Goal: Task Accomplishment & Management: Complete application form

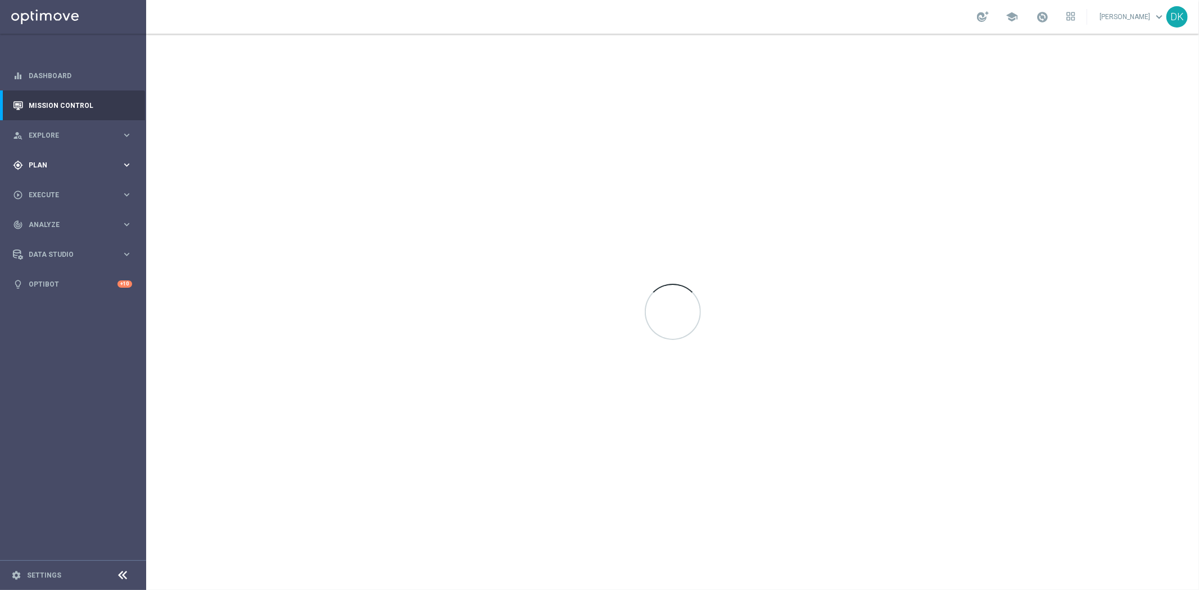
click at [96, 168] on span "Plan" at bounding box center [75, 165] width 93 height 7
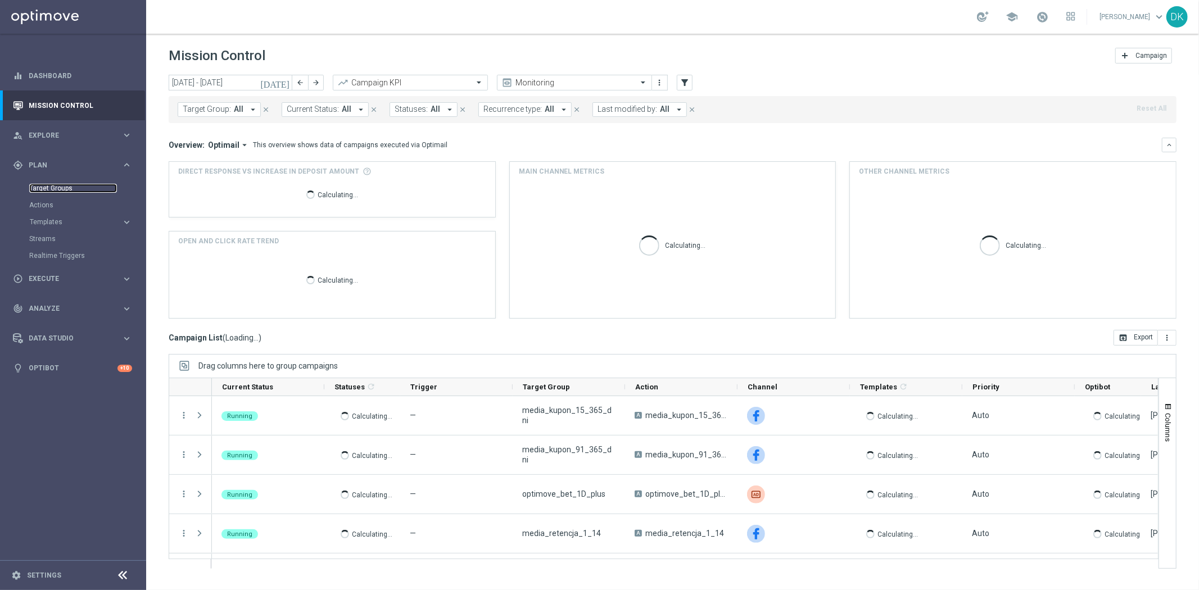
click at [59, 189] on link "Target Groups" at bounding box center [73, 188] width 88 height 9
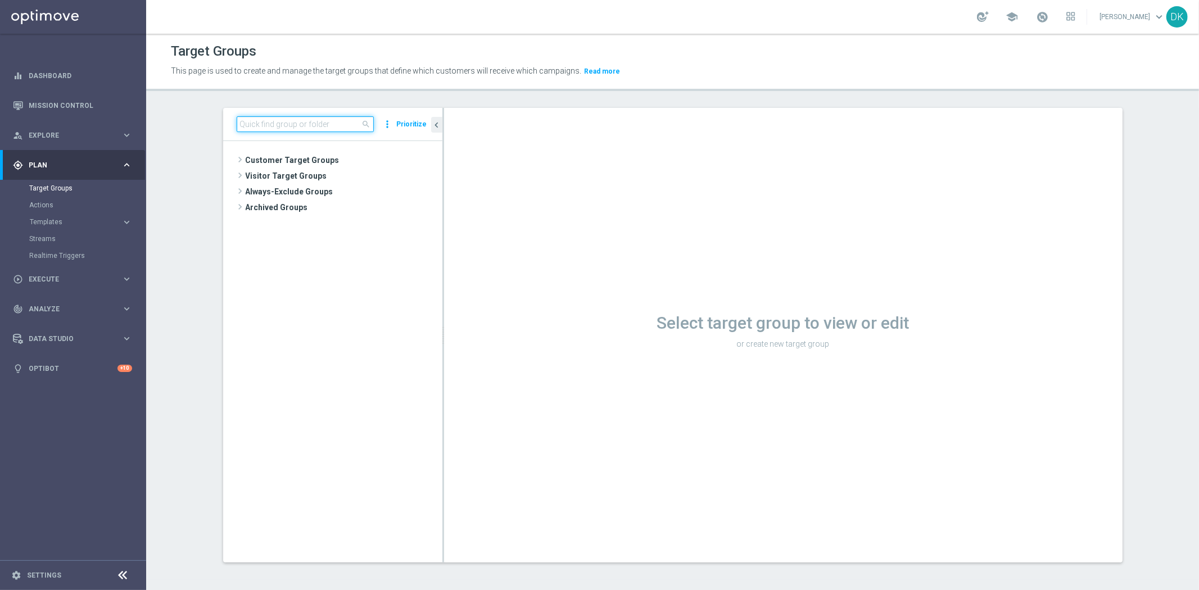
click at [305, 125] on input at bounding box center [305, 124] width 137 height 16
paste input "A_MIN-LOW_TARGET_CASHBACK_LIVE_PN_290825"
type input "A_MIN-LOW_TARGET_CASHBACK_LIVE_PN_290825"
click at [391, 192] on icon "library_add" at bounding box center [395, 192] width 9 height 9
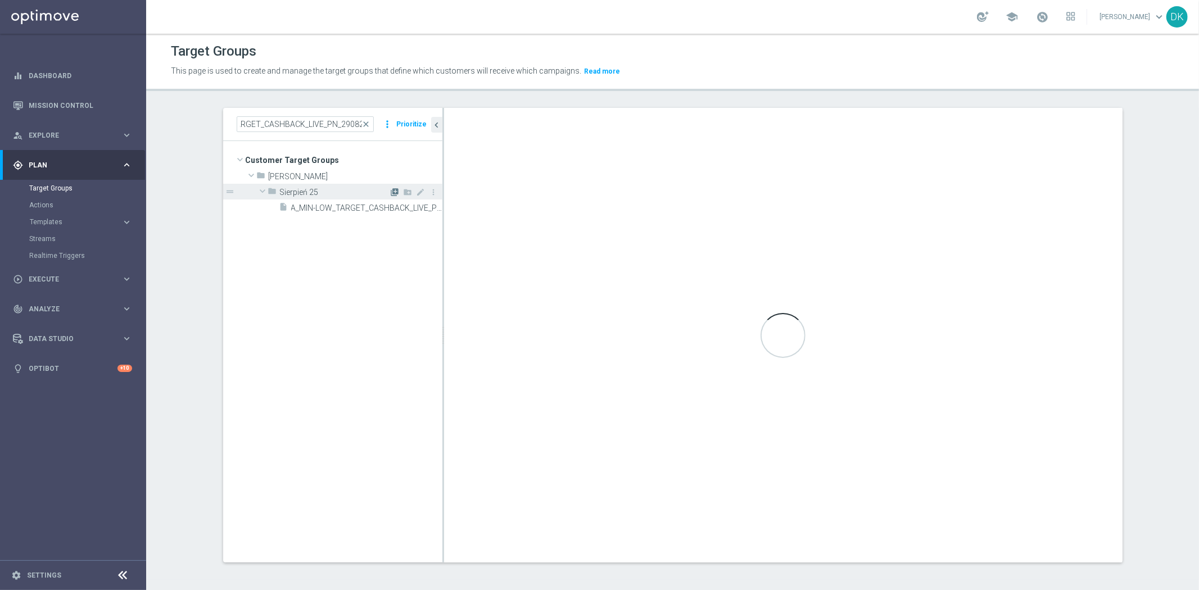
scroll to position [0, 0]
click at [525, 124] on input "text" at bounding box center [534, 126] width 152 height 16
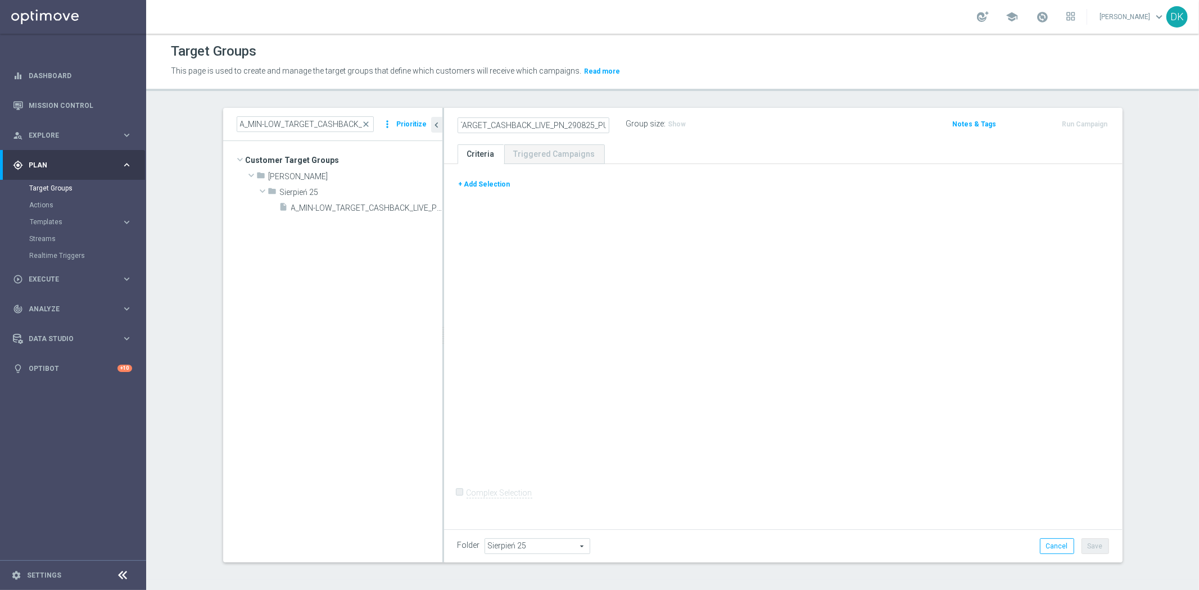
scroll to position [0, 58]
type input "A_MIN-LOW_TARGET_CASHBACK_LIVE_PN_290825_PUSH"
click at [525, 288] on div "+ Add Selection Complex Selection Invalid Expression" at bounding box center [783, 345] width 679 height 362
click at [477, 187] on button "+ Add Selection" at bounding box center [485, 184] width 54 height 12
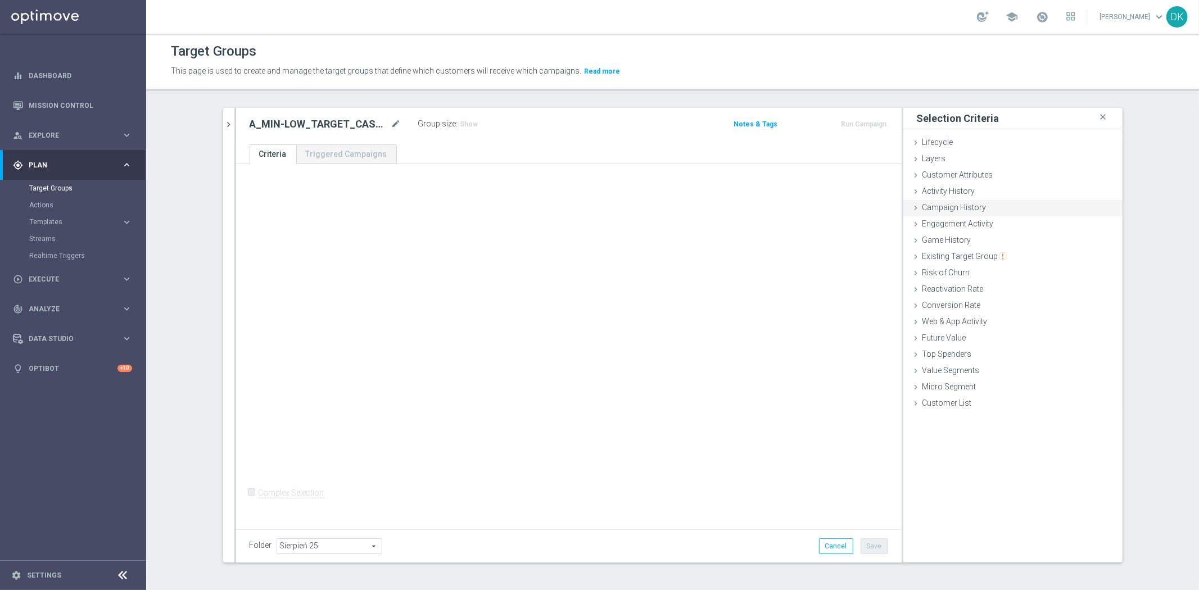
click at [992, 205] on div "Campaign History done" at bounding box center [1013, 208] width 219 height 17
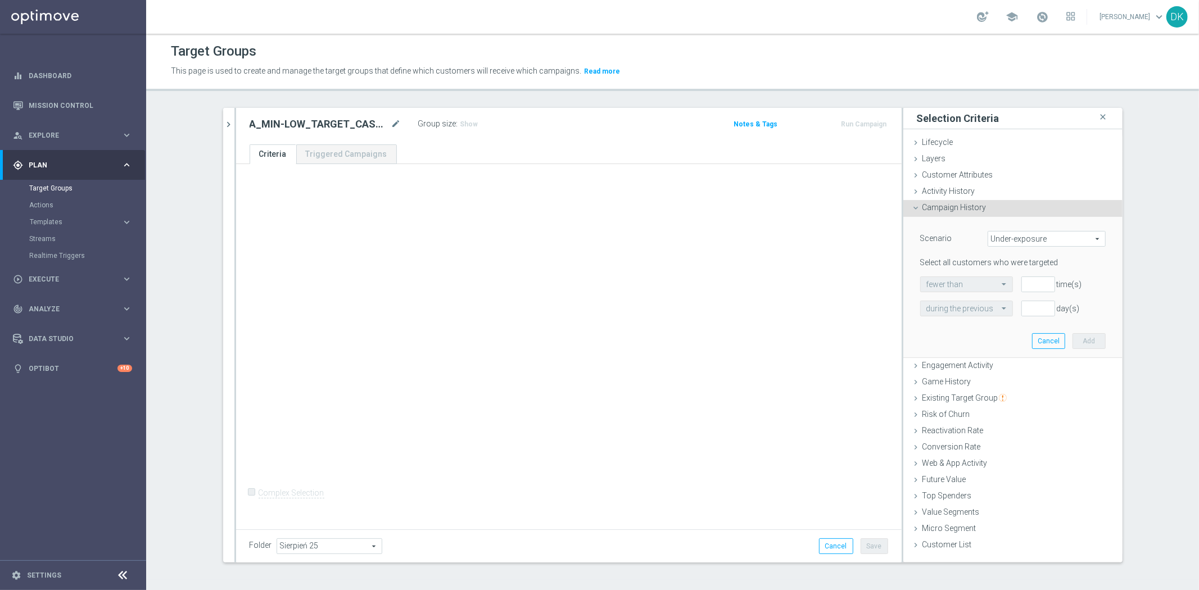
click at [1015, 245] on span "Under-exposure" at bounding box center [1047, 239] width 117 height 15
click at [1016, 312] on span "Custom" at bounding box center [1047, 313] width 106 height 9
type input "Custom"
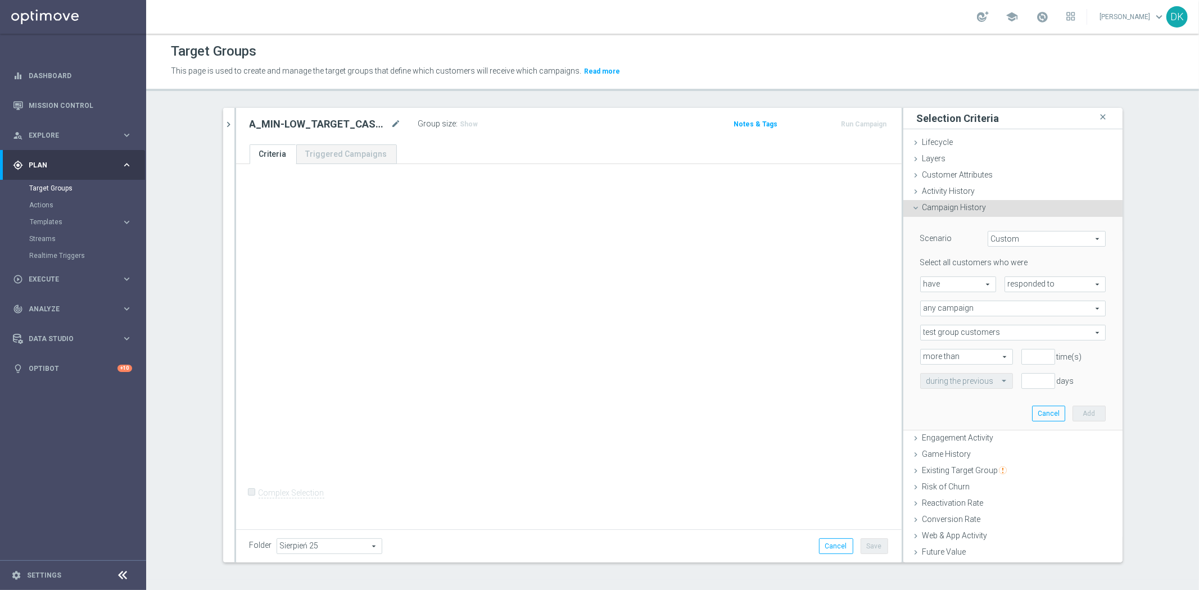
click at [1025, 289] on span "responded to" at bounding box center [1055, 284] width 100 height 15
click at [1013, 315] on span "been targeted with" at bounding box center [1055, 315] width 89 height 9
type input "been targeted with"
click at [956, 311] on span "any campaign" at bounding box center [1013, 308] width 184 height 15
click at [947, 353] on span "one or more actions" at bounding box center [1013, 354] width 173 height 9
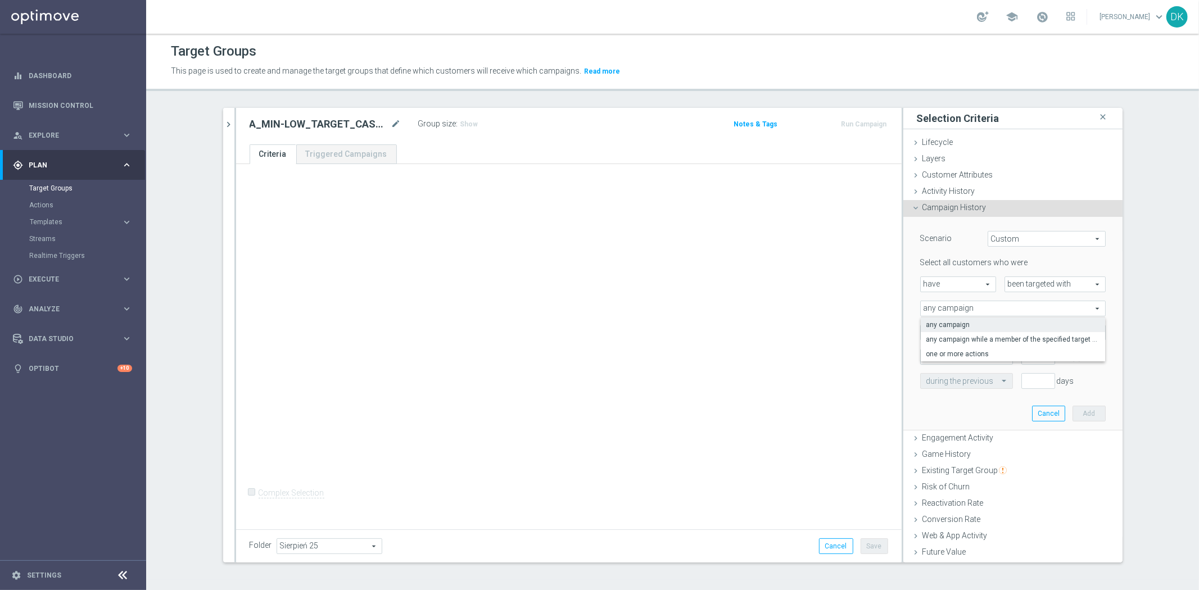
type input "one or more actions"
click at [952, 333] on span at bounding box center [1013, 333] width 184 height 15
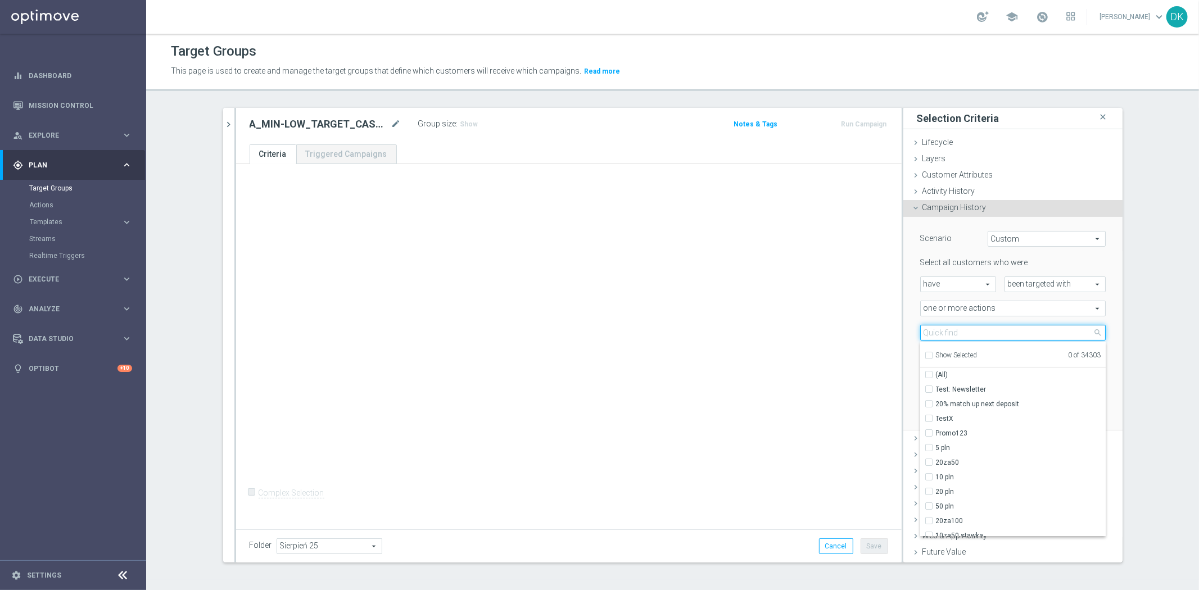
click at [952, 333] on input "search" at bounding box center [1013, 333] width 186 height 16
paste input "A_MIN-LOW_TARGET_CASHBACK_LIVE_PN_290825"
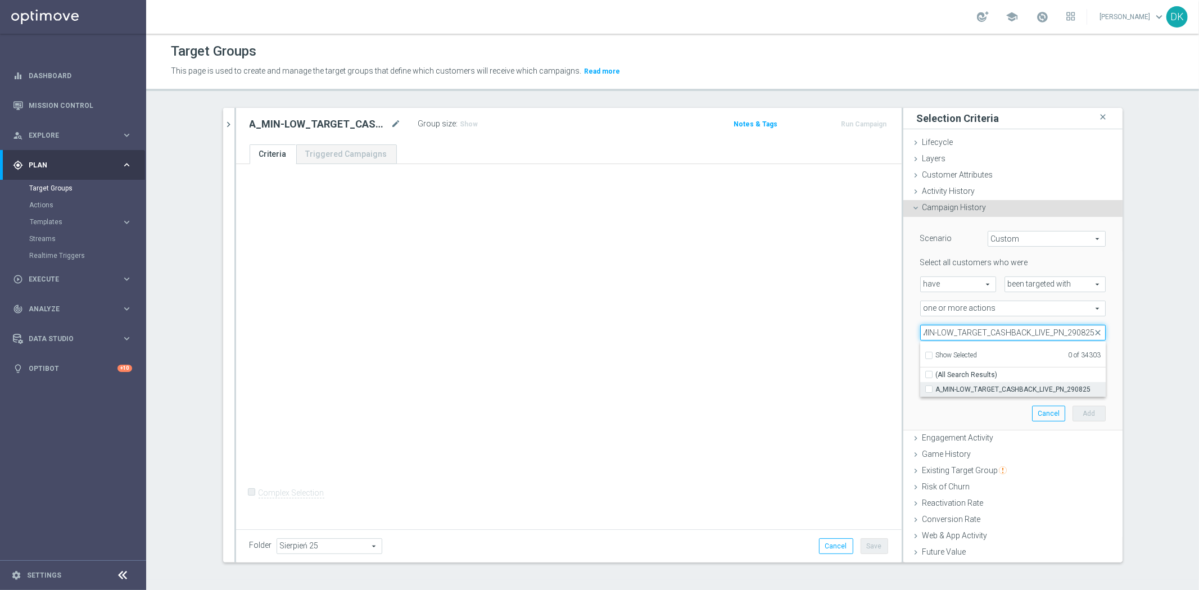
type input "A_MIN-LOW_TARGET_CASHBACK_LIVE_PN_290825"
click at [952, 390] on span "A_MIN-LOW_TARGET_CASHBACK_LIVE_PN_290825" at bounding box center [1021, 389] width 170 height 9
click at [936, 390] on input "A_MIN-LOW_TARGET_CASHBACK_LIVE_PN_290825" at bounding box center [932, 389] width 7 height 7
checkbox input "true"
type input "A_MIN-LOW_TARGET_CASHBACK_LIVE_PN_290825"
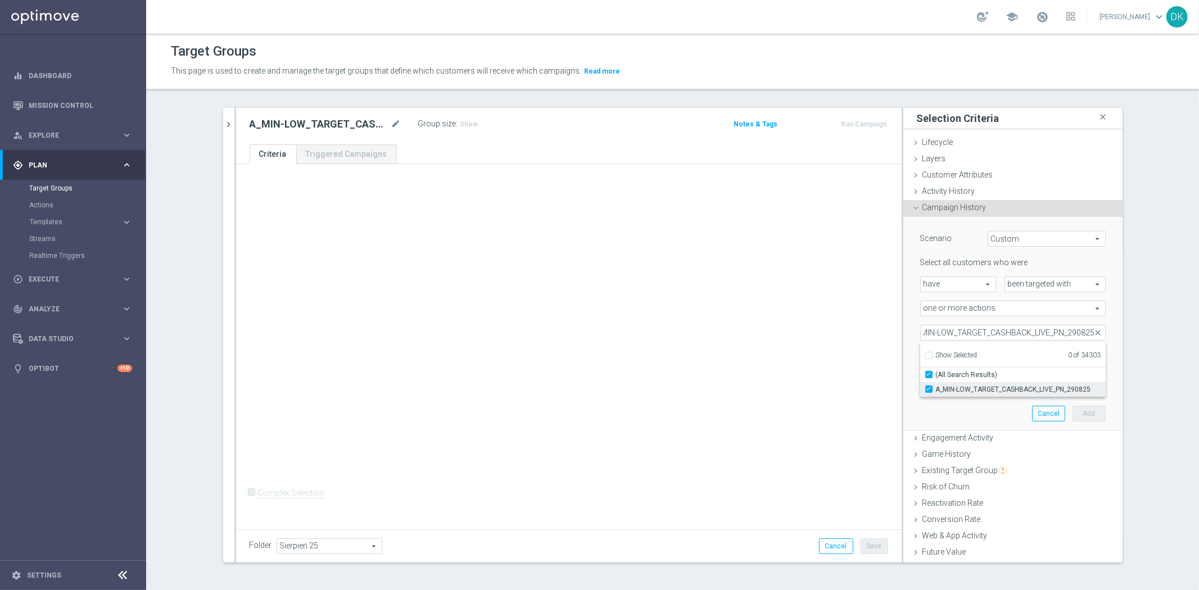
checkbox input "true"
click at [800, 373] on div "+ Add Selection Complex Selection Invalid Expression" at bounding box center [569, 345] width 666 height 362
click at [1022, 356] on input "number" at bounding box center [1039, 357] width 34 height 16
type input "0"
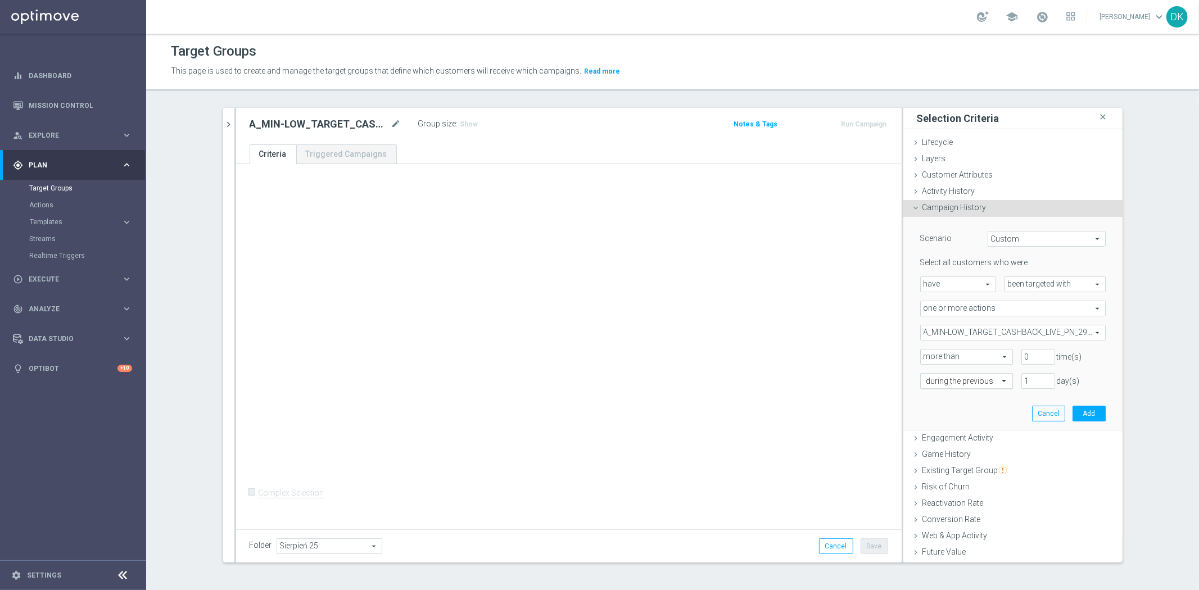
click at [958, 379] on input "text" at bounding box center [956, 382] width 58 height 10
click at [963, 491] on div "in this range" at bounding box center [967, 495] width 80 height 18
click at [1082, 407] on icon "[DATE]" at bounding box center [1089, 406] width 30 height 10
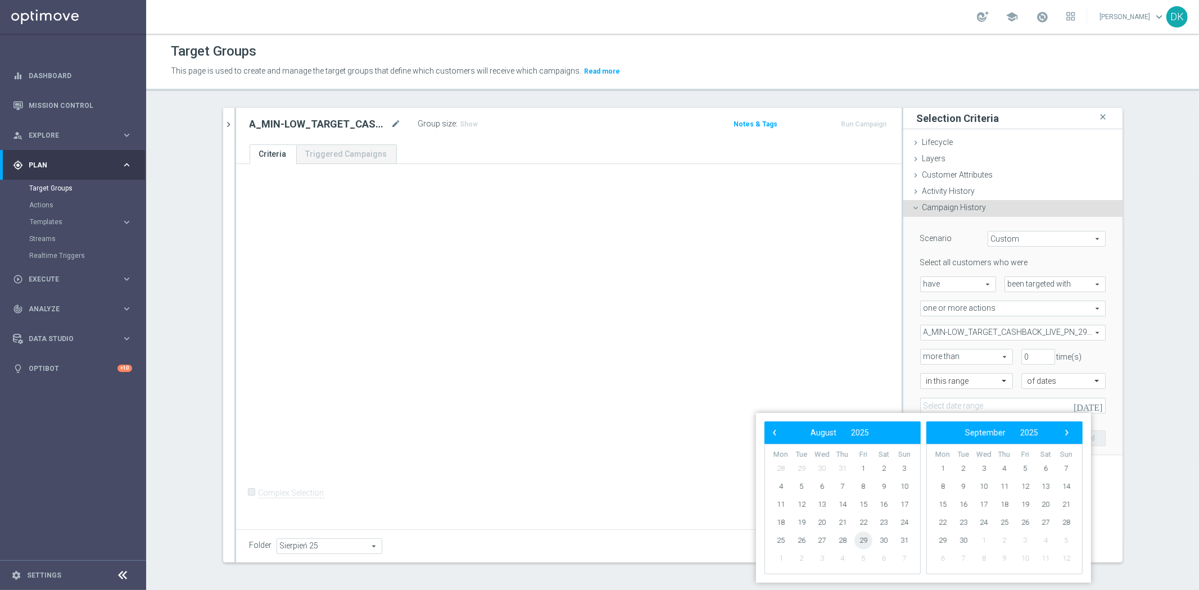
click at [862, 543] on span "29" at bounding box center [864, 541] width 18 height 18
click at [906, 541] on span "31" at bounding box center [905, 541] width 18 height 18
type input "[DATE] - [DATE]"
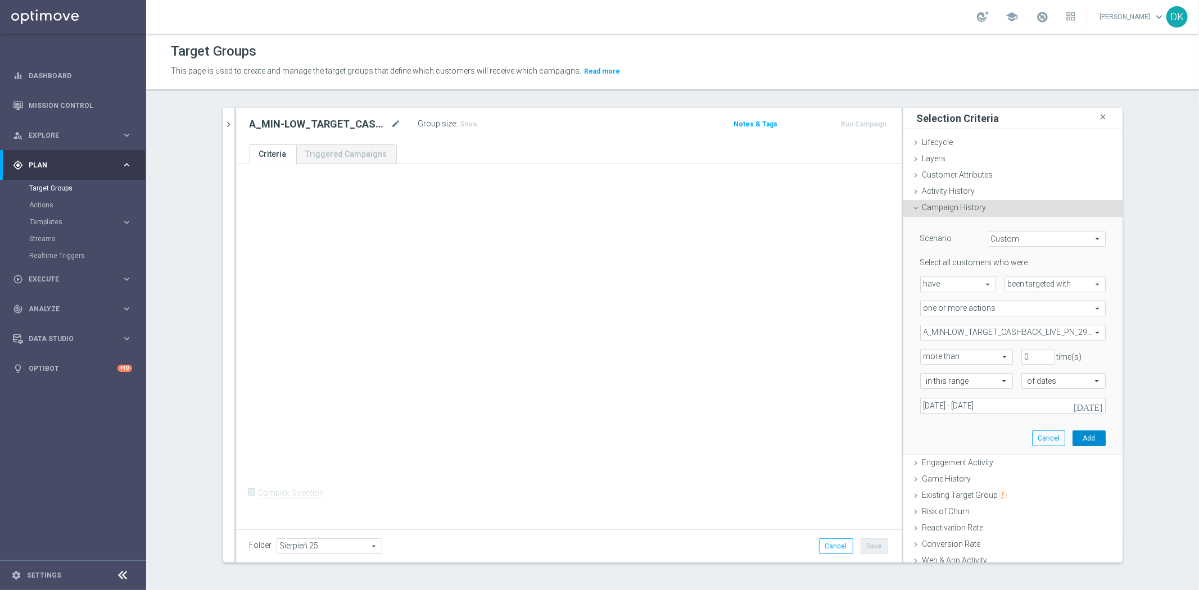
click at [1073, 439] on button "Add" at bounding box center [1089, 439] width 33 height 16
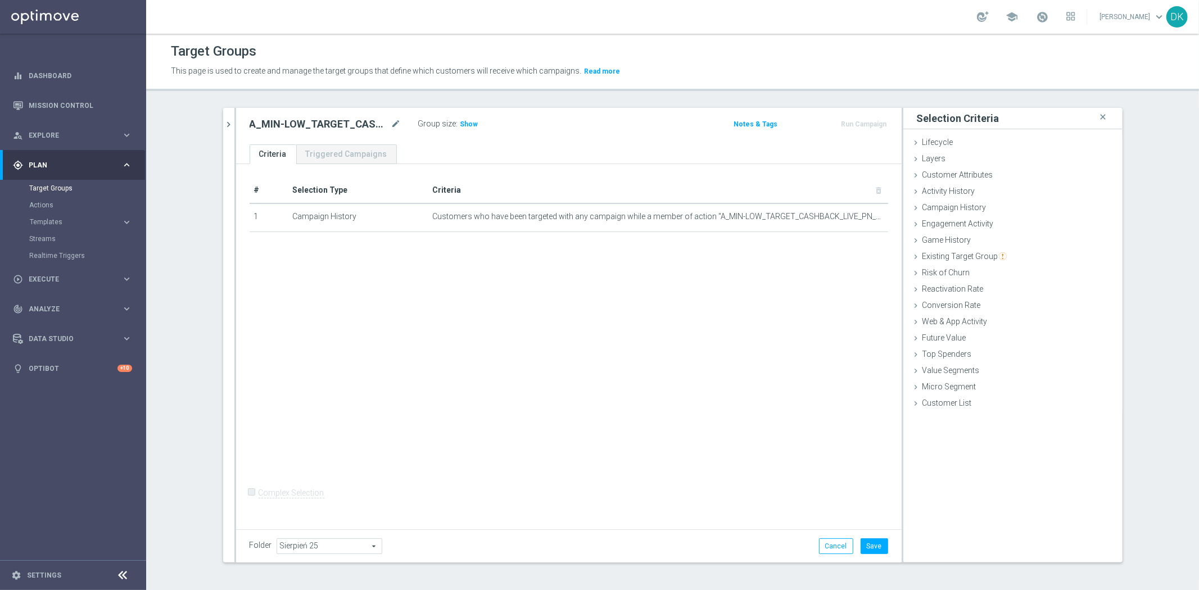
click at [227, 122] on icon "chevron_right" at bounding box center [229, 124] width 11 height 11
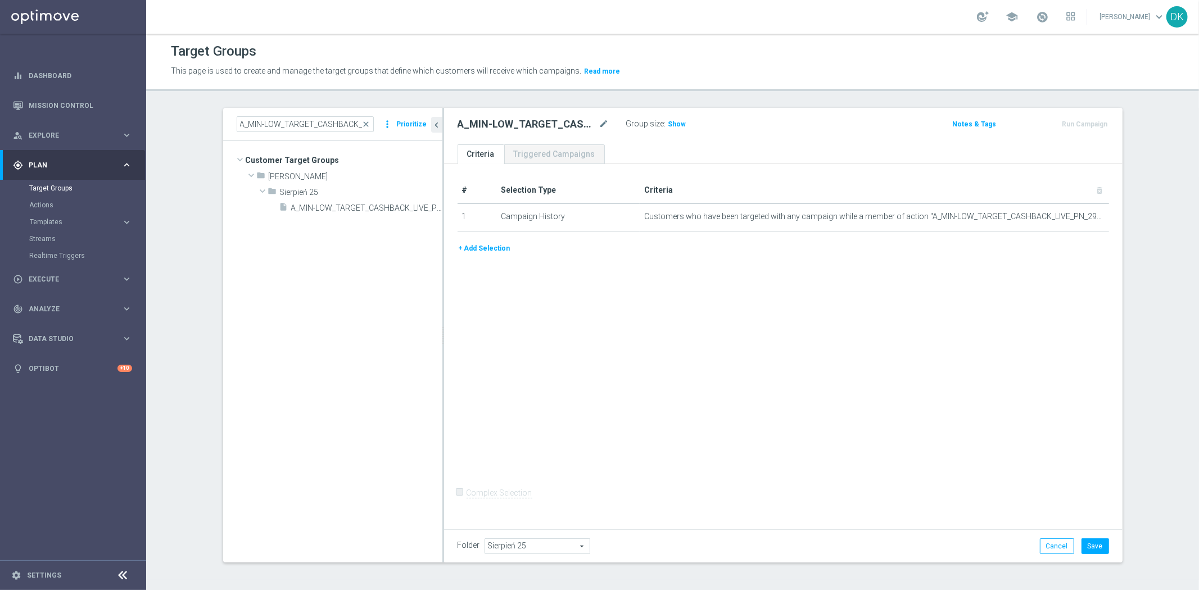
click at [484, 252] on button "+ Add Selection" at bounding box center [485, 248] width 54 height 12
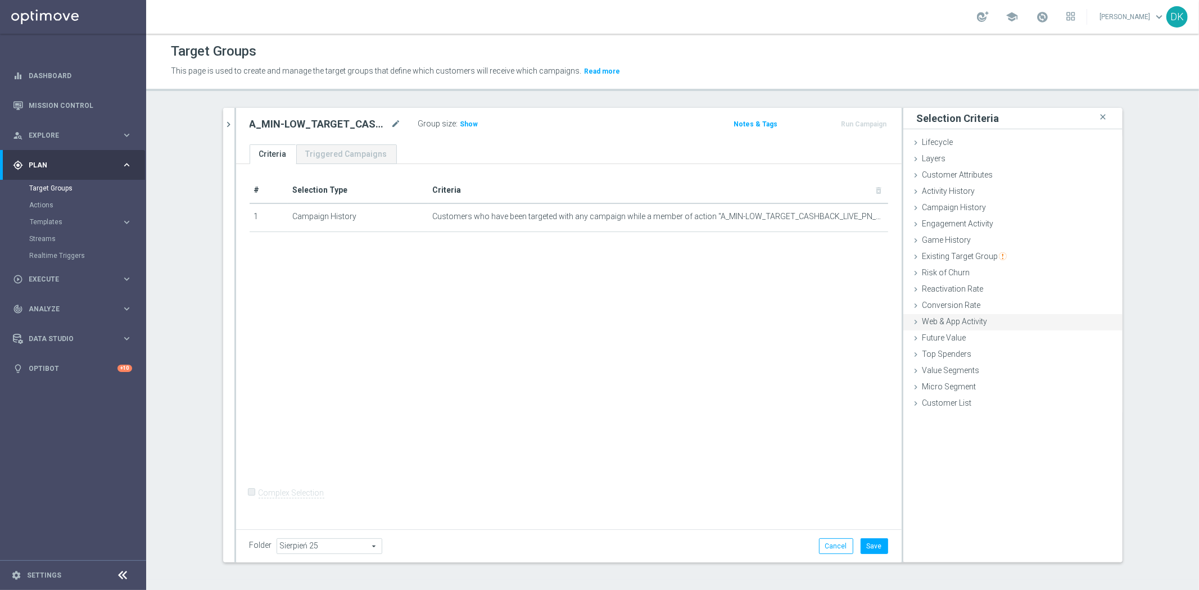
click at [962, 323] on span "Web & App Activity" at bounding box center [955, 321] width 65 height 9
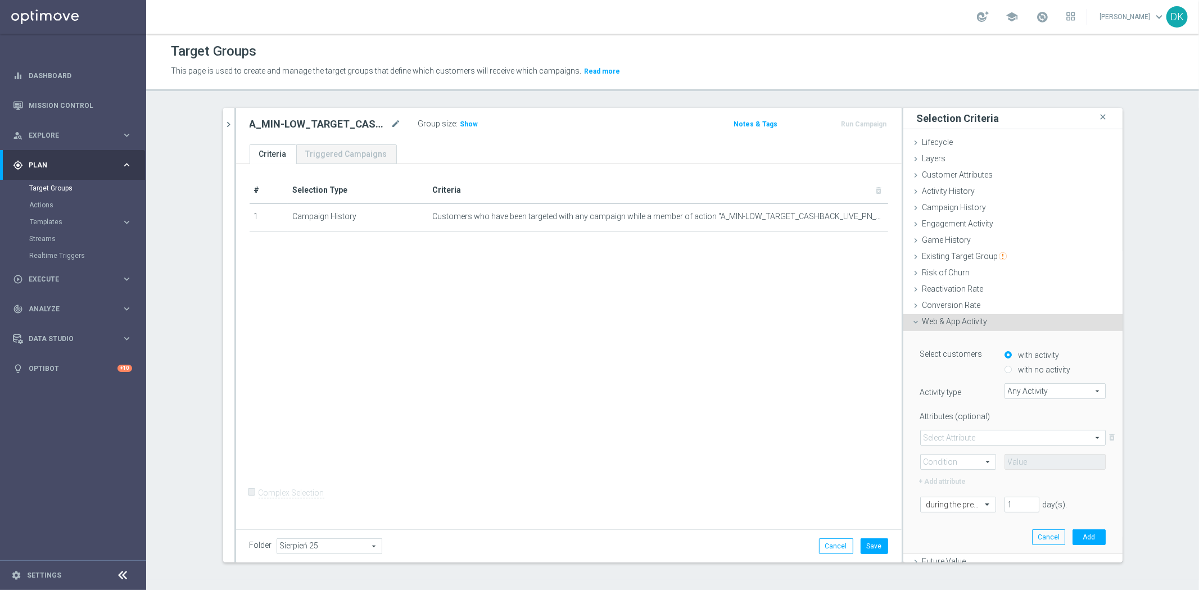
click at [996, 373] on div "with activity with no activity" at bounding box center [1055, 360] width 118 height 30
click at [1005, 367] on input "with no activity" at bounding box center [1008, 370] width 7 height 7
radio input "true"
click at [1017, 381] on div "Select customers with activity with no activity Activity type Any Activity Any …" at bounding box center [1013, 384] width 186 height 78
click at [1019, 384] on span "Any Activity" at bounding box center [1055, 391] width 100 height 15
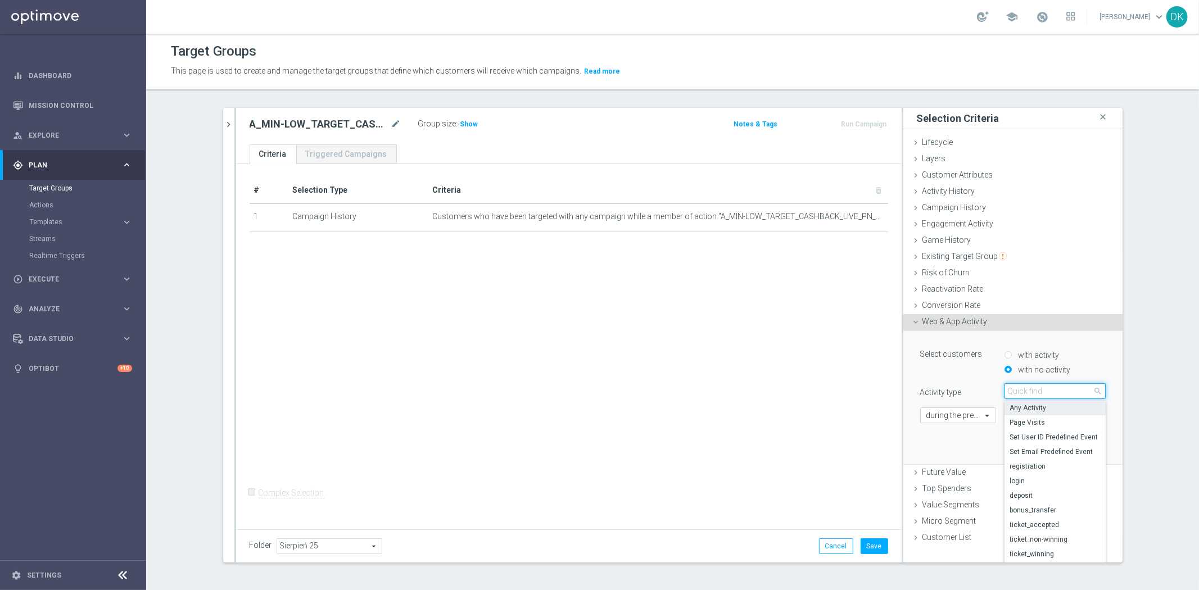
click at [1019, 383] on input "search" at bounding box center [1055, 391] width 101 height 16
type input "op"
click at [1029, 412] on label "campaign_opt_in" at bounding box center [1055, 408] width 101 height 15
type input "campaign_opt_in"
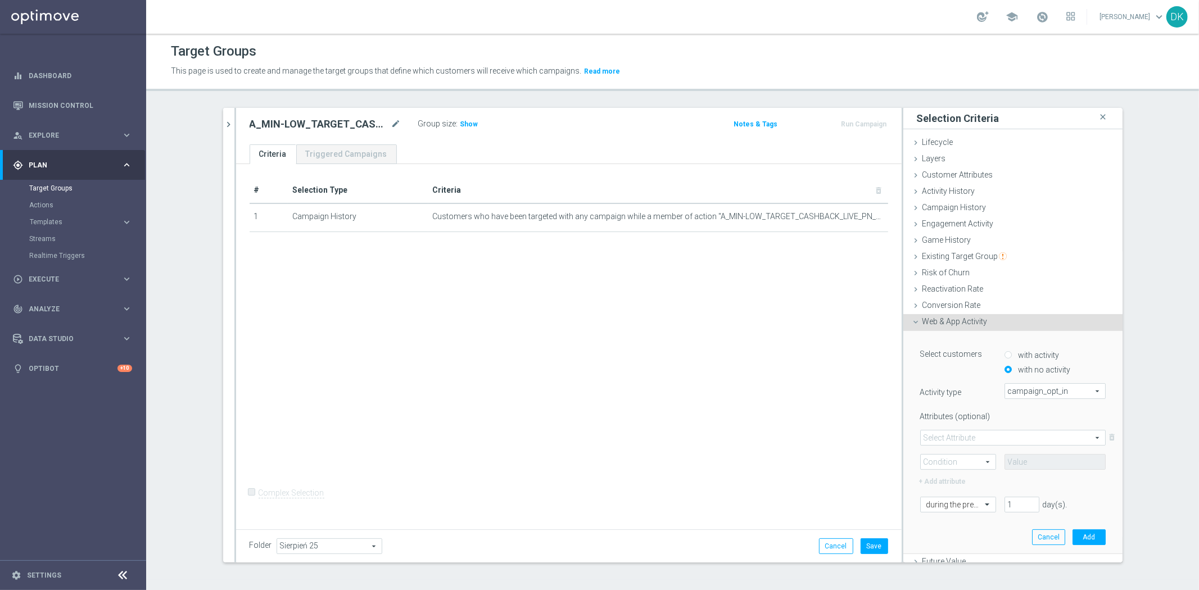
click at [964, 434] on span at bounding box center [1013, 438] width 184 height 15
click at [952, 450] on span "campaign_id" at bounding box center [1013, 454] width 173 height 9
type input "campaign_id"
click at [953, 459] on span at bounding box center [958, 462] width 75 height 15
click at [952, 474] on span "=" at bounding box center [959, 478] width 64 height 9
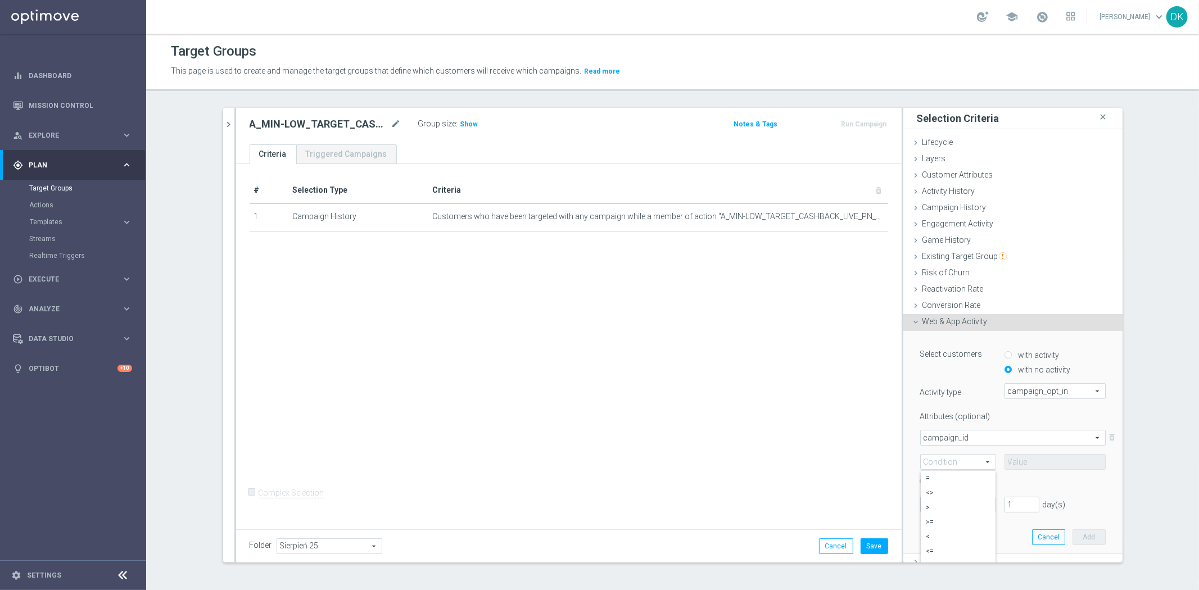
type input "="
click at [1016, 466] on input at bounding box center [1055, 462] width 101 height 16
paste input "173139"
type input "173139"
click at [956, 509] on div "during the previous" at bounding box center [958, 505] width 76 height 16
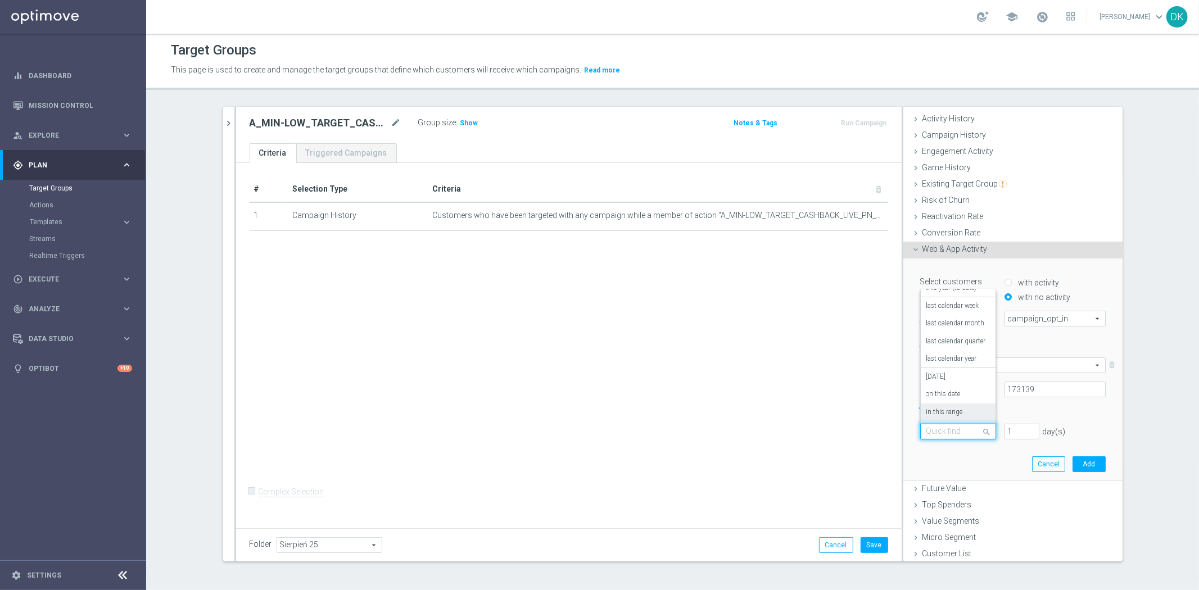
click at [952, 408] on label "in this range" at bounding box center [945, 412] width 37 height 9
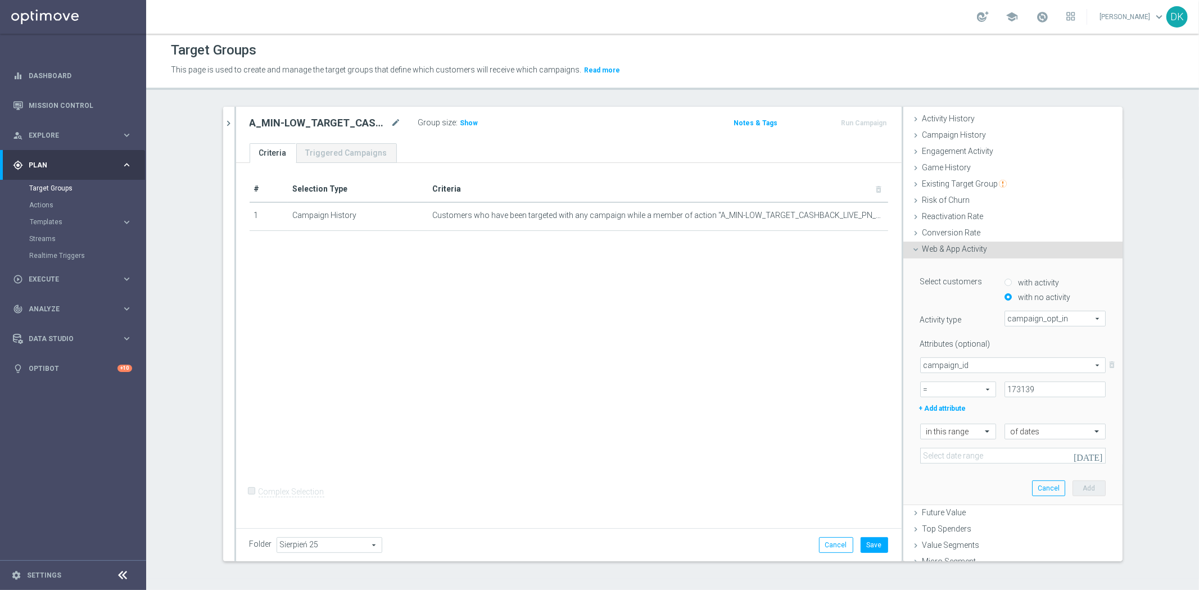
click at [1084, 457] on icon "[DATE]" at bounding box center [1089, 456] width 30 height 10
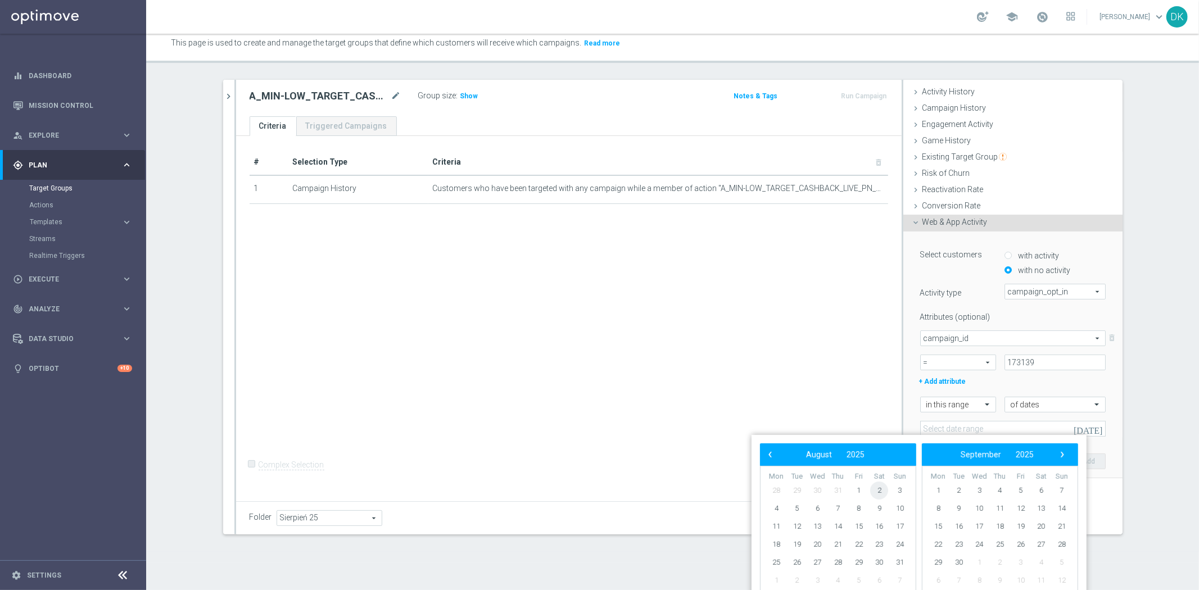
scroll to position [0, 0]
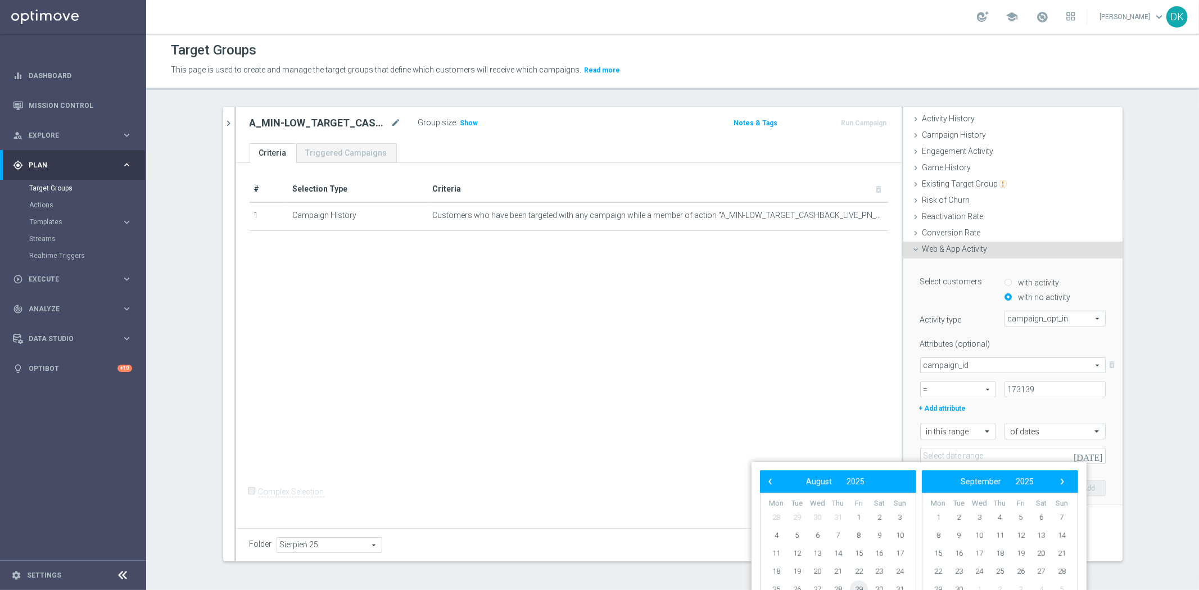
click at [861, 588] on span "29" at bounding box center [859, 590] width 18 height 18
click at [896, 587] on span "31" at bounding box center [900, 590] width 18 height 18
type input "[DATE] - [DATE]"
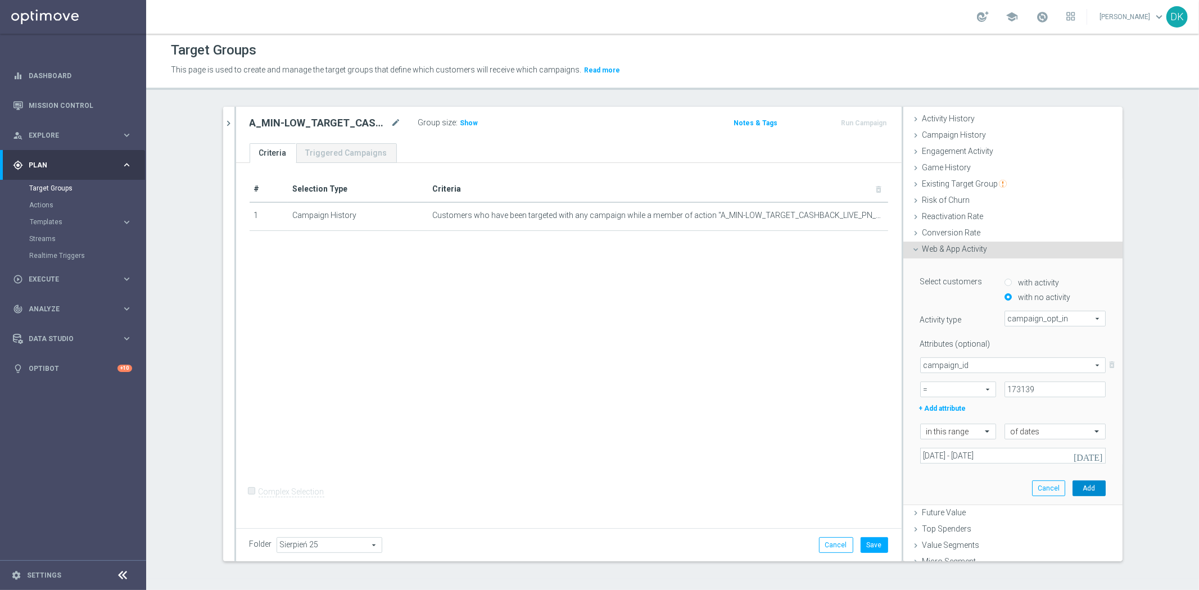
click at [1073, 486] on button "Add" at bounding box center [1089, 489] width 33 height 16
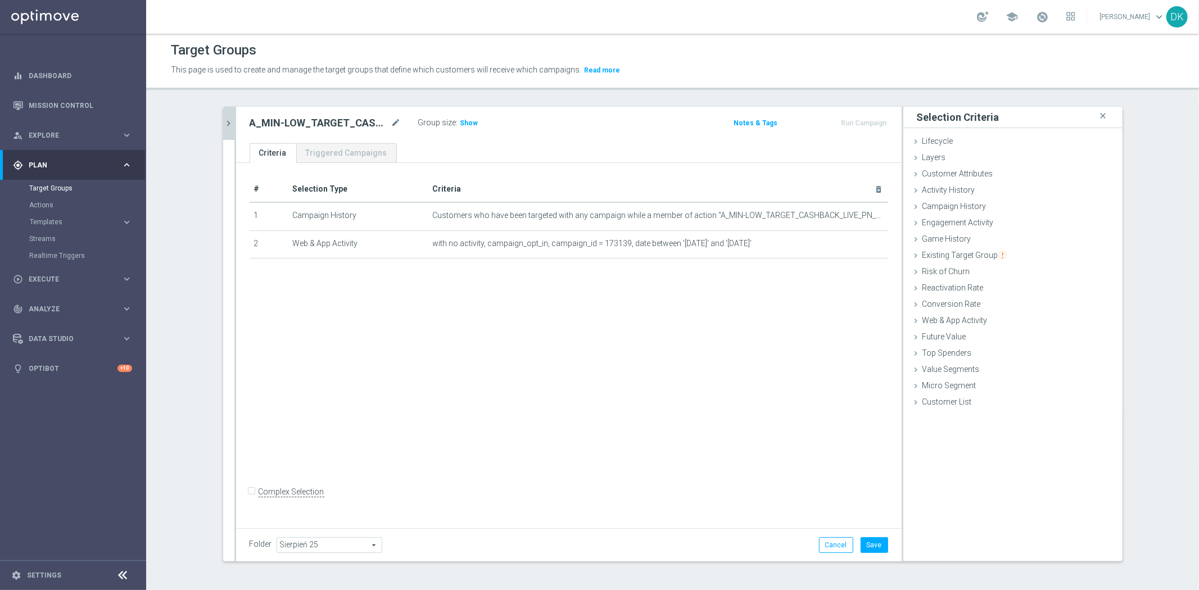
click at [224, 127] on icon "chevron_right" at bounding box center [229, 123] width 11 height 11
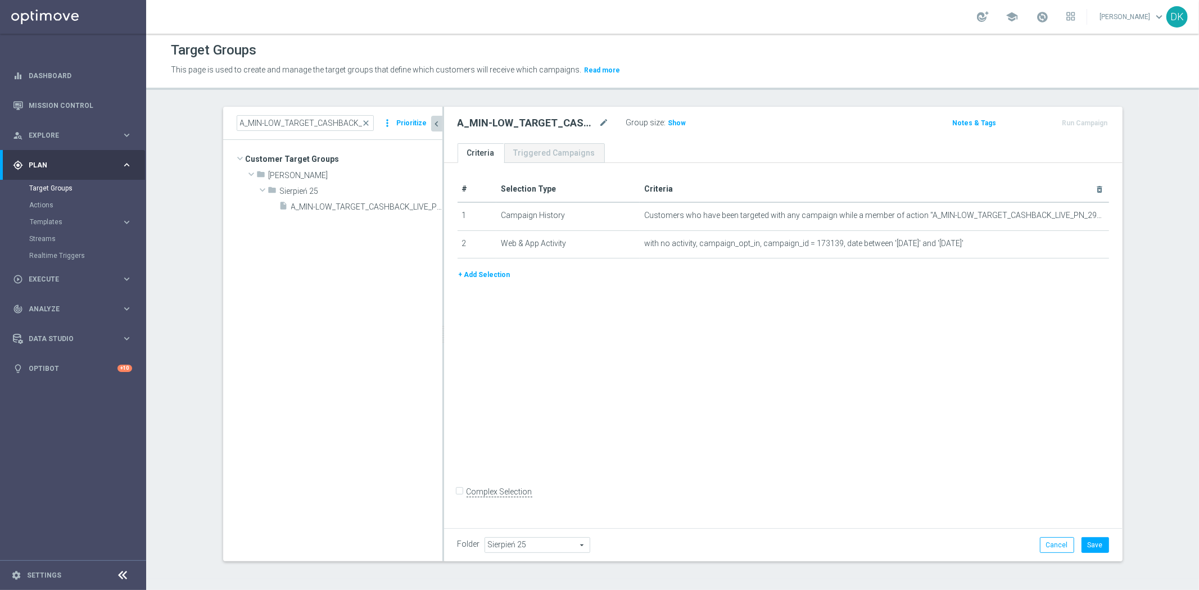
click at [474, 272] on button "+ Add Selection" at bounding box center [485, 275] width 54 height 12
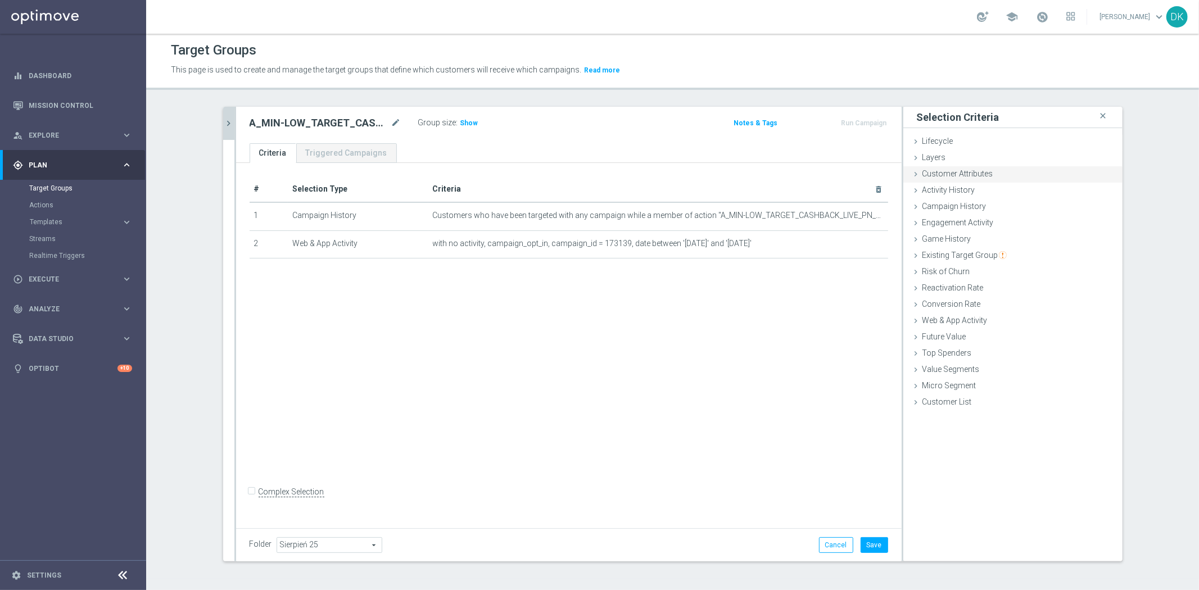
click at [954, 177] on span "Customer Attributes" at bounding box center [958, 173] width 71 height 9
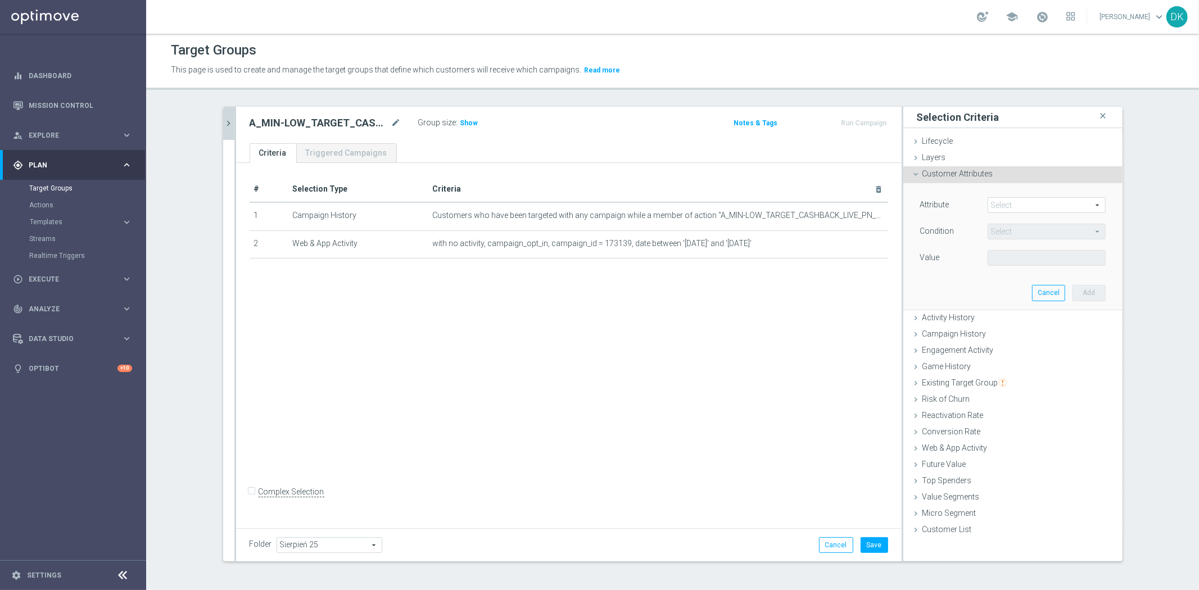
click at [1017, 211] on span at bounding box center [1047, 205] width 117 height 15
click at [0, 0] on input "search" at bounding box center [0, 0] width 0 height 0
type input "mar"
click at [1039, 223] on span "Marketing Agreement" at bounding box center [1047, 222] width 107 height 9
type input "Marketing Agreement"
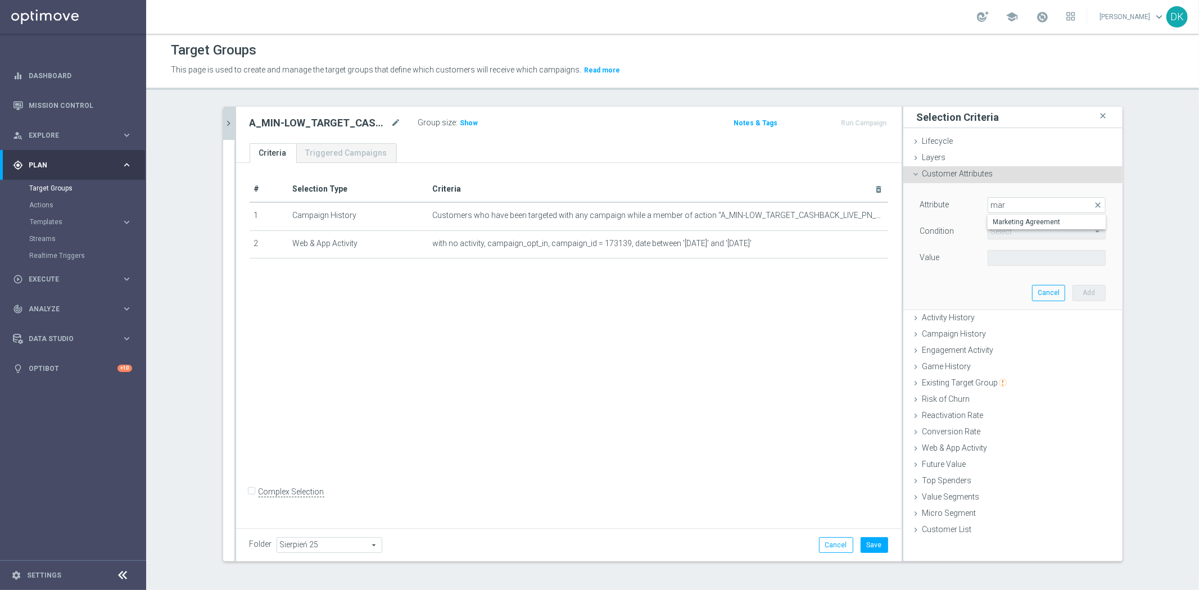
type input "Equals"
click at [1005, 263] on span at bounding box center [1047, 258] width 117 height 15
click at [1010, 304] on span "True" at bounding box center [1047, 304] width 107 height 9
type input "True"
click at [1076, 291] on button "Add" at bounding box center [1089, 293] width 33 height 16
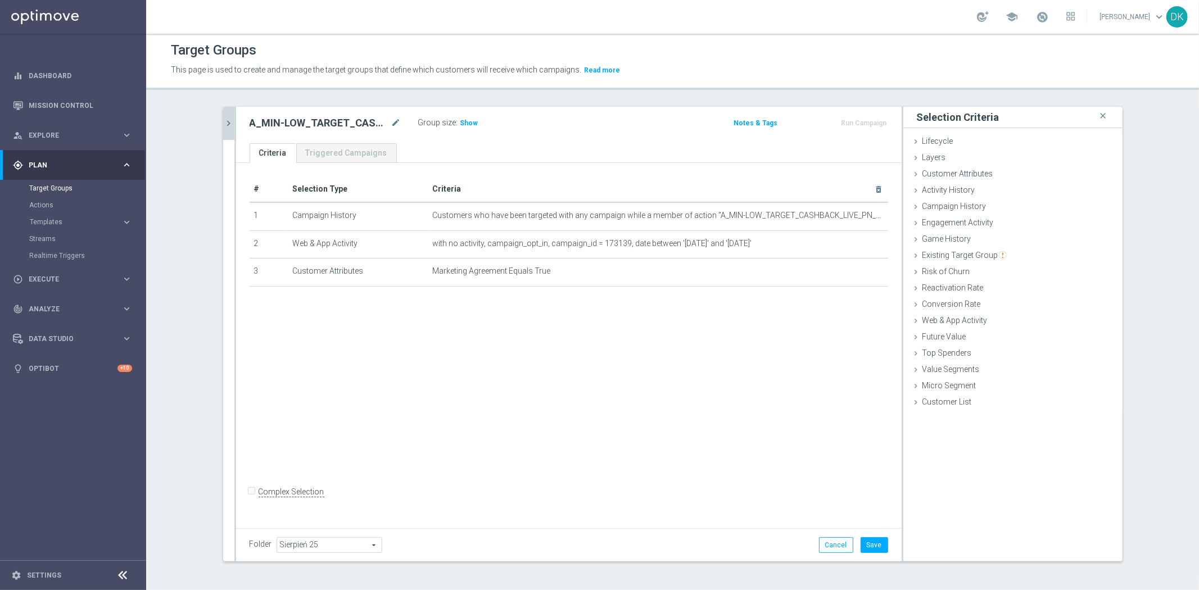
click at [228, 121] on icon "chevron_right" at bounding box center [229, 123] width 11 height 11
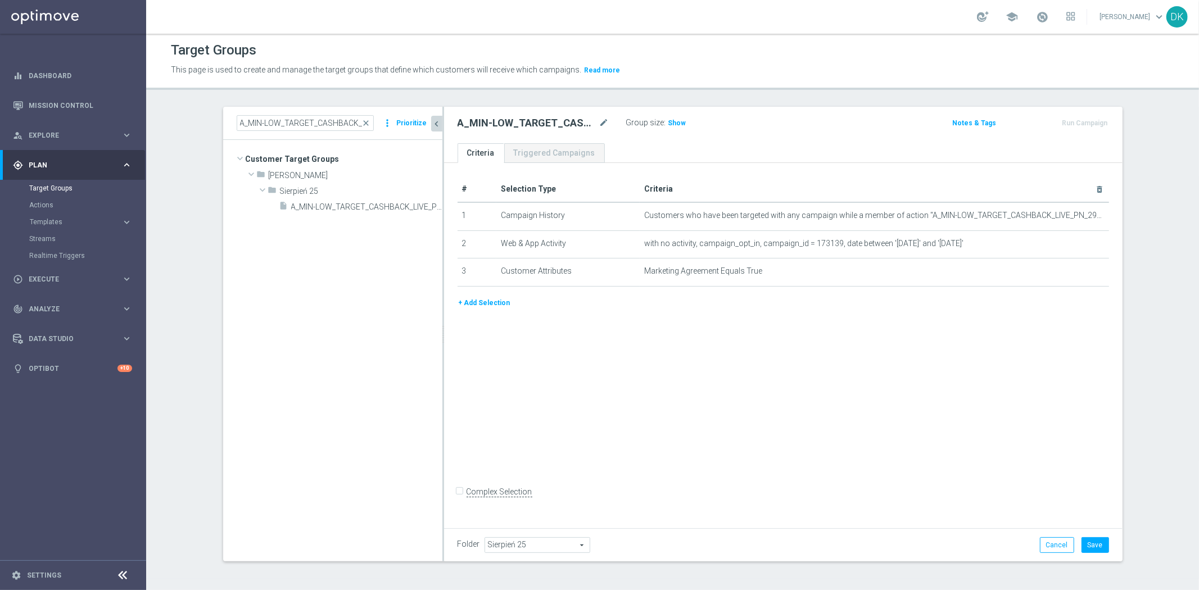
click at [482, 302] on button "+ Add Selection" at bounding box center [485, 303] width 54 height 12
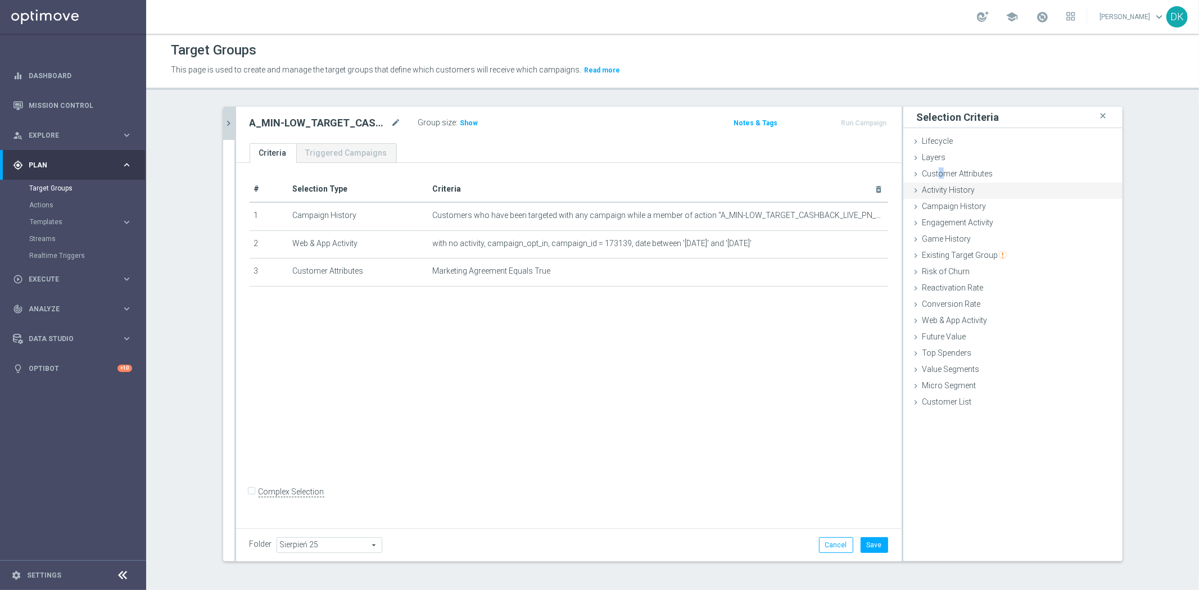
drag, startPoint x: 936, startPoint y: 177, endPoint x: 949, endPoint y: 192, distance: 20.3
click at [936, 177] on span "Customer Attributes" at bounding box center [958, 173] width 71 height 9
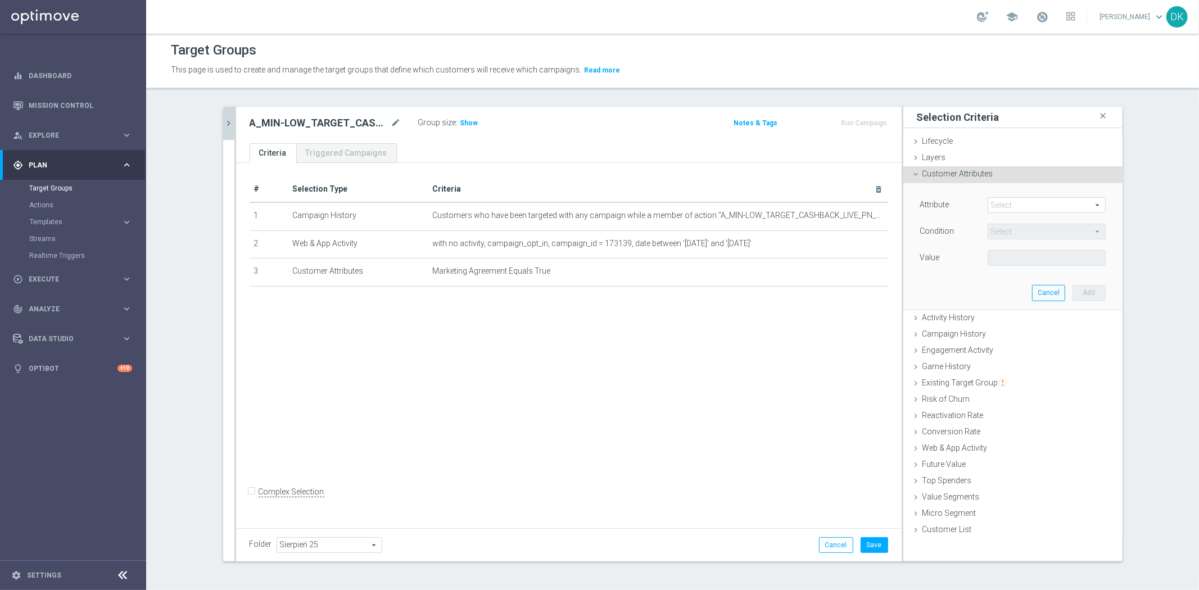
click at [1018, 210] on span at bounding box center [1047, 205] width 117 height 15
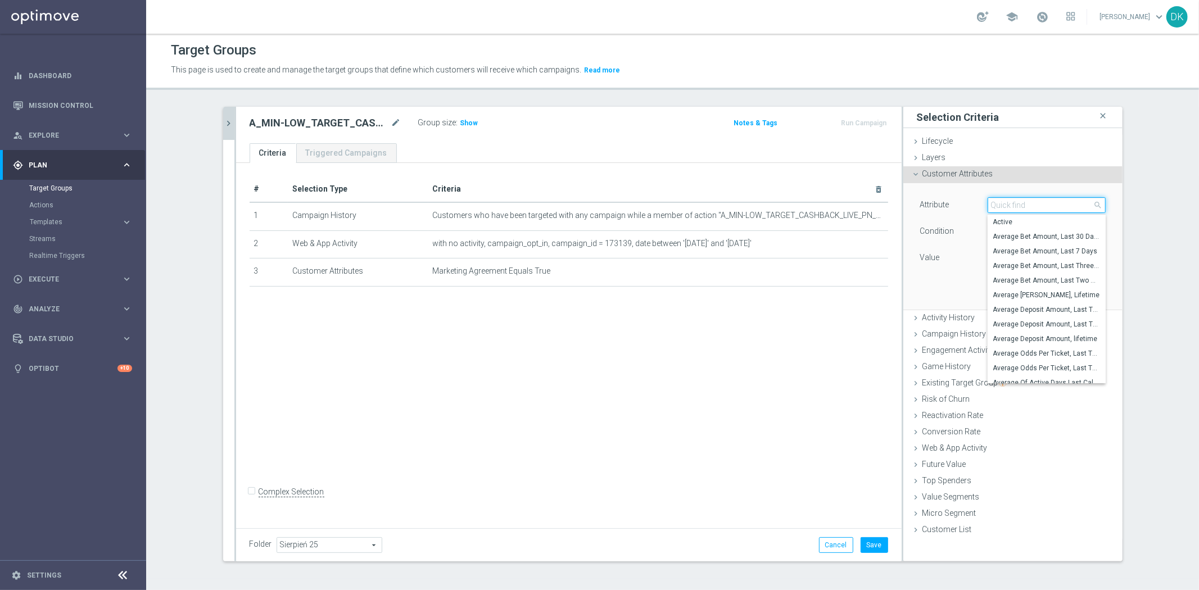
click at [1018, 210] on input "search" at bounding box center [1047, 205] width 118 height 16
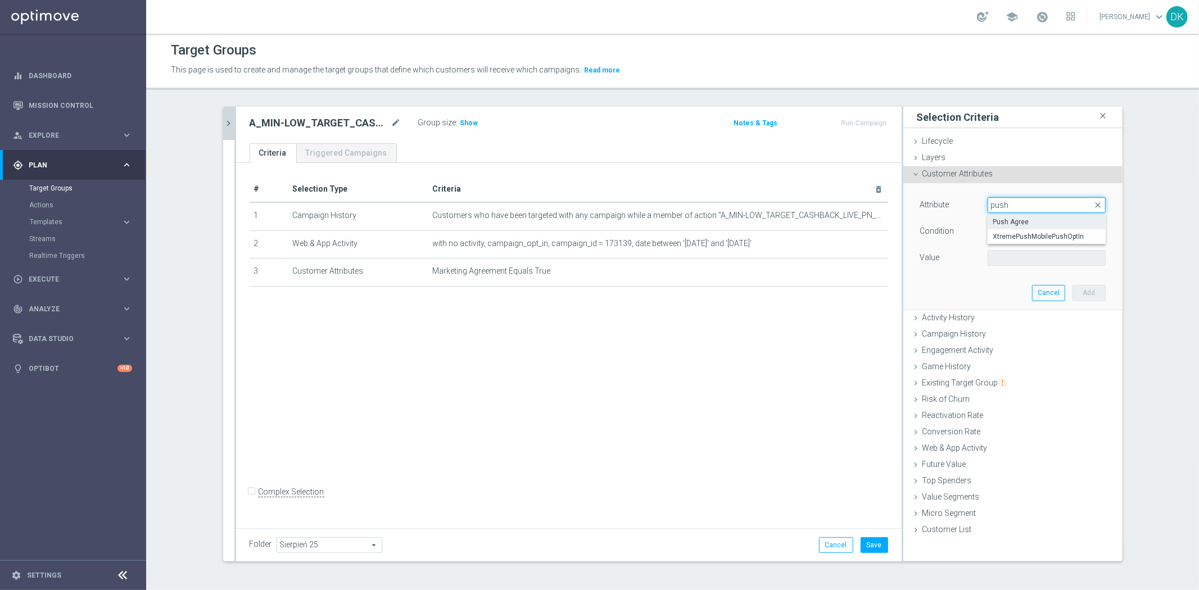
type input "push"
click at [1026, 219] on span "Push Agree" at bounding box center [1047, 222] width 107 height 9
type input "Push Agree"
type input "Equals"
click at [1042, 256] on span at bounding box center [1047, 258] width 117 height 15
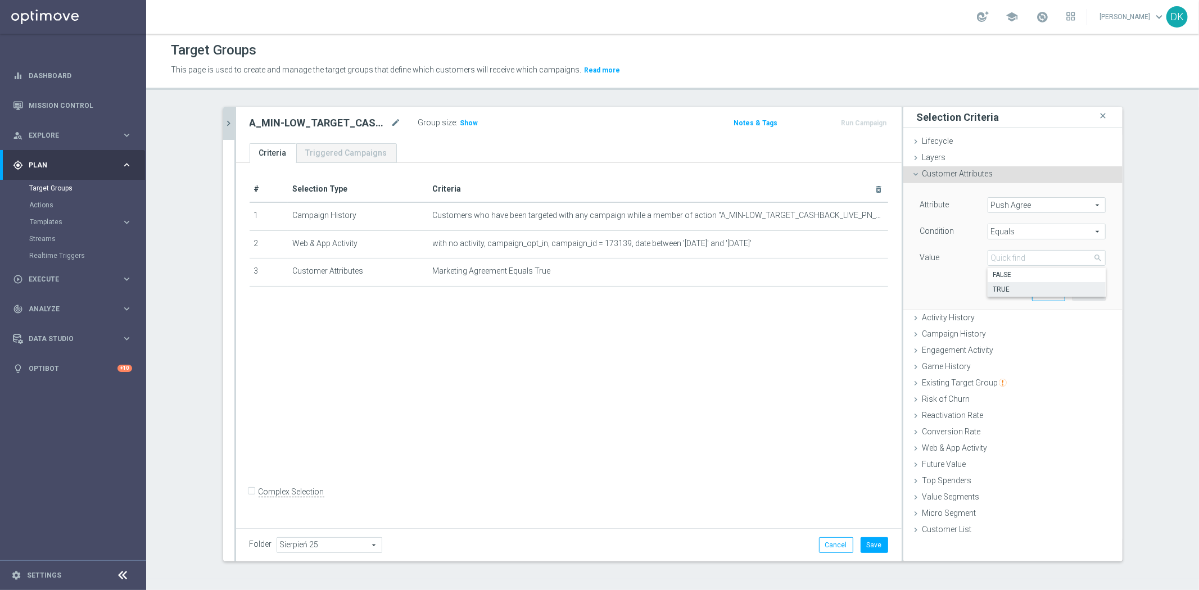
click at [1026, 290] on span "TRUE" at bounding box center [1047, 289] width 107 height 9
type input "TRUE"
click at [1077, 293] on button "Add" at bounding box center [1089, 293] width 33 height 16
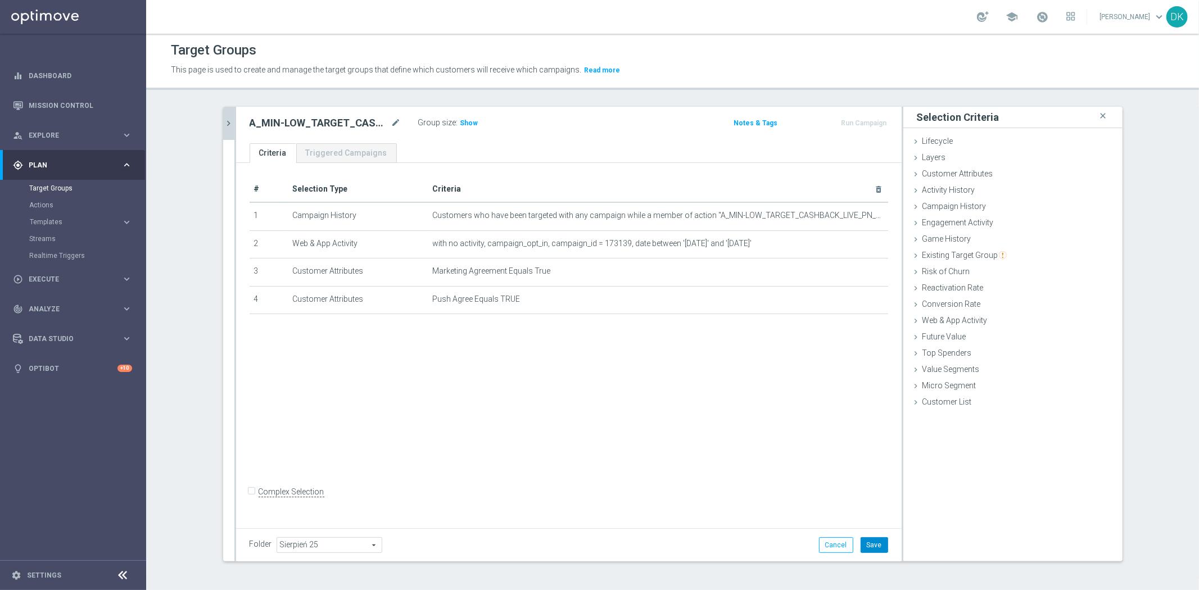
click at [872, 539] on button "Save" at bounding box center [875, 546] width 28 height 16
click at [226, 121] on icon "chevron_right" at bounding box center [229, 123] width 11 height 11
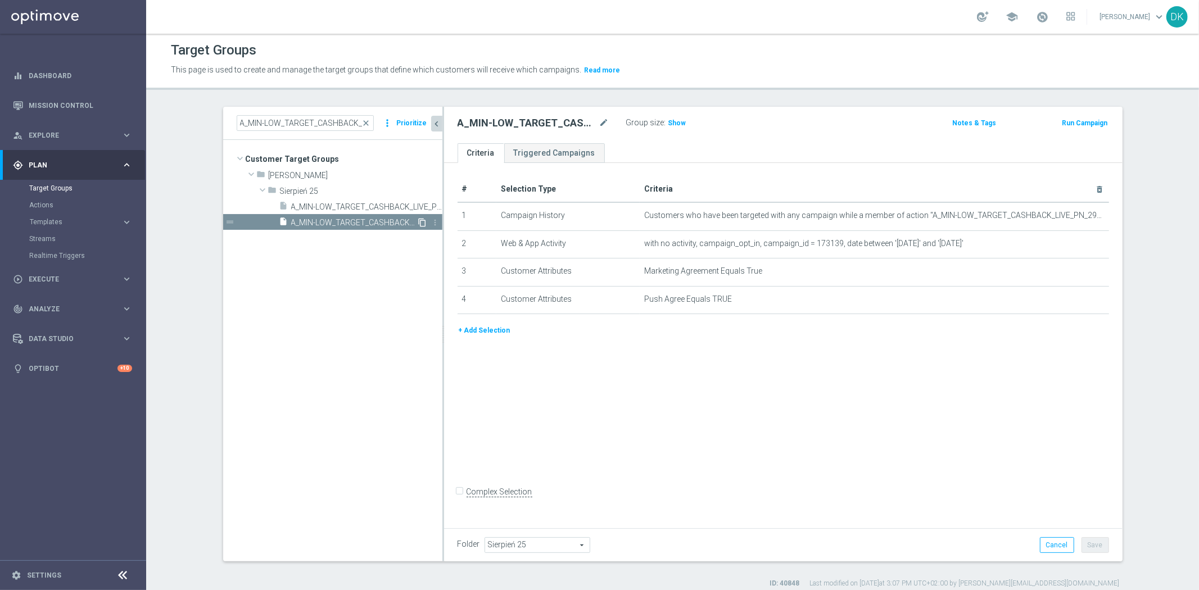
click at [418, 223] on icon "content_copy" at bounding box center [422, 222] width 9 height 9
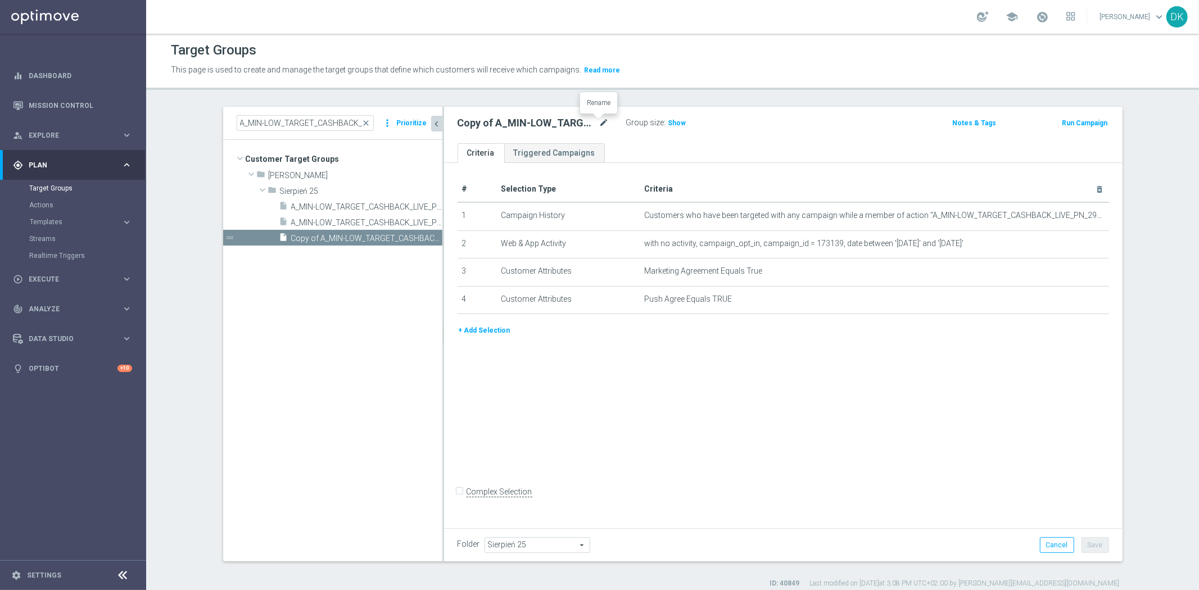
click at [599, 123] on icon "mode_edit" at bounding box center [604, 122] width 10 height 13
type input "A_MED_TARGET_CASHBACK_LIVE_PN_290825_PUSH"
click at [0, 0] on icon "mode_edit" at bounding box center [0, 0] width 0 height 0
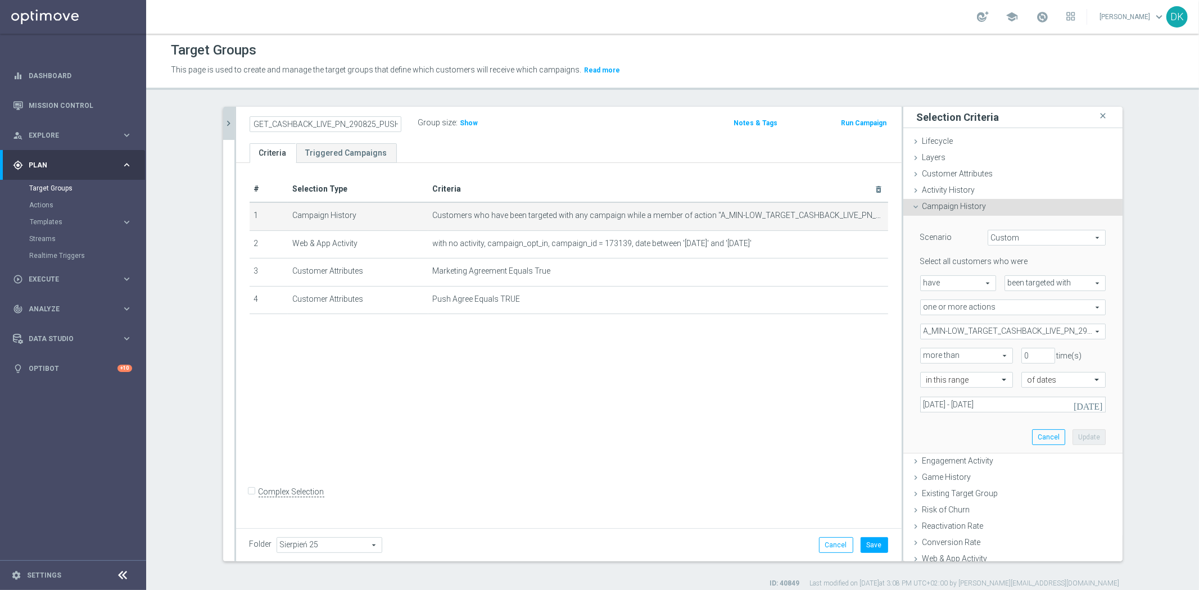
scroll to position [0, 0]
click at [937, 332] on span "A_MIN-LOW_TARGET_CASHBACK_LIVE_PN_290825" at bounding box center [1013, 331] width 184 height 15
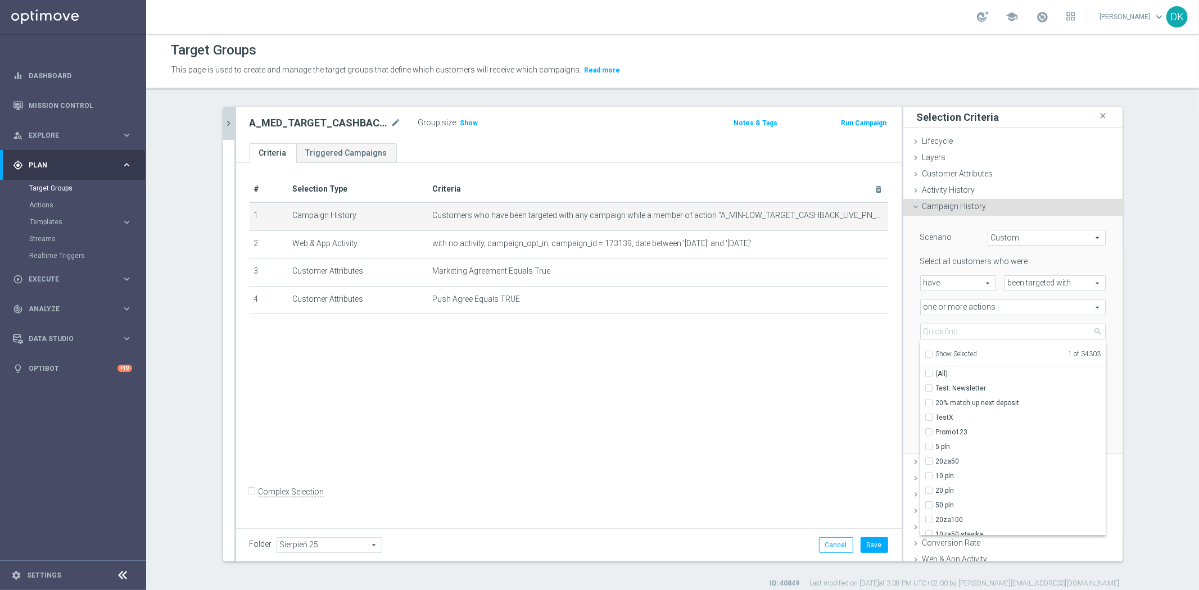
click at [925, 353] on input "Show Selected" at bounding box center [928, 356] width 7 height 7
checkbox input "true"
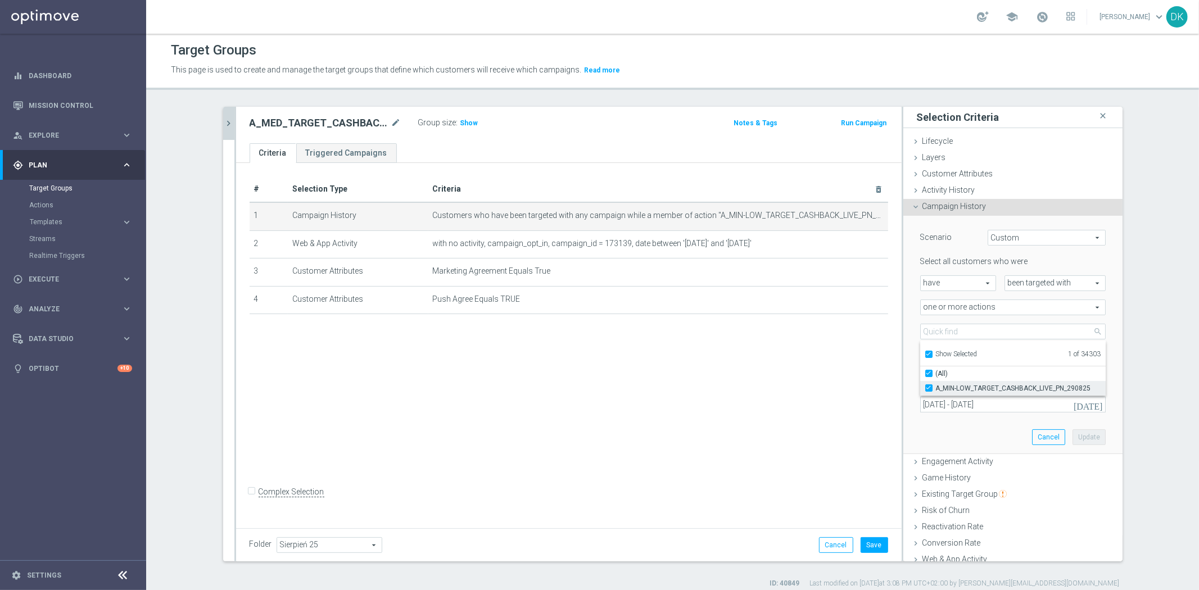
click at [929, 386] on input "A_MIN-LOW_TARGET_CASHBACK_LIVE_PN_290825" at bounding box center [932, 388] width 7 height 7
checkbox input "false"
type input "Select Action"
checkbox input "false"
click at [925, 358] on input "Show Selected" at bounding box center [928, 356] width 7 height 7
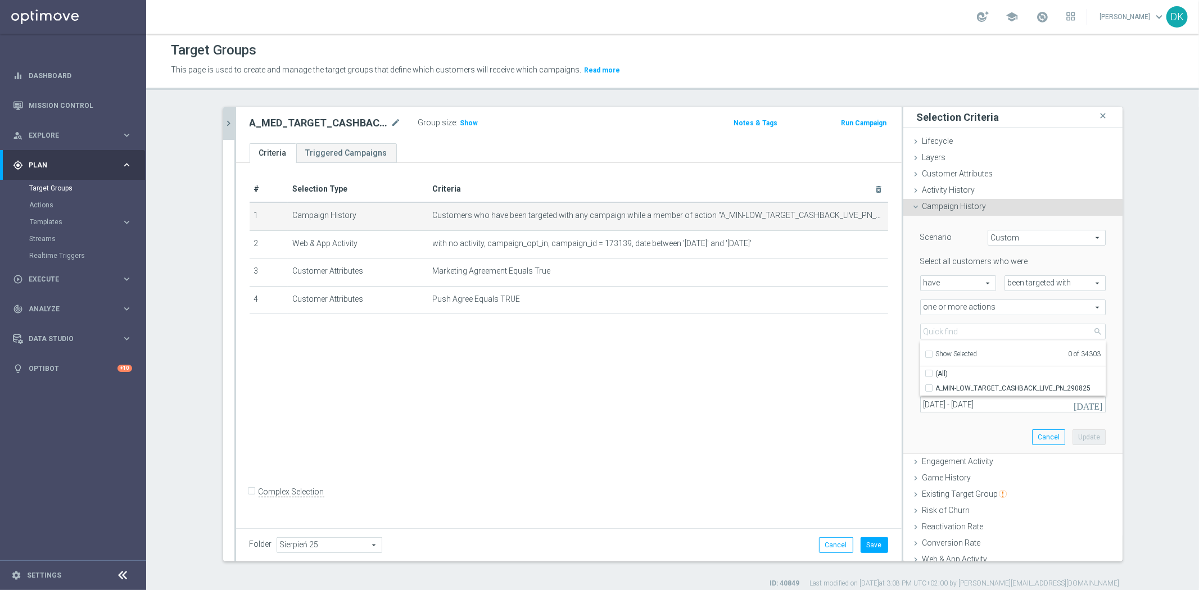
checkbox input "false"
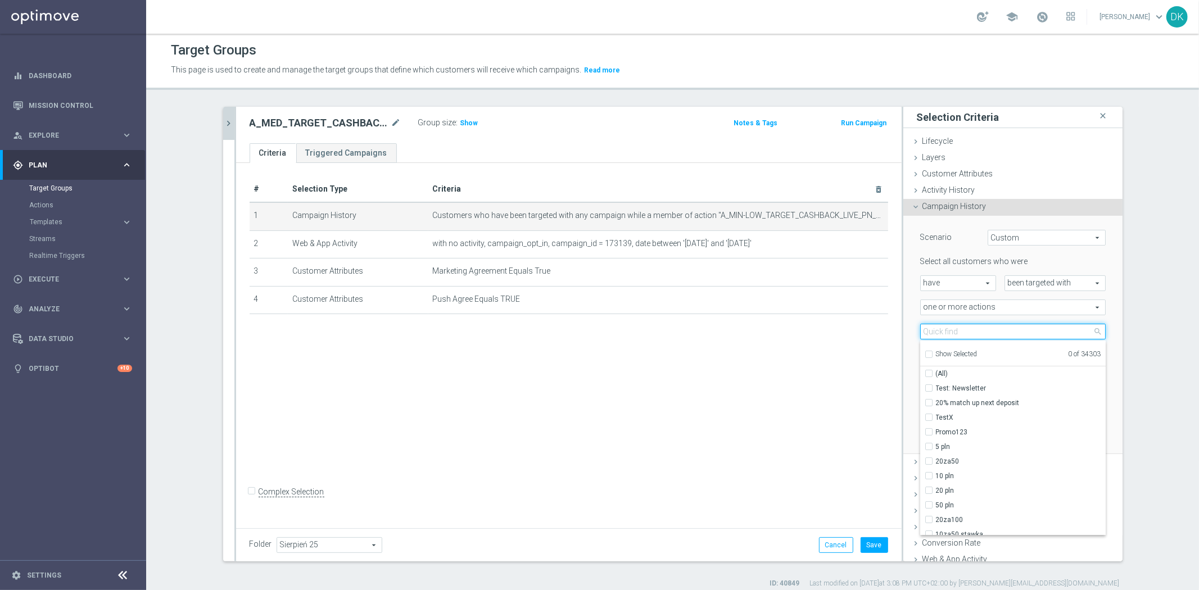
click at [951, 333] on input "search" at bounding box center [1013, 332] width 186 height 16
paste input "A_MED_TARGET_CASHBACK_LIVE_PN_290825"
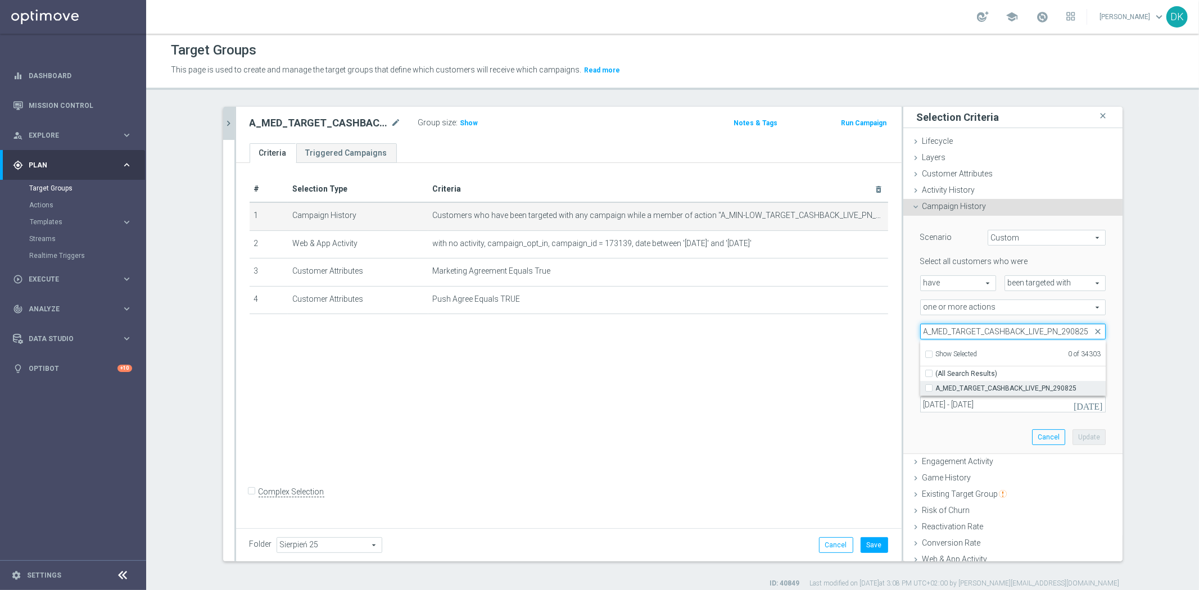
type input "A_MED_TARGET_CASHBACK_LIVE_PN_290825"
click at [929, 386] on input "A_MED_TARGET_CASHBACK_LIVE_PN_290825" at bounding box center [932, 388] width 7 height 7
checkbox input "true"
type input "A_MED_TARGET_CASHBACK_LIVE_PN_290825"
checkbox input "true"
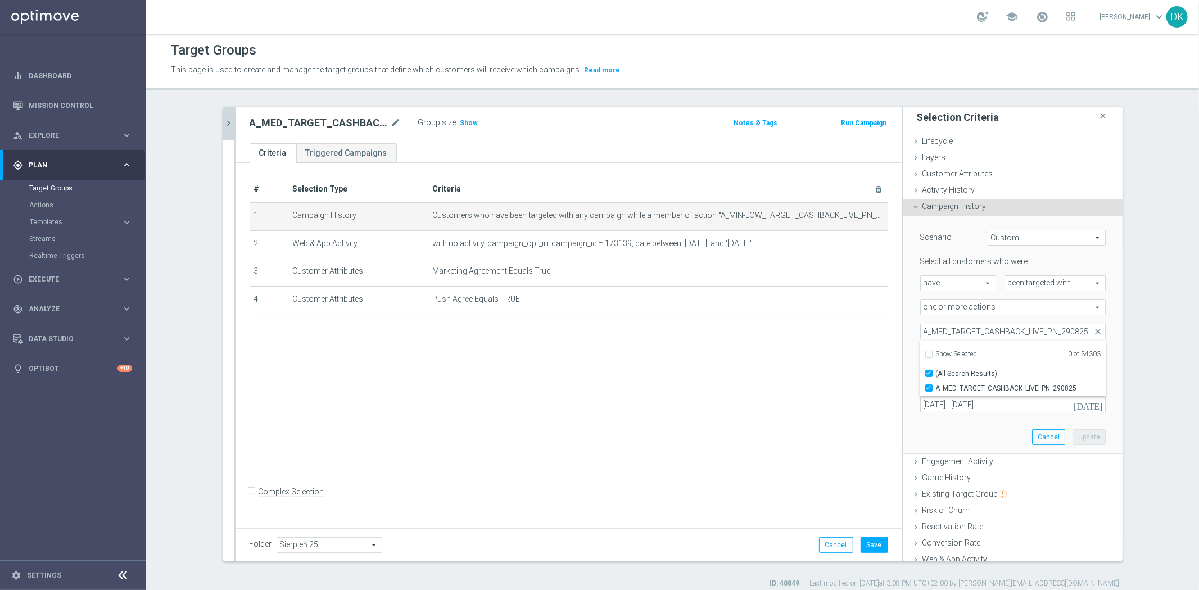
scroll to position [0, 0]
click at [1077, 436] on button "Update" at bounding box center [1089, 438] width 33 height 16
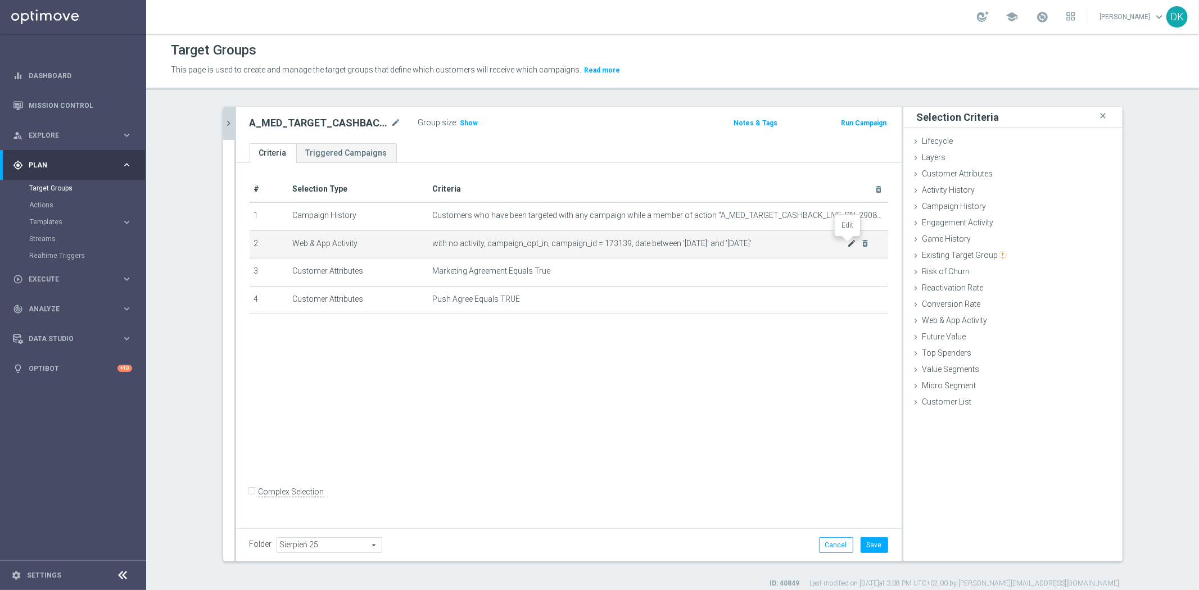
click at [847, 242] on icon "mode_edit" at bounding box center [851, 243] width 9 height 9
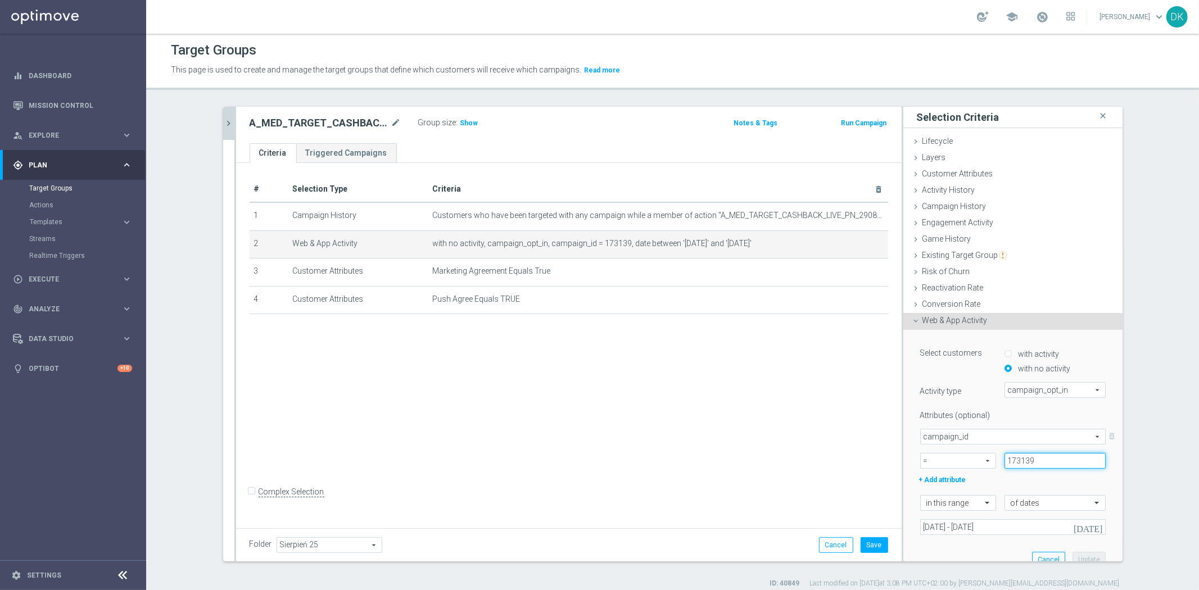
click at [1051, 457] on input "173139" at bounding box center [1055, 461] width 101 height 16
paste input "40"
type input "173140"
click at [1073, 556] on button "Update" at bounding box center [1089, 560] width 33 height 16
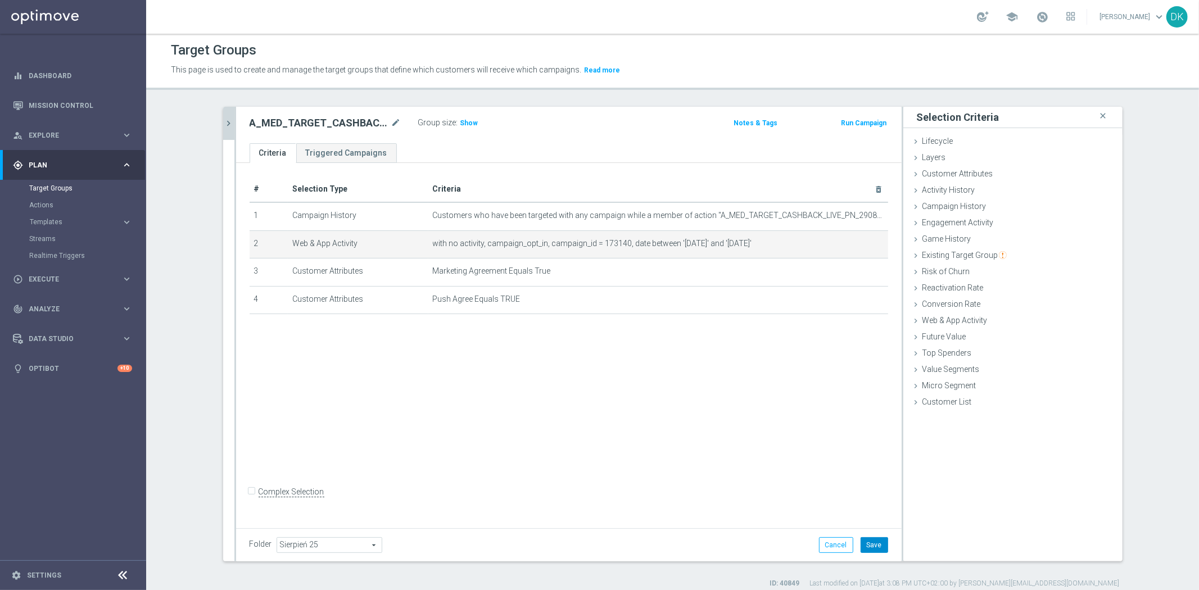
click at [873, 544] on button "Save" at bounding box center [875, 546] width 28 height 16
click at [224, 119] on icon "chevron_right" at bounding box center [229, 123] width 11 height 11
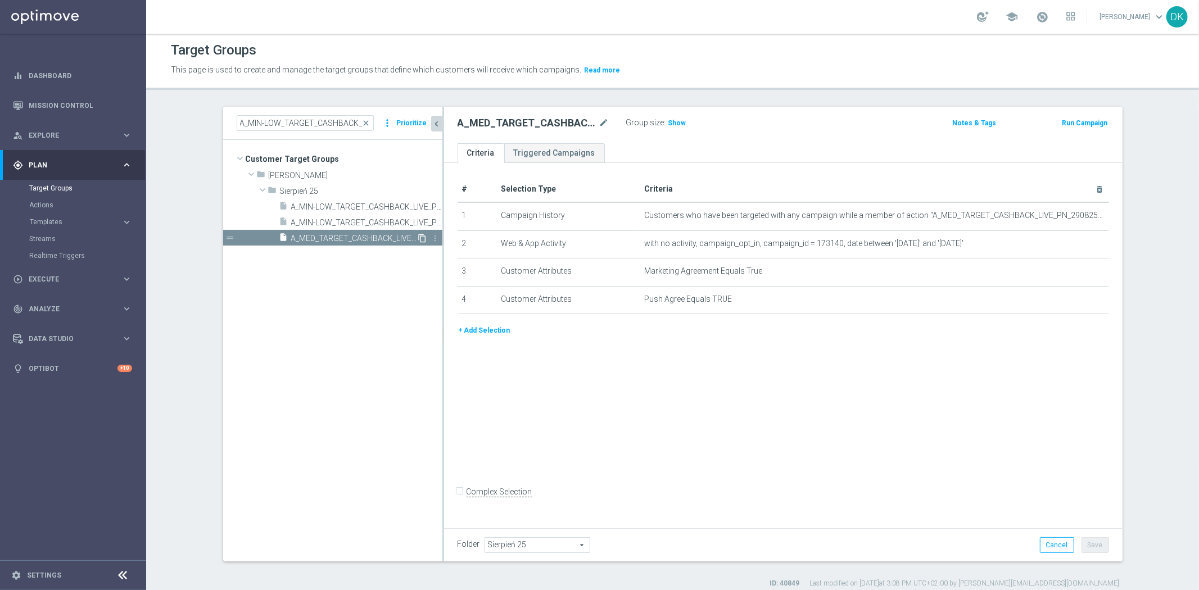
click at [419, 240] on icon "content_copy" at bounding box center [422, 238] width 9 height 9
click at [599, 126] on icon "mode_edit" at bounding box center [604, 122] width 10 height 13
type input "A_HIGH_TARGET_CASHBACK_LIVE_PN_290825_PUSH"
click at [728, 415] on div "# Selection Type Criteria delete_forever 1 Campaign History Customers who have …" at bounding box center [783, 344] width 679 height 362
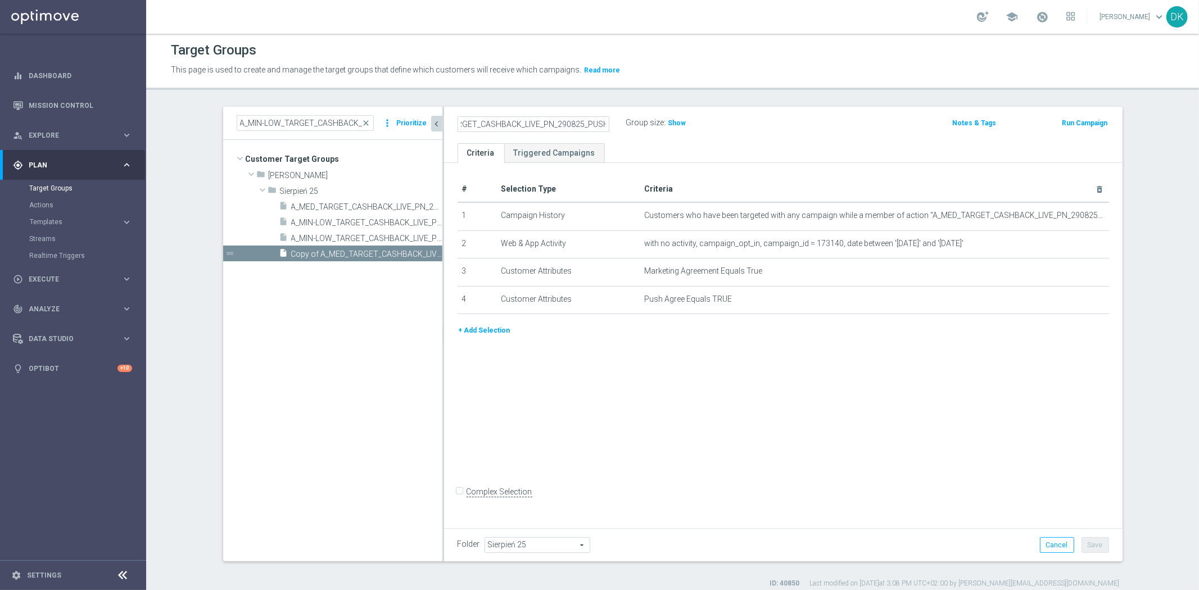
scroll to position [0, 0]
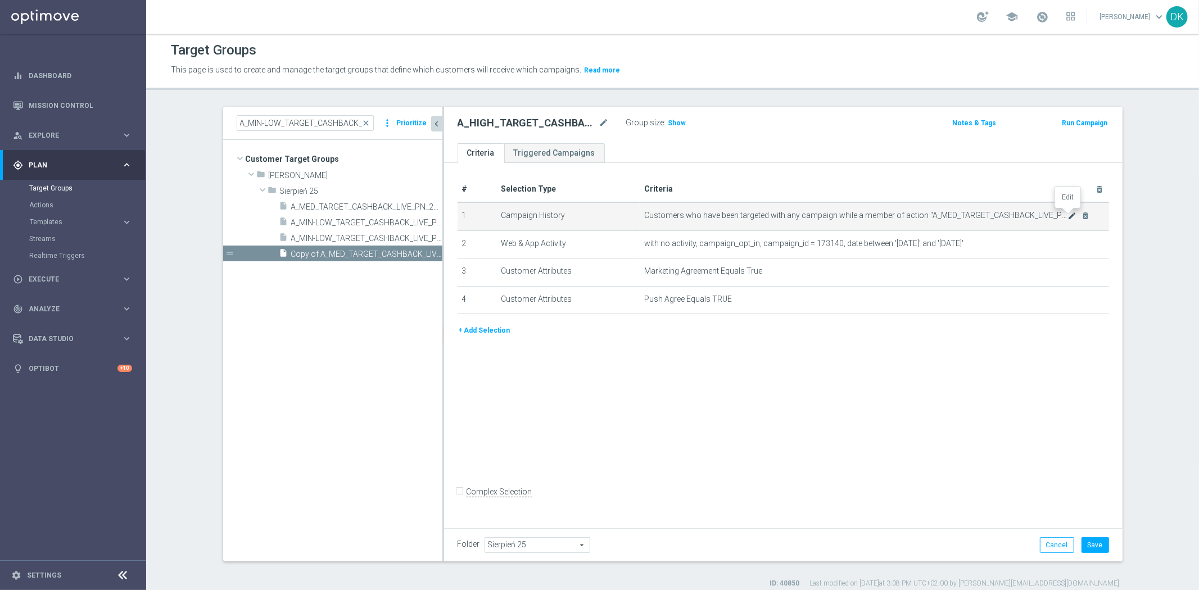
click at [1068, 218] on icon "mode_edit" at bounding box center [1072, 215] width 9 height 9
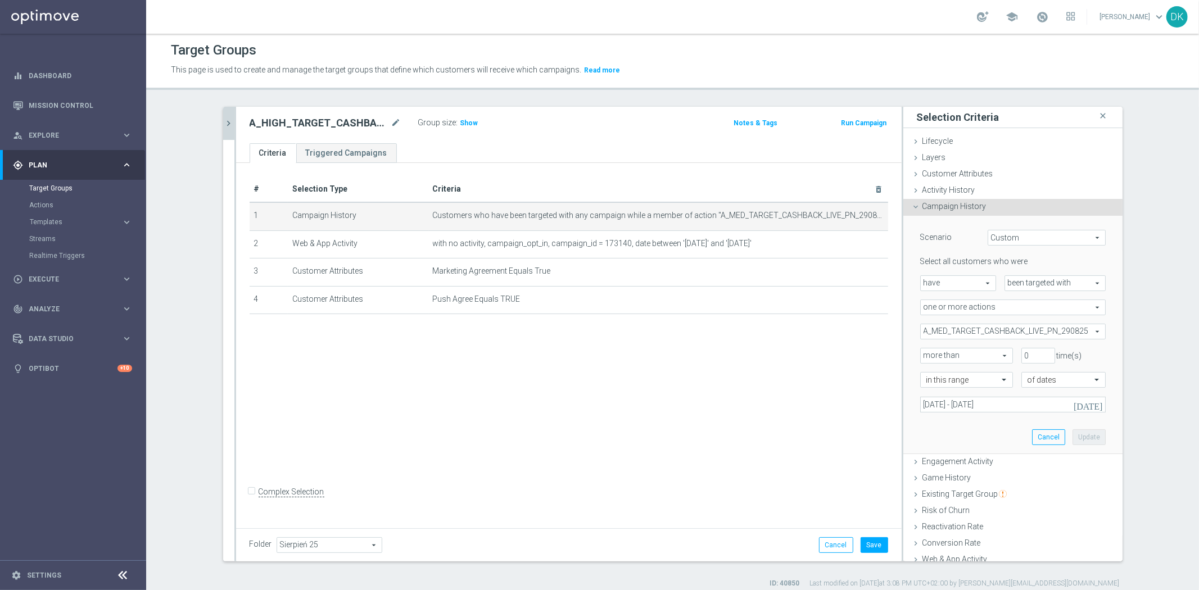
click at [954, 330] on span "A_MED_TARGET_CASHBACK_LIVE_PN_290825" at bounding box center [1013, 331] width 184 height 15
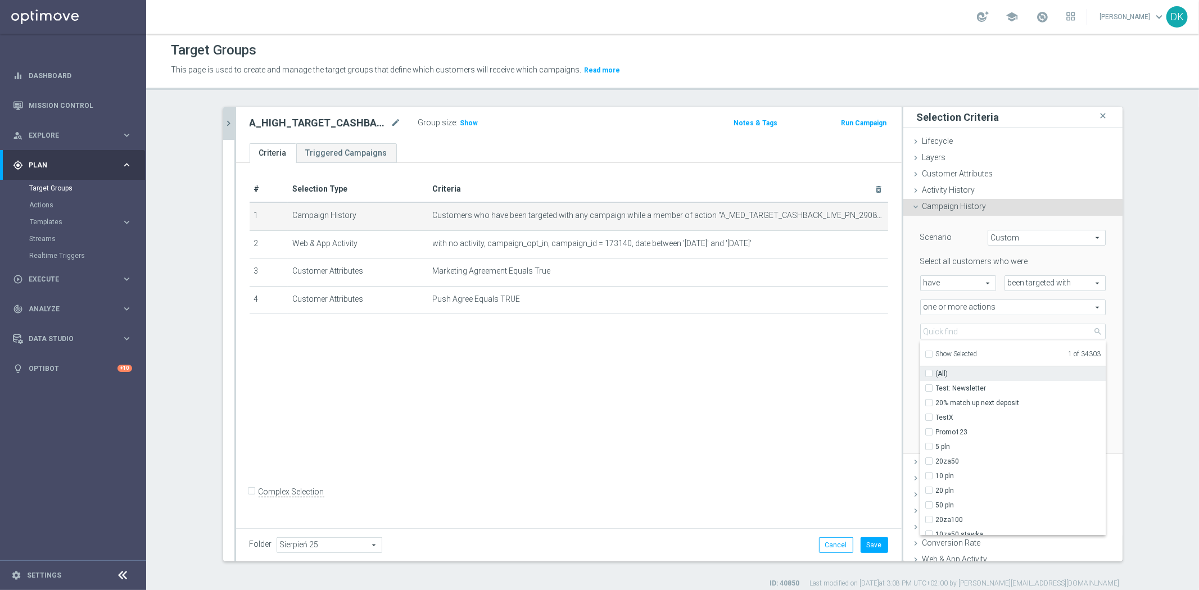
click at [925, 353] on input "Show Selected" at bounding box center [928, 356] width 7 height 7
checkbox input "true"
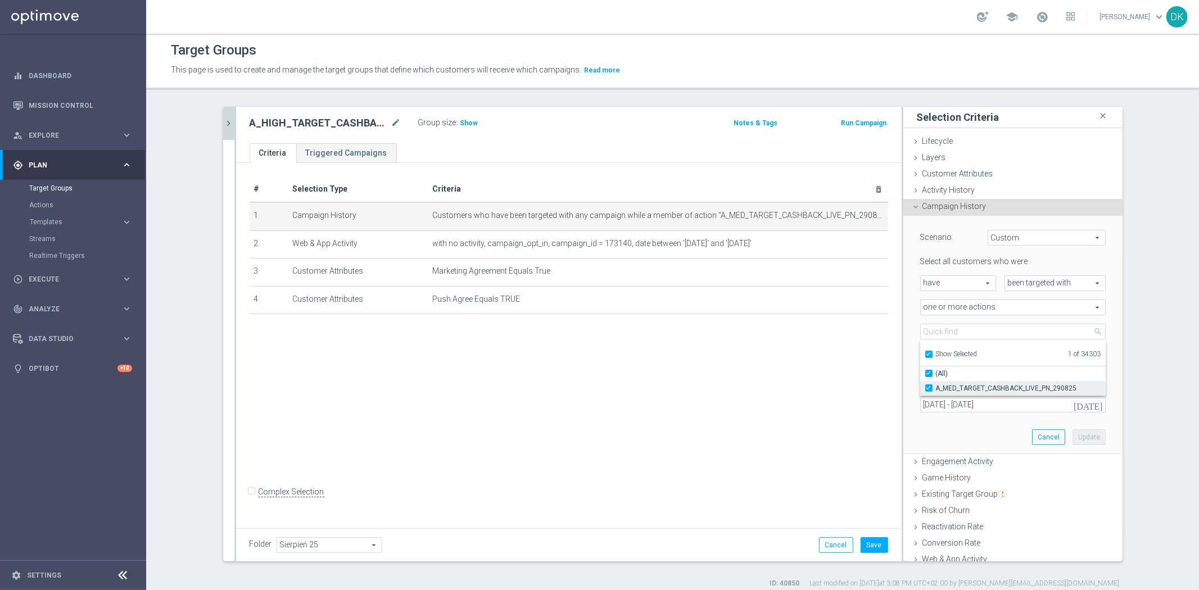
click at [936, 386] on label "A_MED_TARGET_CASHBACK_LIVE_PN_290825" at bounding box center [1021, 388] width 170 height 15
click at [929, 386] on input "A_MED_TARGET_CASHBACK_LIVE_PN_290825" at bounding box center [932, 388] width 7 height 7
checkbox input "false"
type input "Select Action"
checkbox input "false"
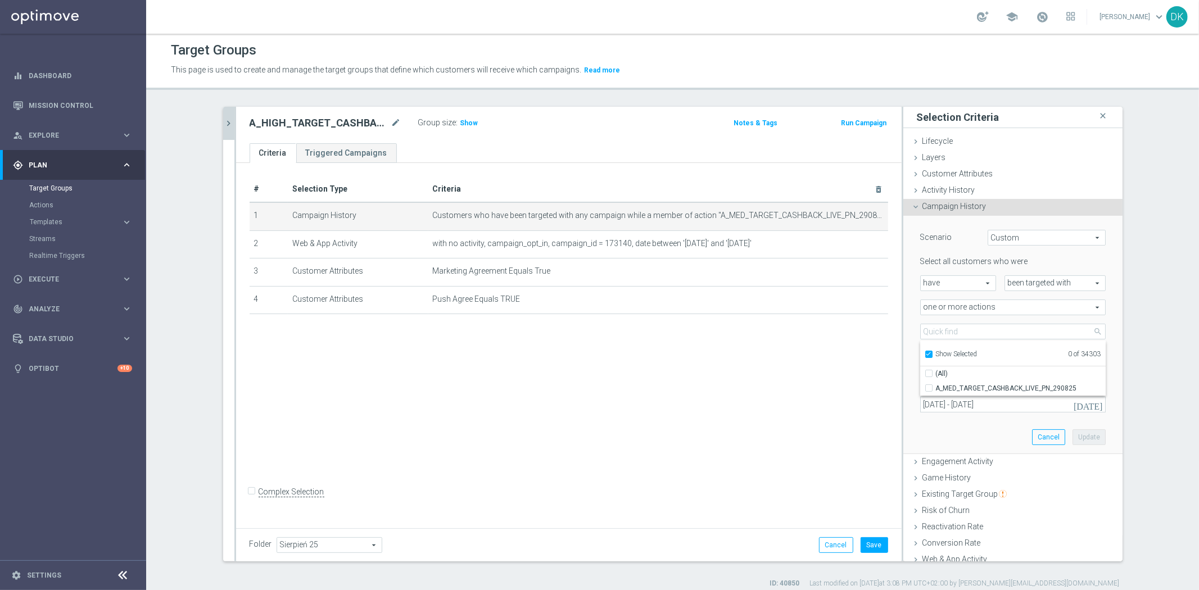
click at [925, 354] on input "Show Selected" at bounding box center [928, 356] width 7 height 7
checkbox input "false"
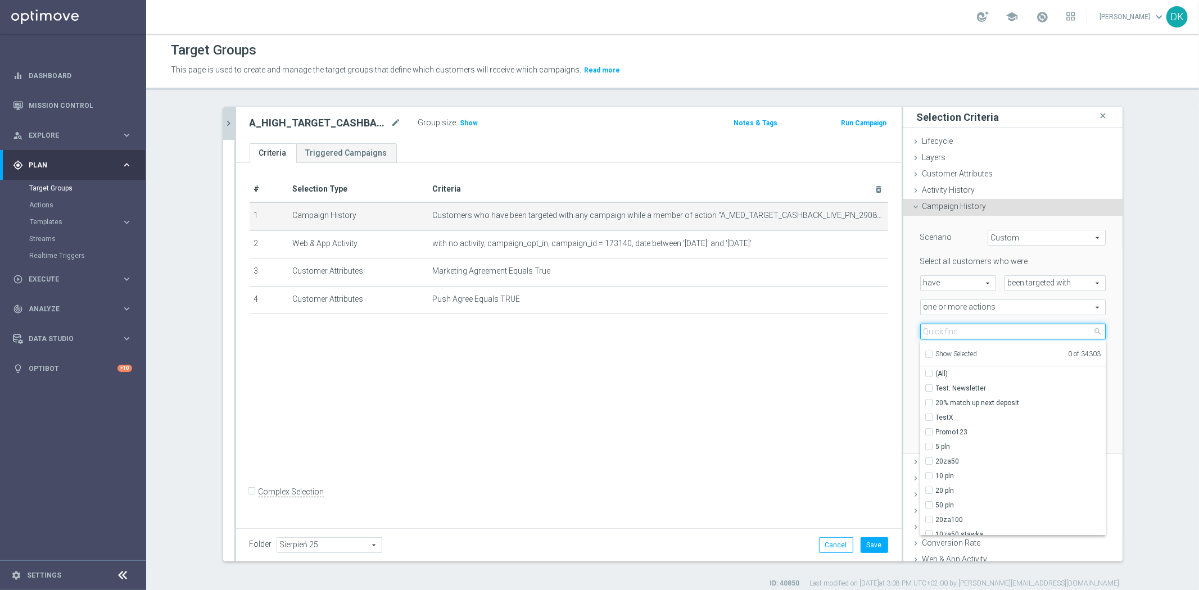
click at [954, 324] on input "search" at bounding box center [1013, 332] width 186 height 16
paste input "A_HIGH_TARGET_CASHBACK_LIVE_PN_290825"
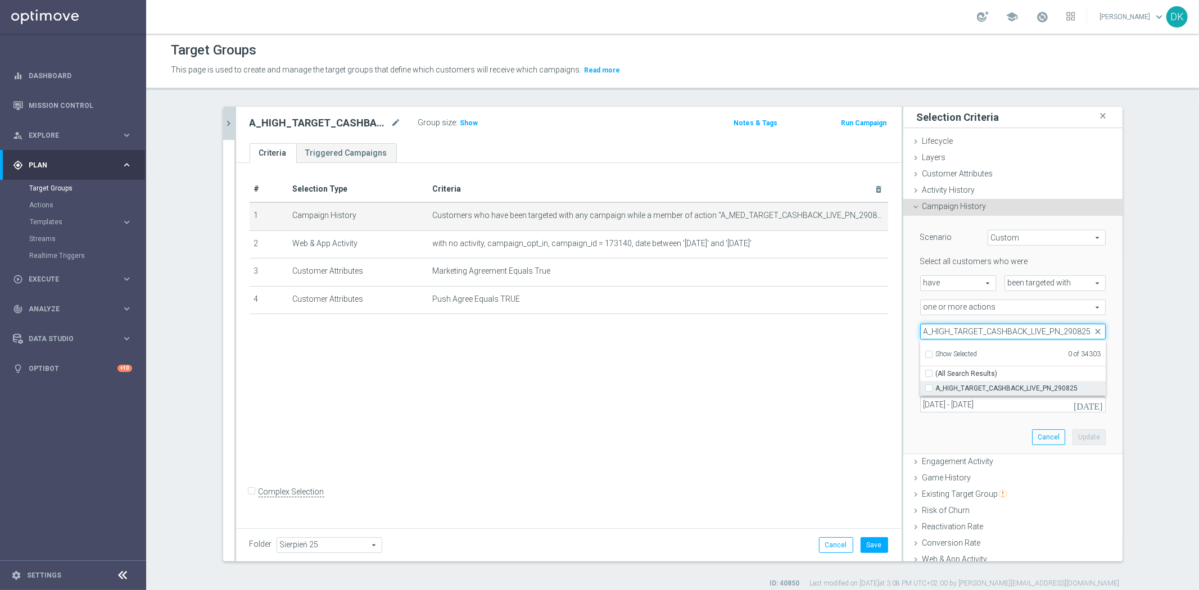
type input "A_HIGH_TARGET_CASHBACK_LIVE_PN_290825"
click at [929, 389] on input "A_HIGH_TARGET_CASHBACK_LIVE_PN_290825" at bounding box center [932, 388] width 7 height 7
checkbox input "true"
type input "A_HIGH_TARGET_CASHBACK_LIVE_PN_290825"
checkbox input "true"
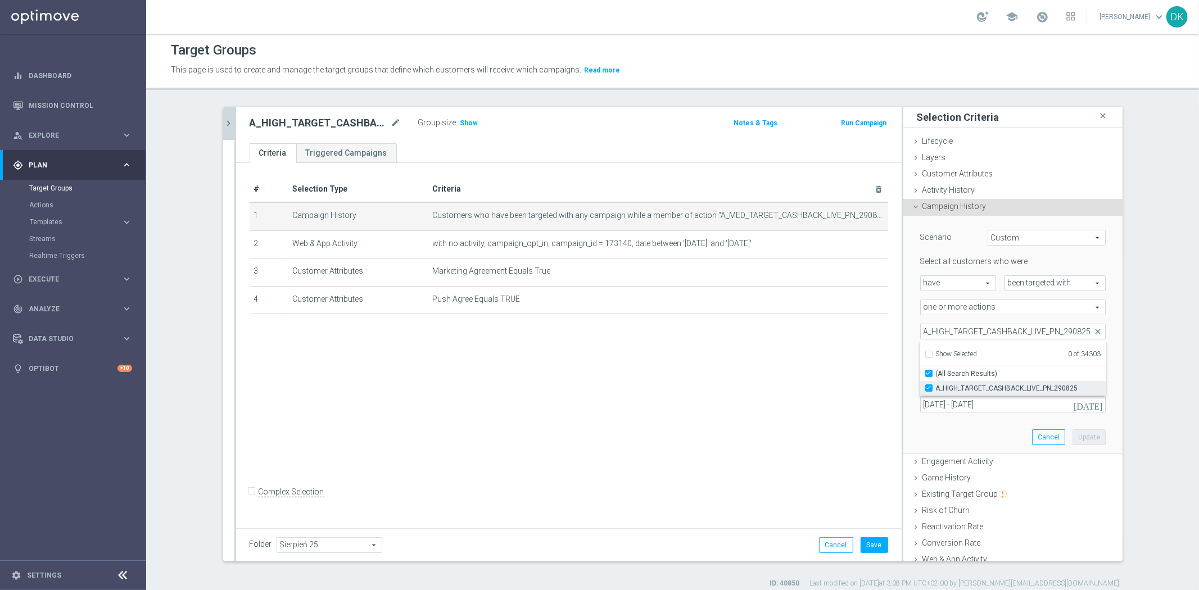
scroll to position [0, 0]
click at [792, 387] on div "# Selection Type Criteria delete_forever 1 Campaign History Customers who have …" at bounding box center [569, 344] width 666 height 362
click at [1073, 435] on button "Update" at bounding box center [1089, 438] width 33 height 16
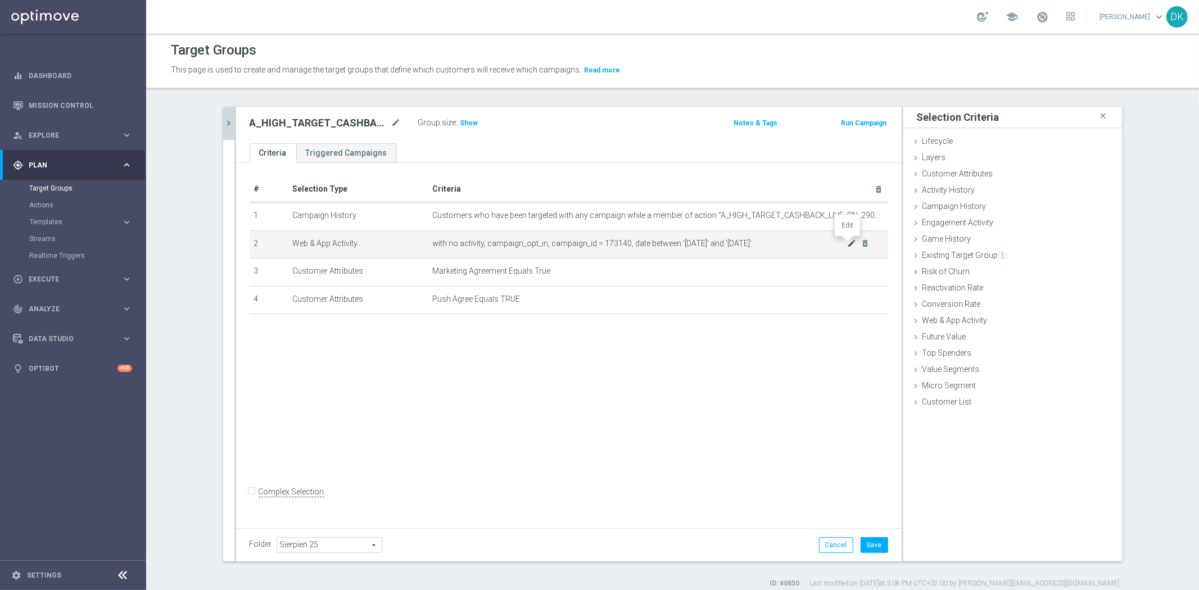
click at [847, 244] on icon "mode_edit" at bounding box center [851, 243] width 9 height 9
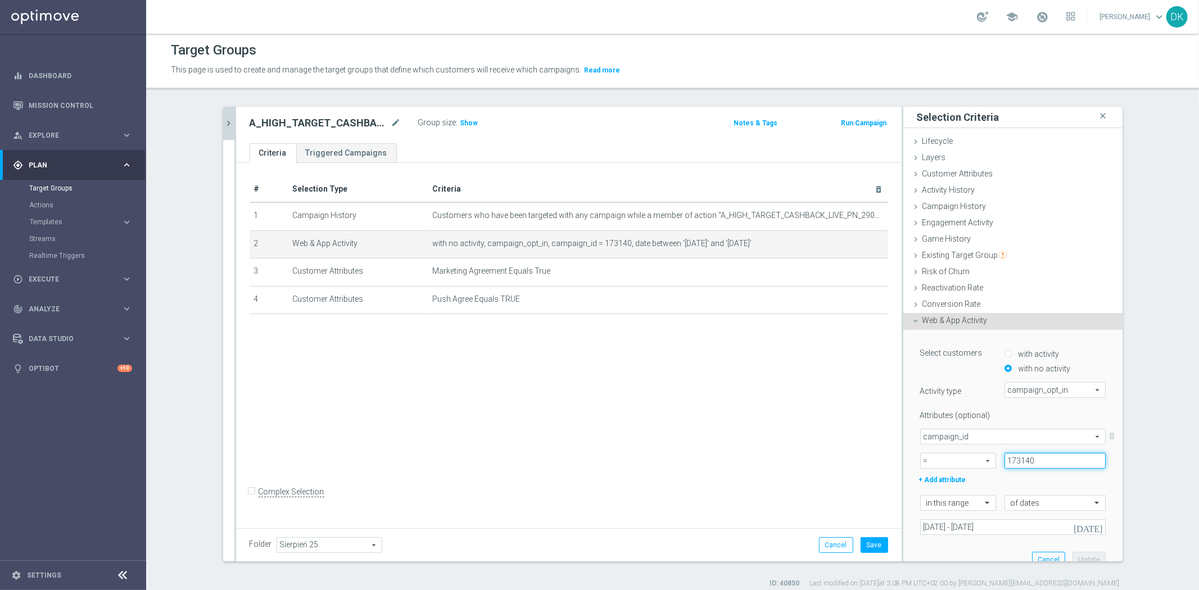
click at [1041, 463] on input "173140" at bounding box center [1055, 461] width 101 height 16
paste input "1"
type input "173141"
click at [1076, 554] on button "Update" at bounding box center [1089, 560] width 33 height 16
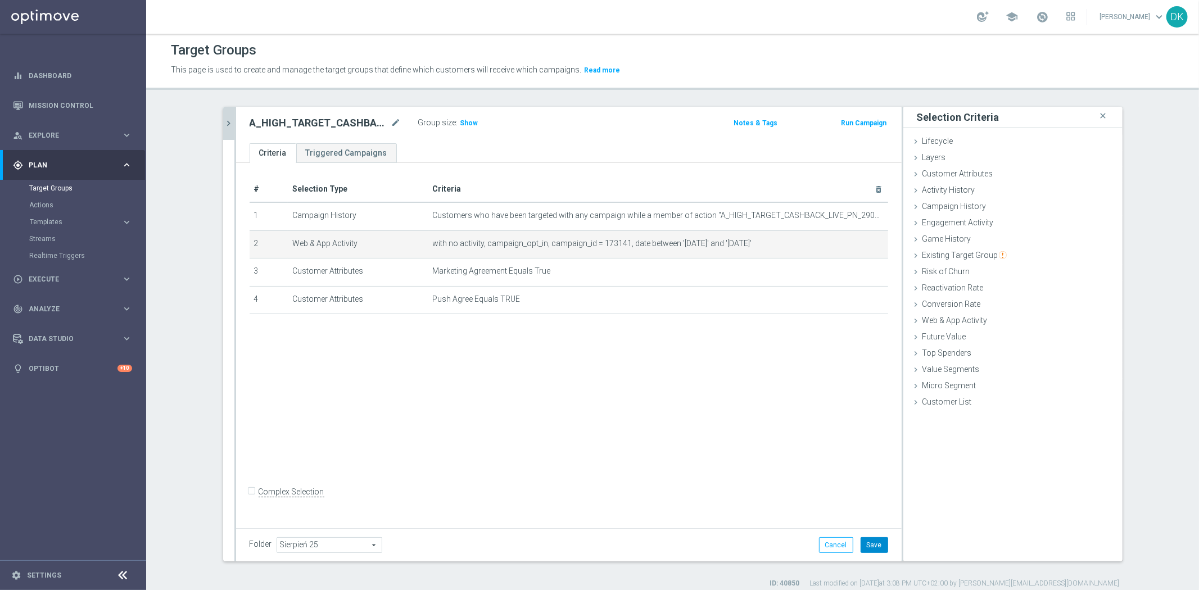
click at [875, 543] on button "Save" at bounding box center [875, 546] width 28 height 16
click at [498, 476] on div "# Selection Type Criteria delete_forever 1 Campaign History Customers who have …" at bounding box center [569, 344] width 666 height 362
click at [223, 128] on button "chevron_right" at bounding box center [228, 123] width 11 height 33
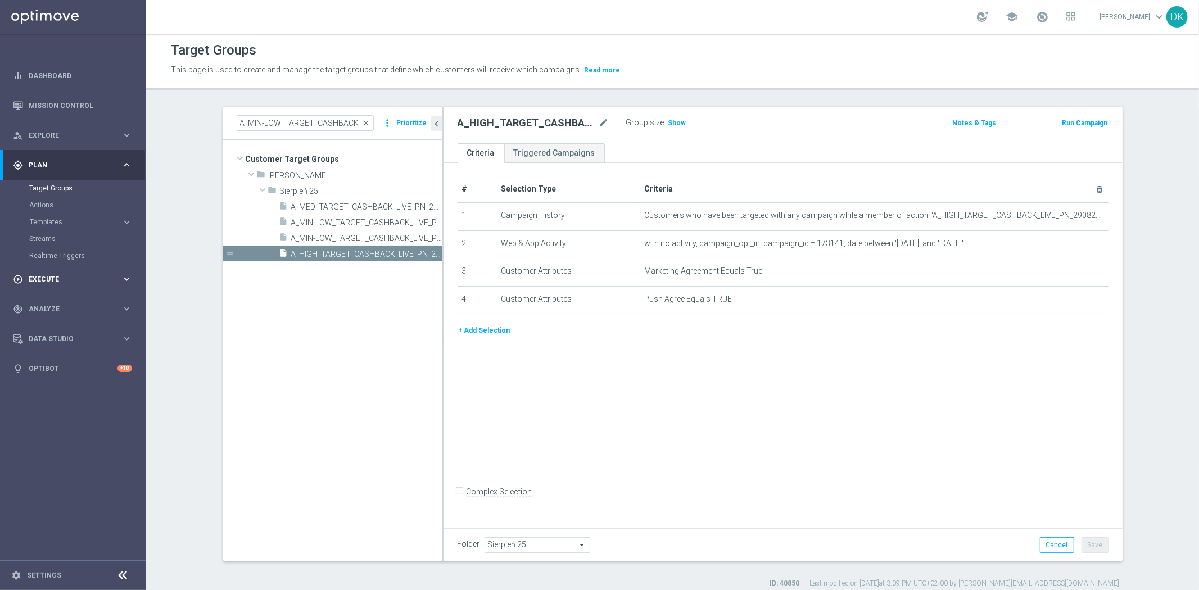
click at [58, 285] on div "play_circle_outline Execute keyboard_arrow_right" at bounding box center [72, 279] width 145 height 30
click at [67, 216] on link "Campaign Builder" at bounding box center [73, 218] width 88 height 9
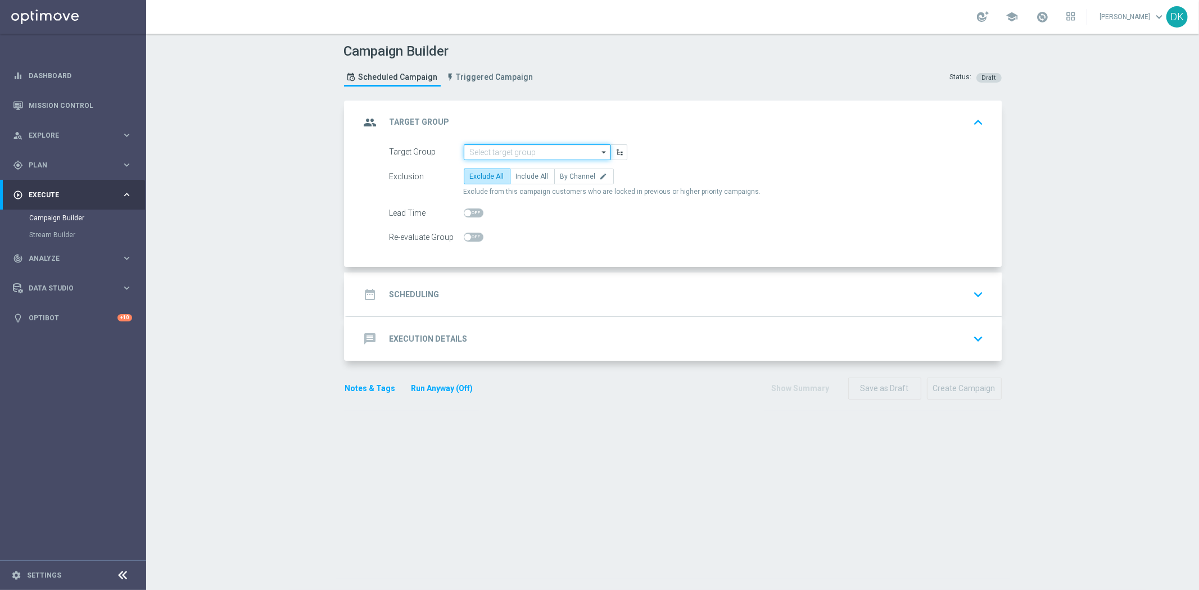
click at [506, 153] on input at bounding box center [537, 153] width 147 height 16
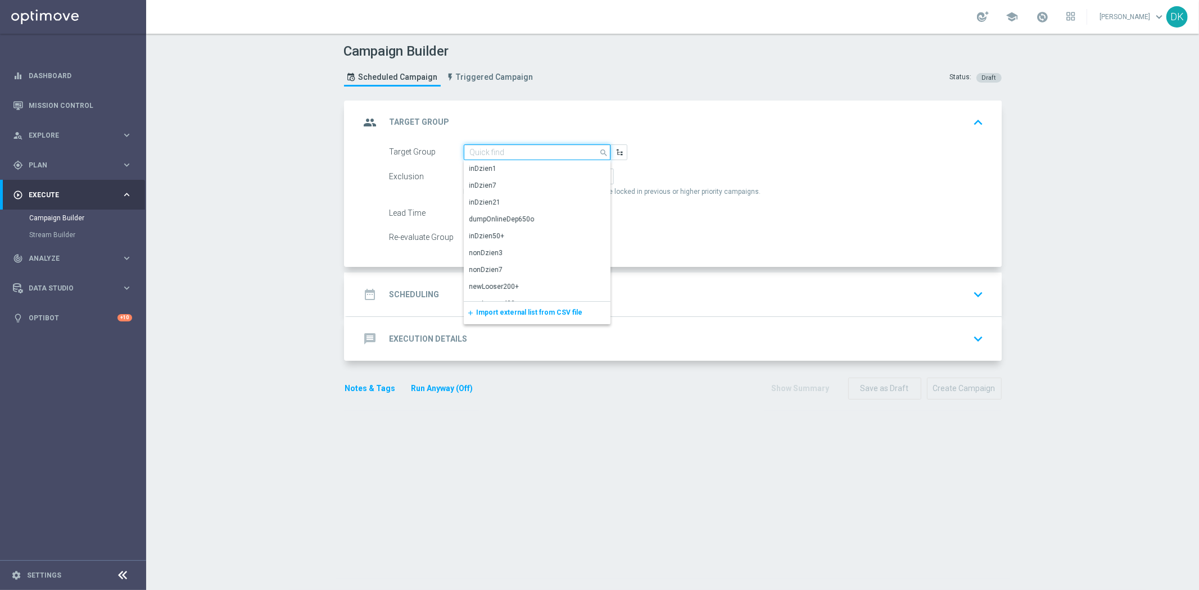
paste input "A_MIN-LOW_TARGET_CASHBACK_LIVE_PN_290825_PUSH"
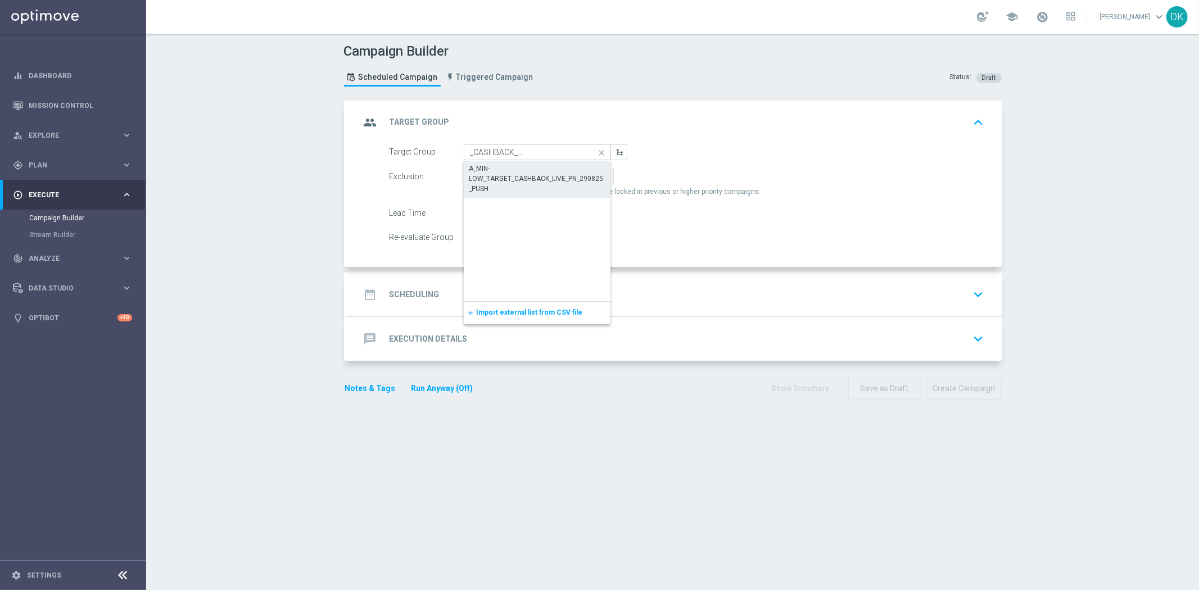
click at [519, 175] on div "A_MIN-LOW_TARGET_CASHBACK_LIVE_PN_290825_PUSH" at bounding box center [538, 179] width 136 height 30
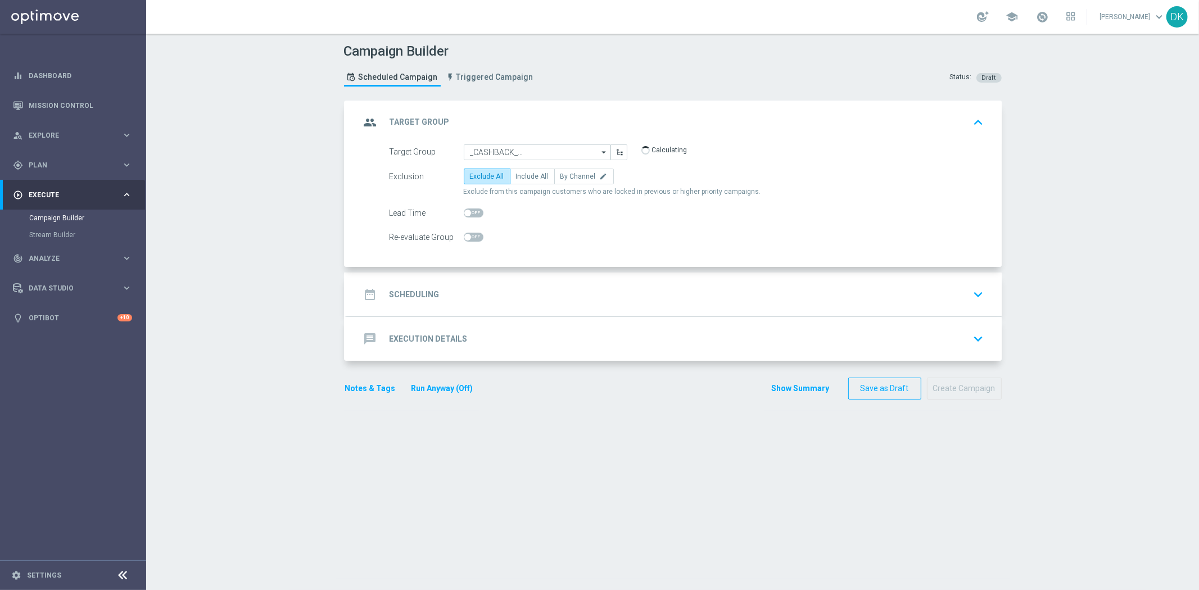
type input "A_MIN-LOW_TARGET_CASHBACK_LIVE_PN_290825_PUSH"
click at [529, 174] on span "Include All" at bounding box center [532, 177] width 33 height 8
click at [523, 175] on input "Include All" at bounding box center [519, 178] width 7 height 7
radio input "true"
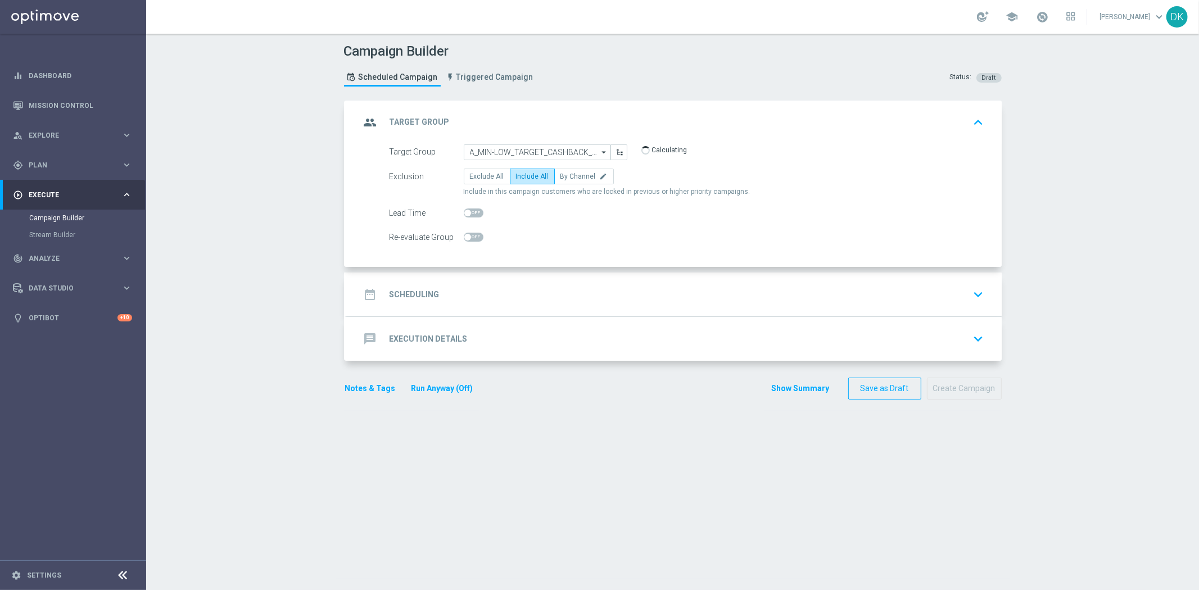
click at [468, 234] on span at bounding box center [474, 237] width 20 height 9
click at [468, 234] on input "checkbox" at bounding box center [474, 237] width 20 height 9
checkbox input "true"
click at [441, 288] on div "date_range Scheduling keyboard_arrow_down" at bounding box center [674, 294] width 628 height 21
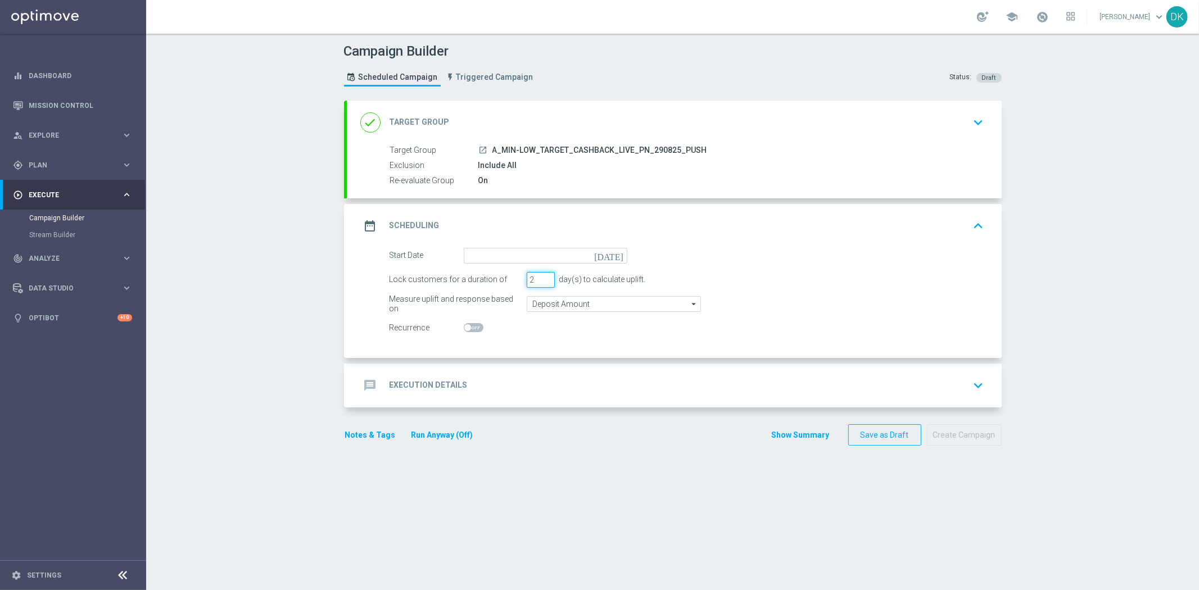
click at [541, 281] on input "2" at bounding box center [541, 280] width 28 height 16
type input "1"
click at [541, 281] on input "1" at bounding box center [541, 280] width 28 height 16
click at [556, 254] on input at bounding box center [546, 256] width 164 height 16
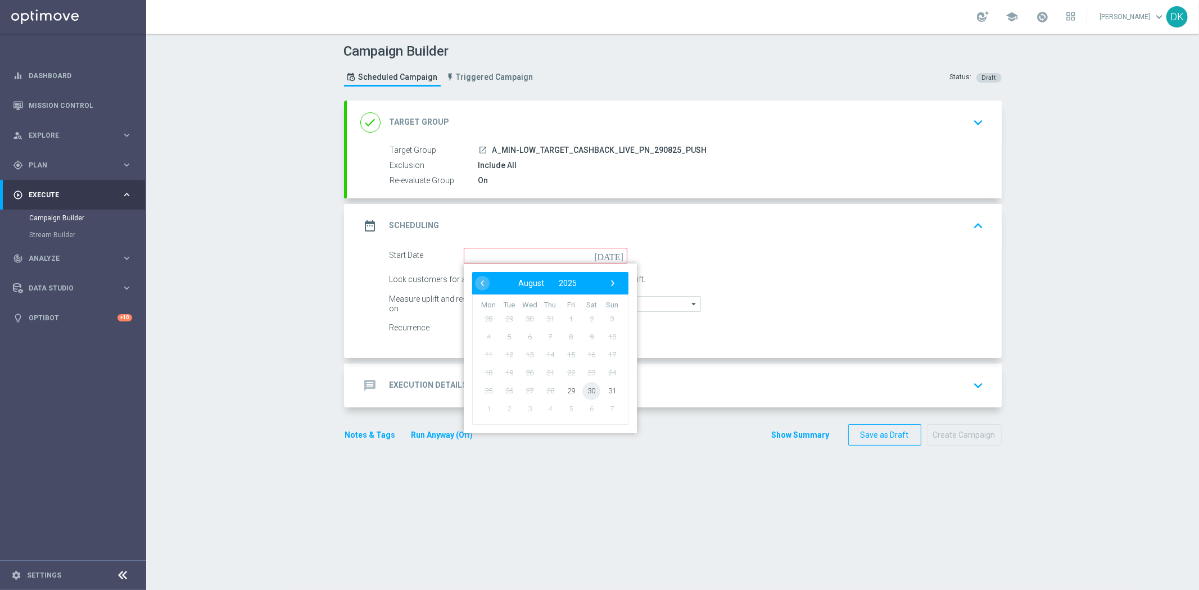
click at [588, 389] on span "30" at bounding box center [592, 391] width 18 height 18
type input "[DATE]"
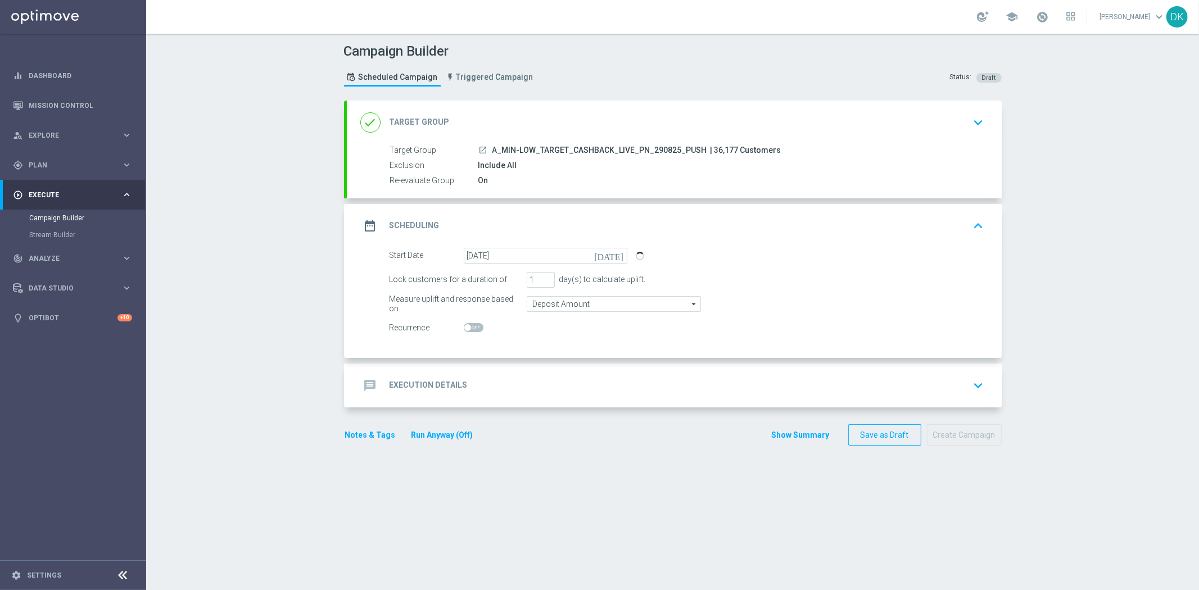
click at [526, 385] on div "message Execution Details keyboard_arrow_down" at bounding box center [674, 385] width 628 height 21
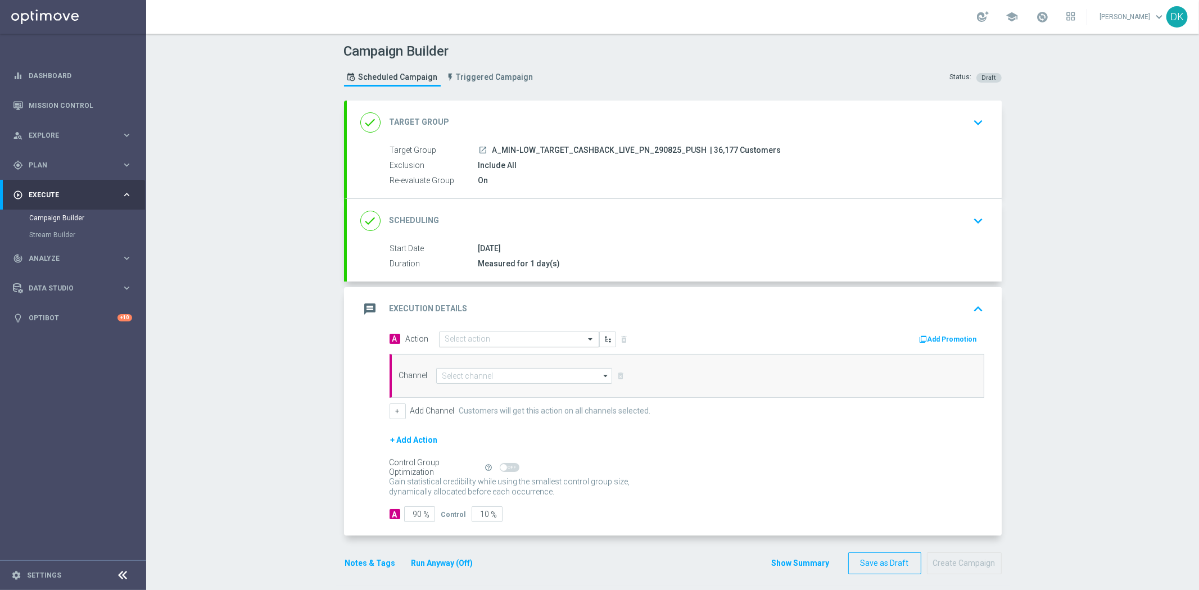
click at [491, 333] on div "Select action" at bounding box center [519, 340] width 160 height 16
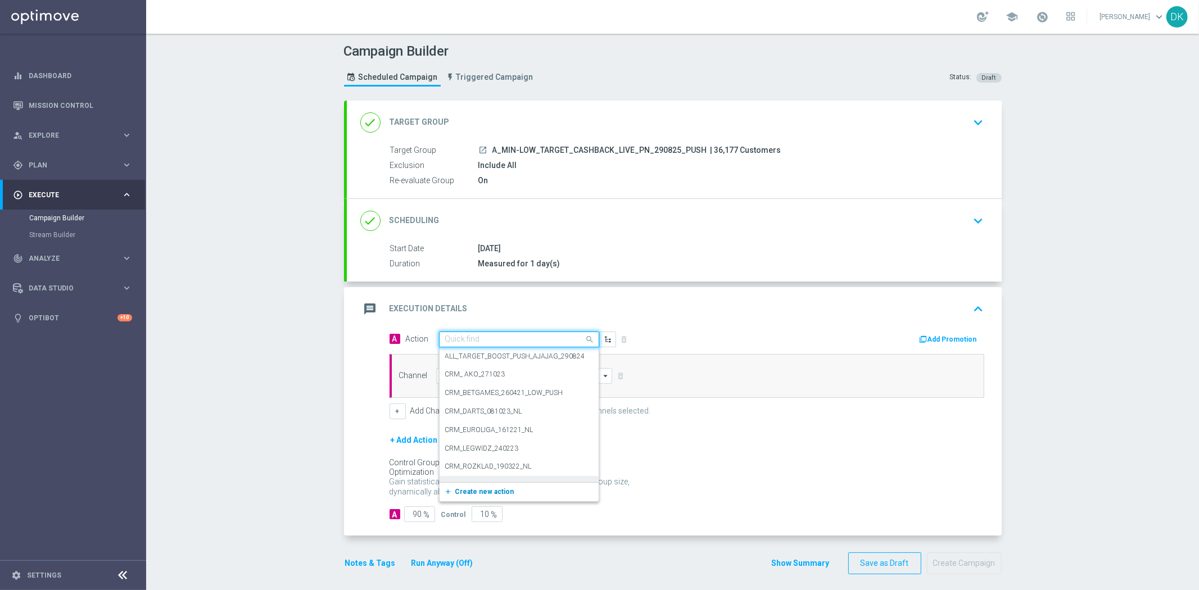
click at [482, 488] on span "Create new action" at bounding box center [484, 492] width 59 height 8
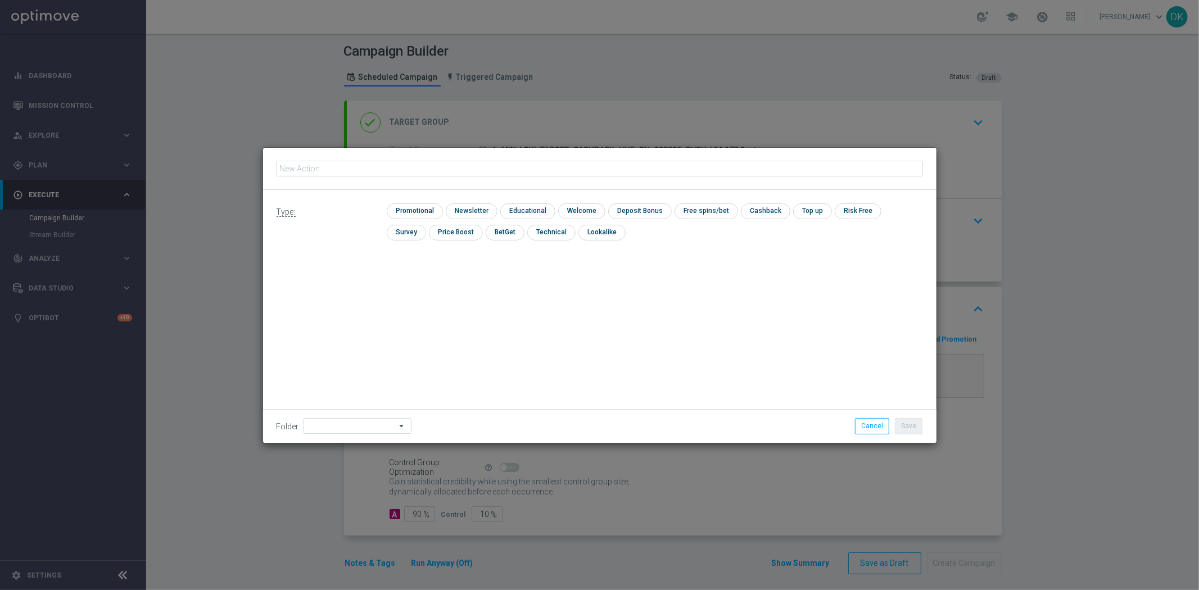
type input "A_MIN-LOW_TARGET_CASHBACK_LIVE_PN_290825_PUSH"
click at [425, 212] on input "checkbox" at bounding box center [413, 211] width 53 height 15
checkbox input "true"
click at [908, 434] on button "Save" at bounding box center [909, 426] width 28 height 16
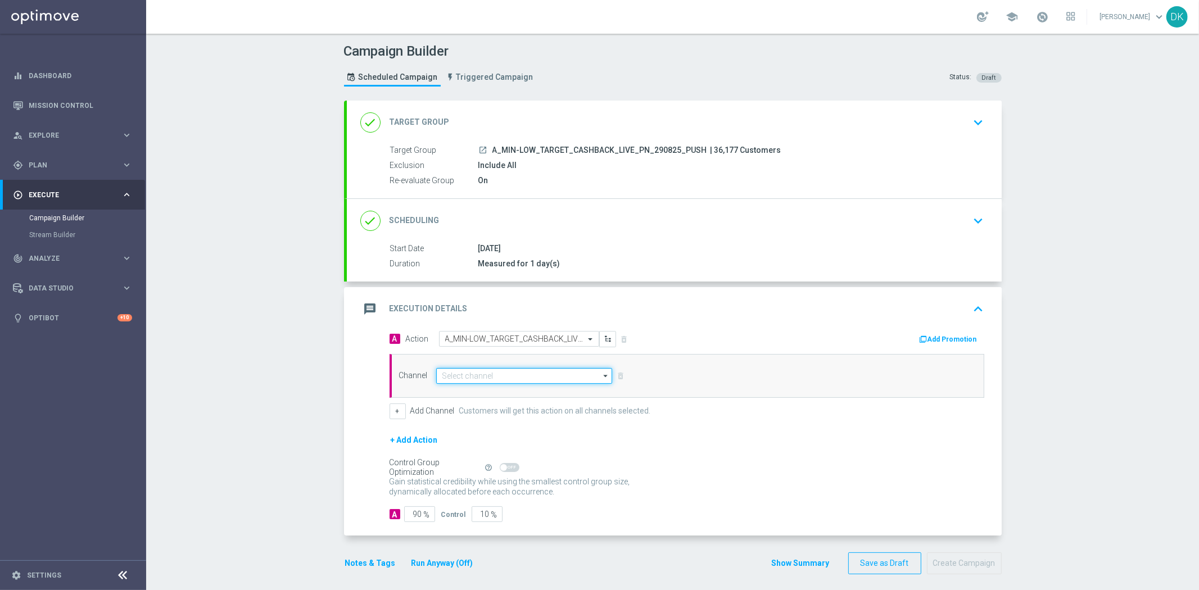
click at [557, 377] on input at bounding box center [524, 376] width 177 height 16
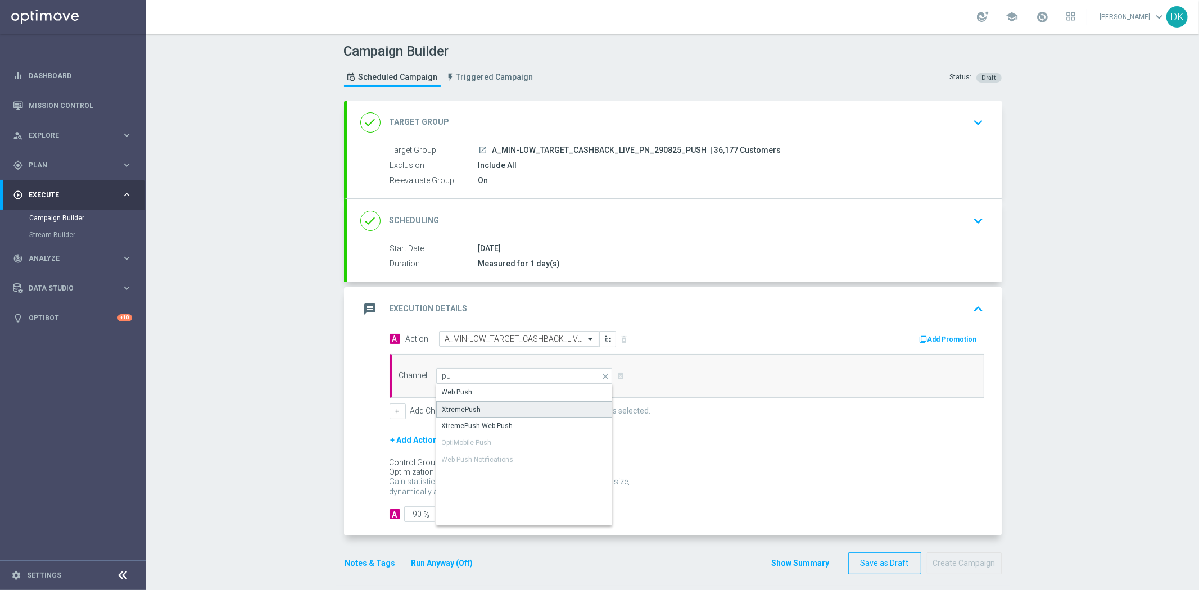
click at [485, 406] on div "XtremePush" at bounding box center [524, 409] width 177 height 17
type input "XtremePush"
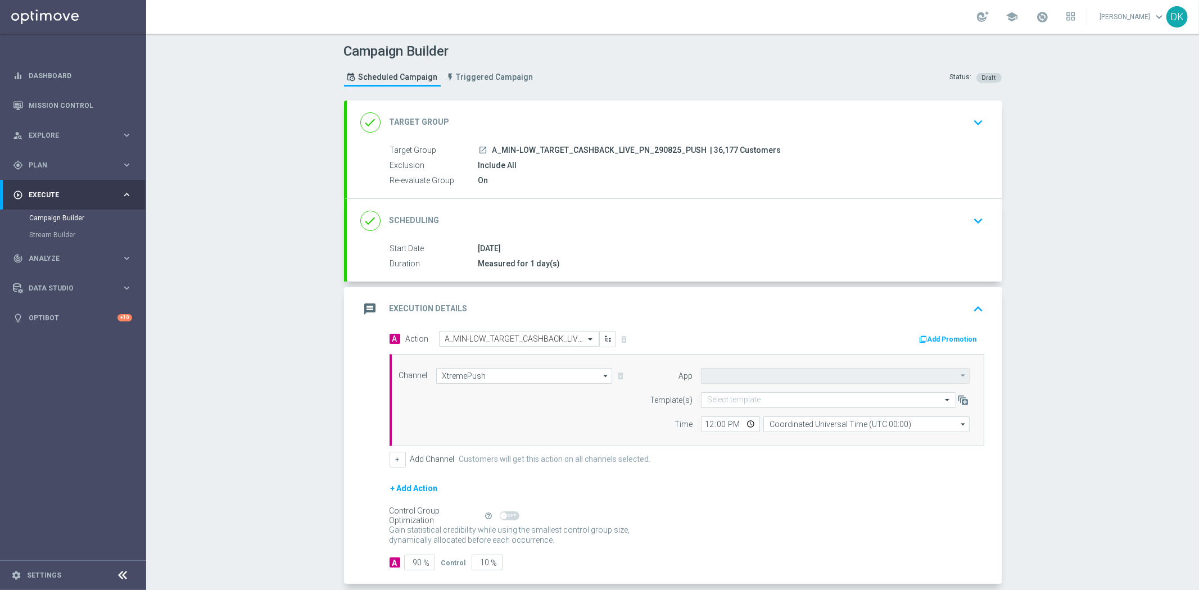
type input "STS_PL"
click at [722, 408] on form "Template(s) Select template Time 12:00 Coordinated Universal Time (UTC 00:00) C…" at bounding box center [807, 412] width 326 height 40
click at [729, 402] on input "text" at bounding box center [817, 401] width 220 height 10
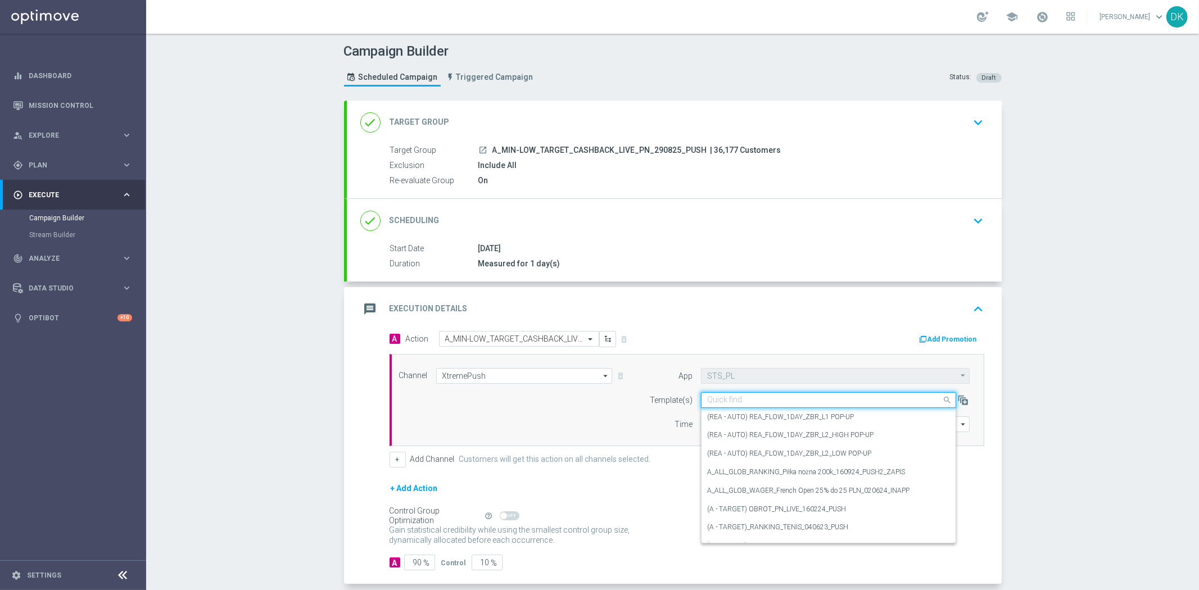
paste input "A_MIN-LOW_TARGET_CASHBACK_LIVE_PN_290825_PUSH"
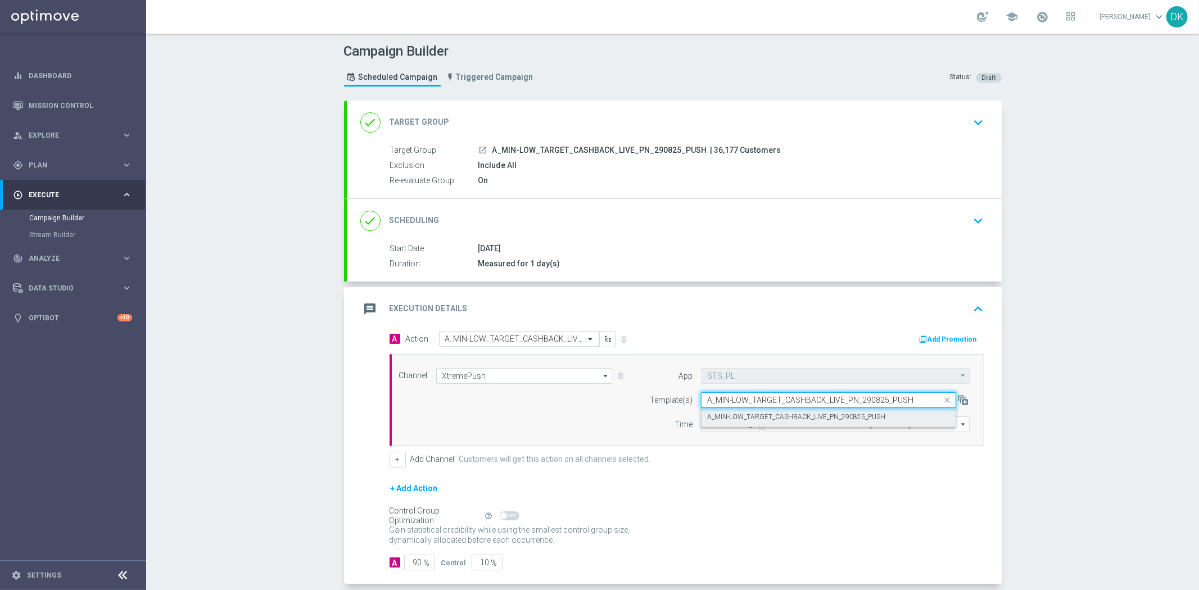
click at [734, 413] on label "A_MIN-LOW_TARGET_CASHBACK_LIVE_PN_290825_PUSH" at bounding box center [796, 418] width 178 height 10
type input "A_MIN-LOW_TARGET_CASHBACK_LIVE_PN_290825_PUSH"
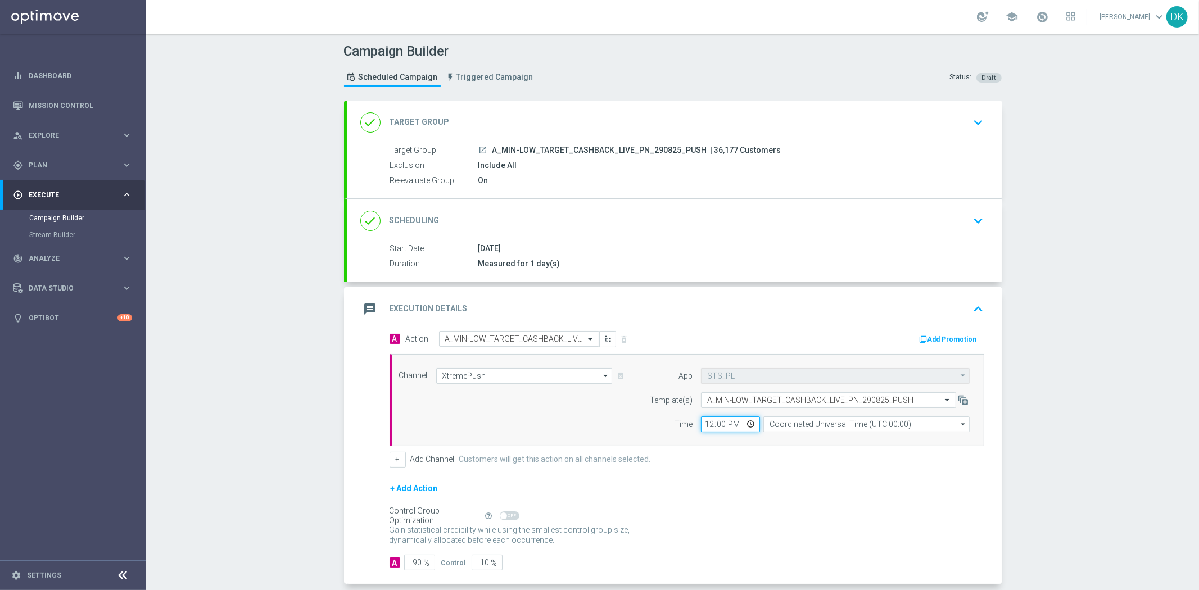
click at [706, 424] on input "12:00" at bounding box center [730, 425] width 59 height 16
type input "14:45"
click at [836, 428] on input "Coordinated Universal Time (UTC 00:00)" at bounding box center [867, 425] width 206 height 16
click at [833, 446] on div "Central European Time ([GEOGRAPHIC_DATA]) (UTC +02:00)" at bounding box center [867, 441] width 207 height 16
type input "Central European Time ([GEOGRAPHIC_DATA]) (UTC +02:00)"
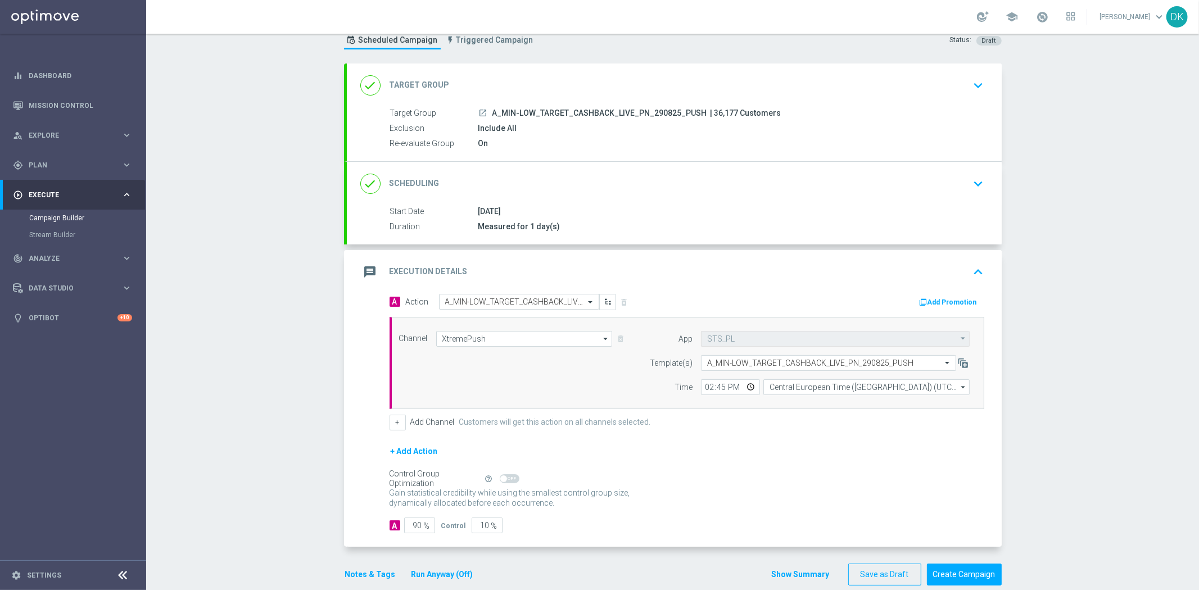
scroll to position [55, 0]
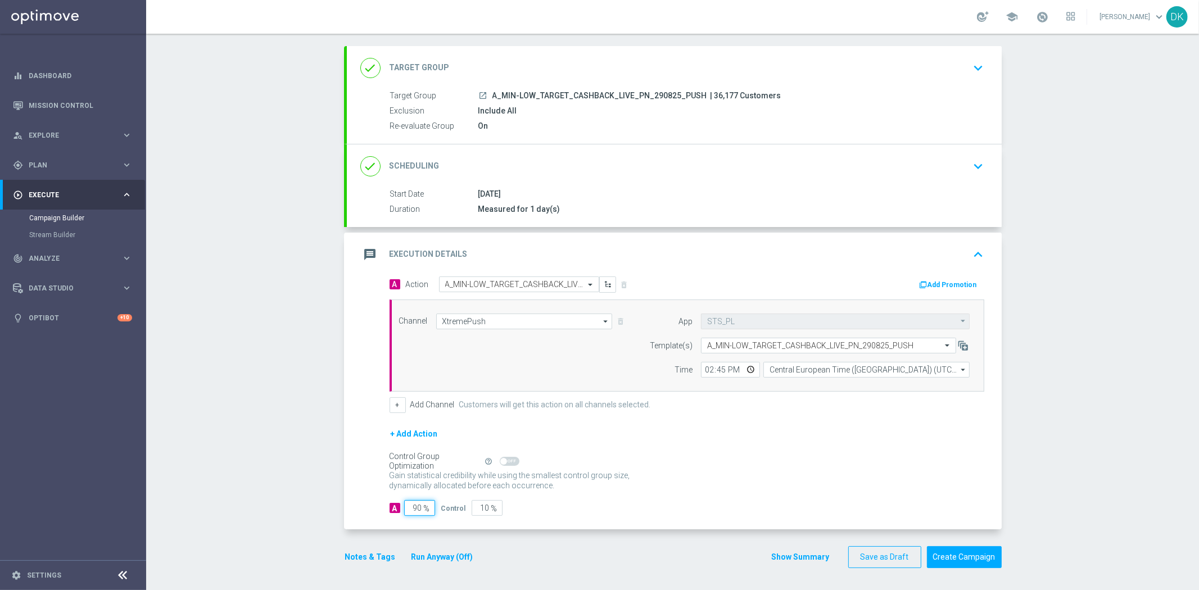
drag, startPoint x: 414, startPoint y: 506, endPoint x: 476, endPoint y: 506, distance: 61.9
click at [455, 506] on div "A 90 % Control 10 %" at bounding box center [687, 508] width 595 height 16
type input "98"
type input "2"
type input "98"
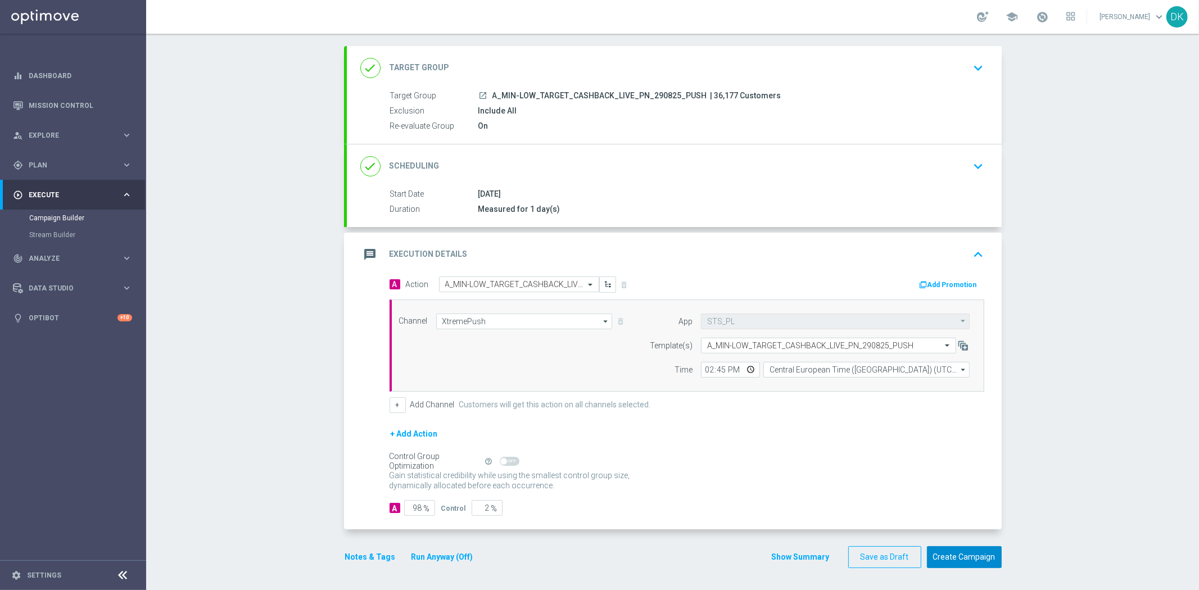
click at [951, 553] on button "Create Campaign" at bounding box center [964, 558] width 75 height 22
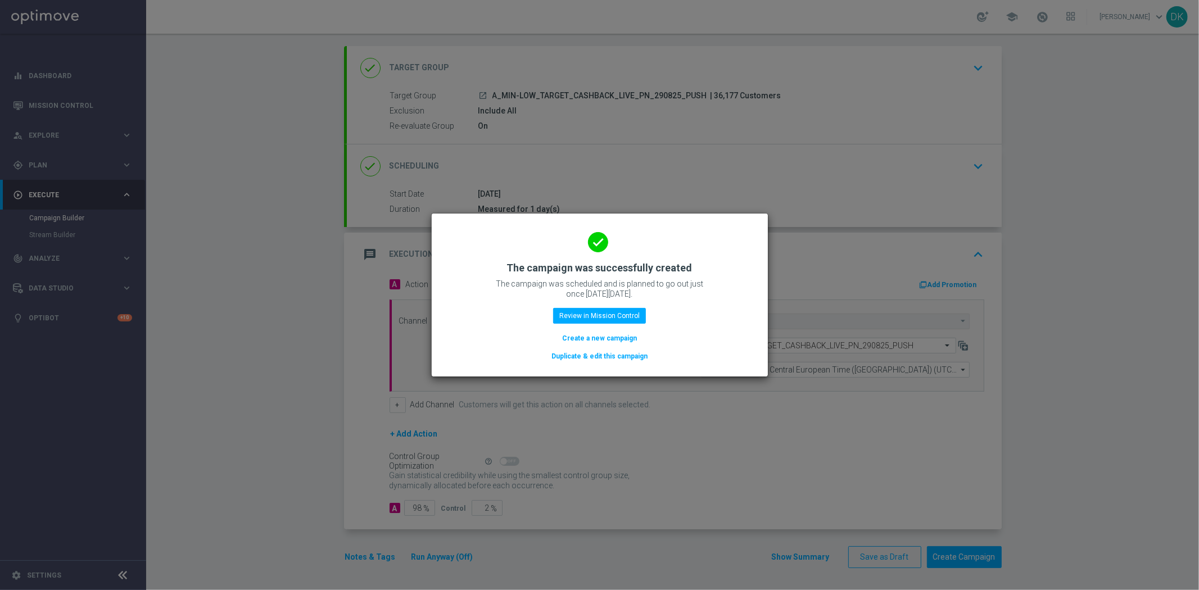
click at [608, 336] on button "Create a new campaign" at bounding box center [599, 338] width 77 height 12
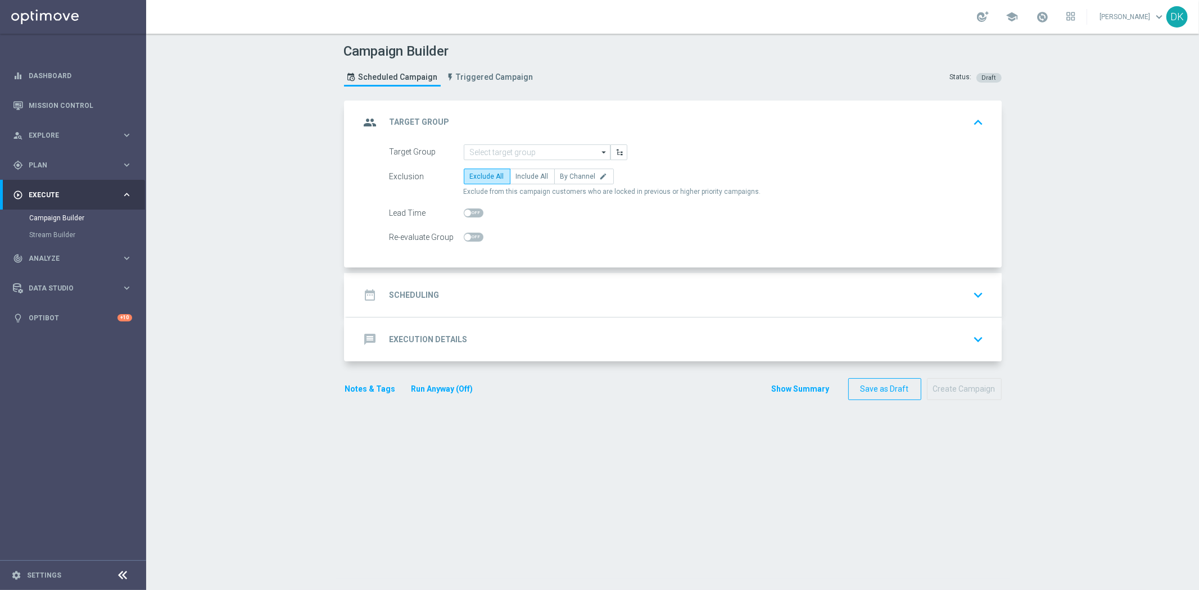
scroll to position [0, 0]
click at [515, 150] on input at bounding box center [537, 153] width 147 height 16
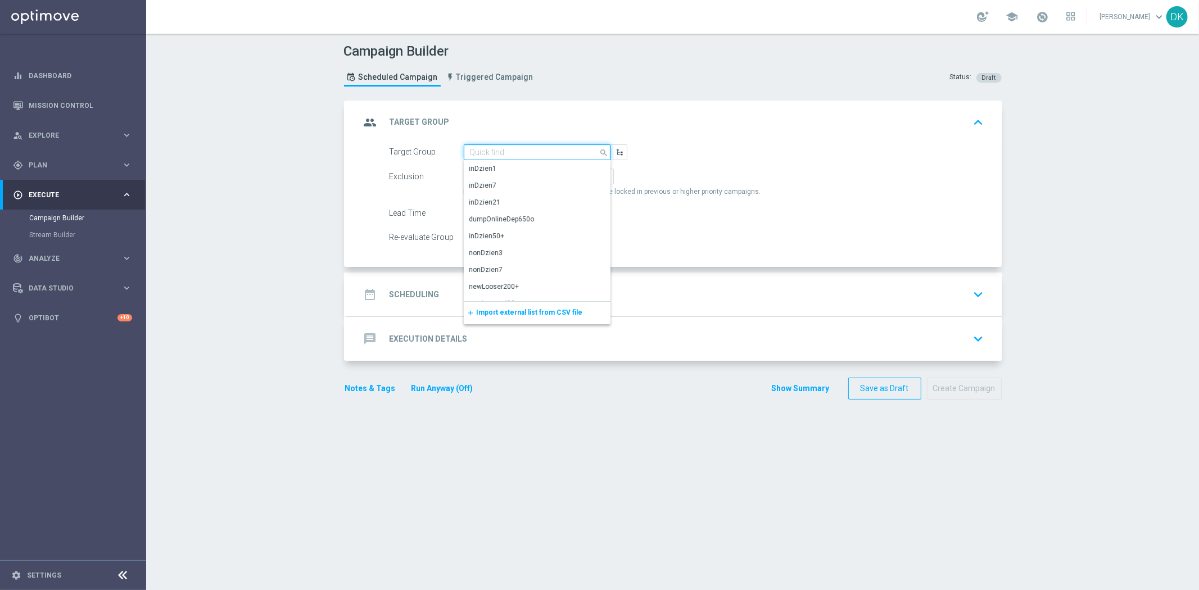
paste input "A_MED_TARGET_CASHBACK_LIVE_PN_290825_PUSH"
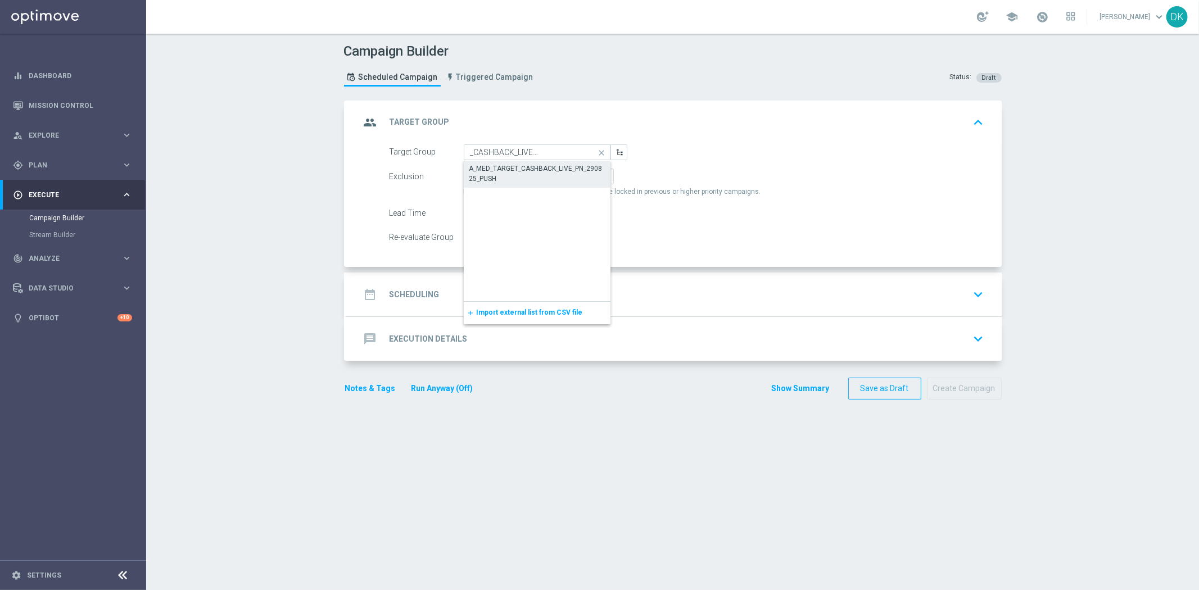
click at [515, 168] on div "A_MED_TARGET_CASHBACK_LIVE_PN_290825_PUSH" at bounding box center [538, 174] width 136 height 20
type input "A_MED_TARGET_CASHBACK_LIVE_PN_290825_PUSH"
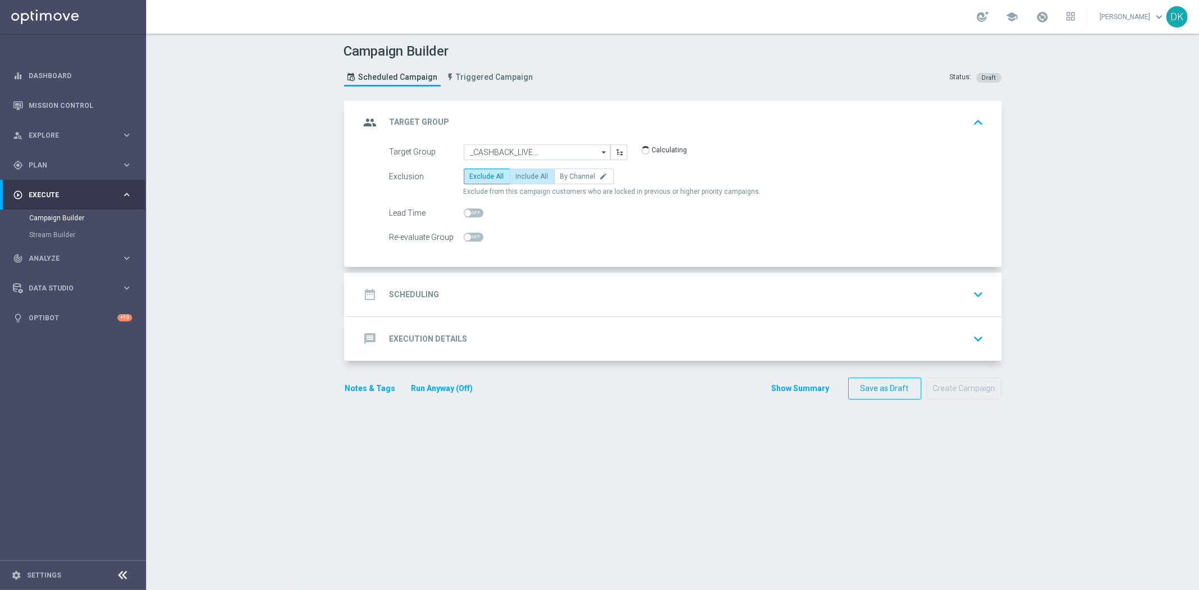
scroll to position [0, 0]
click at [527, 177] on span "Include All" at bounding box center [532, 177] width 33 height 8
click at [523, 177] on input "Include All" at bounding box center [519, 178] width 7 height 7
radio input "true"
click at [475, 237] on span at bounding box center [474, 237] width 20 height 9
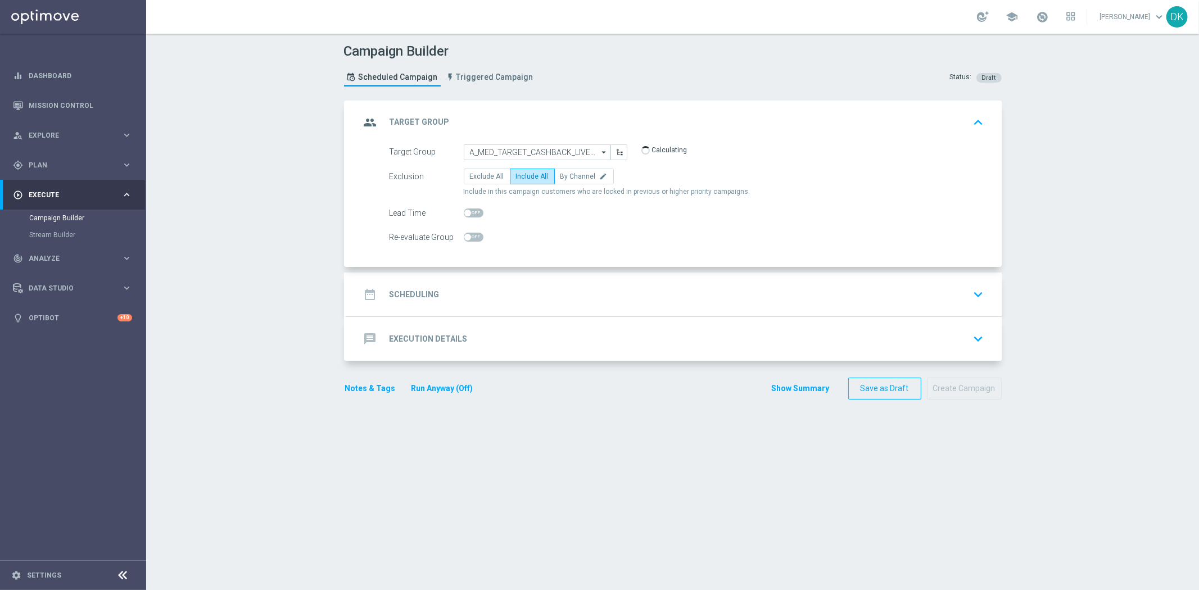
click at [475, 237] on input "checkbox" at bounding box center [474, 237] width 20 height 9
checkbox input "true"
click at [454, 287] on div "date_range Scheduling keyboard_arrow_down" at bounding box center [674, 294] width 628 height 21
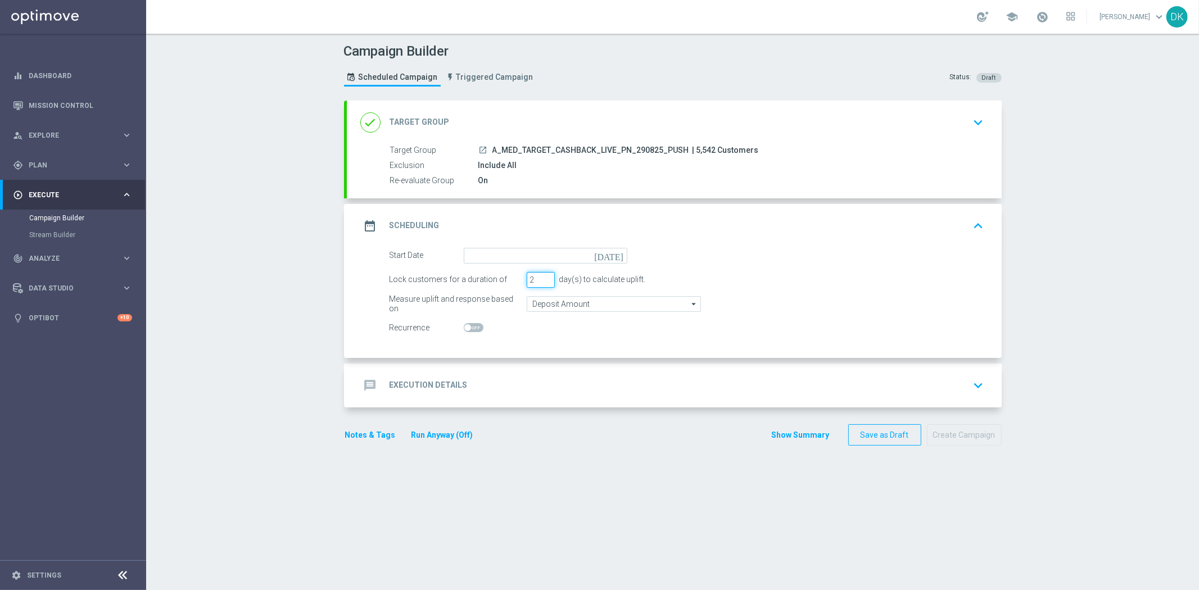
click at [540, 281] on input "2" at bounding box center [541, 280] width 28 height 16
type input "1"
click at [540, 281] on input "1" at bounding box center [541, 280] width 28 height 16
click at [540, 260] on input at bounding box center [546, 256] width 164 height 16
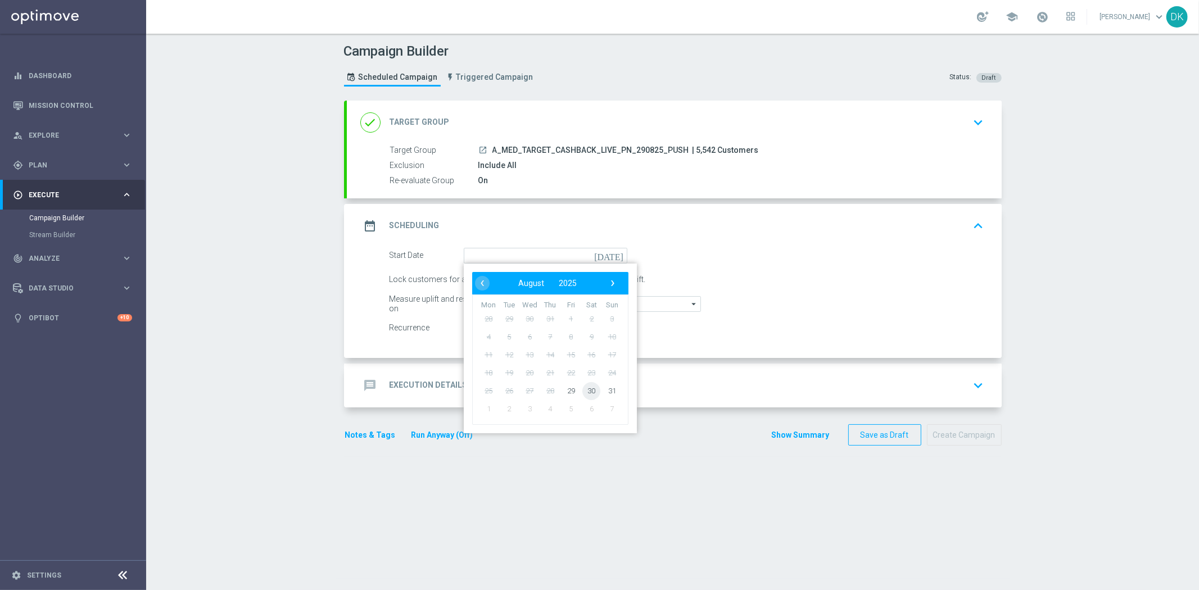
click at [586, 391] on span "30" at bounding box center [592, 391] width 18 height 18
type input "[DATE]"
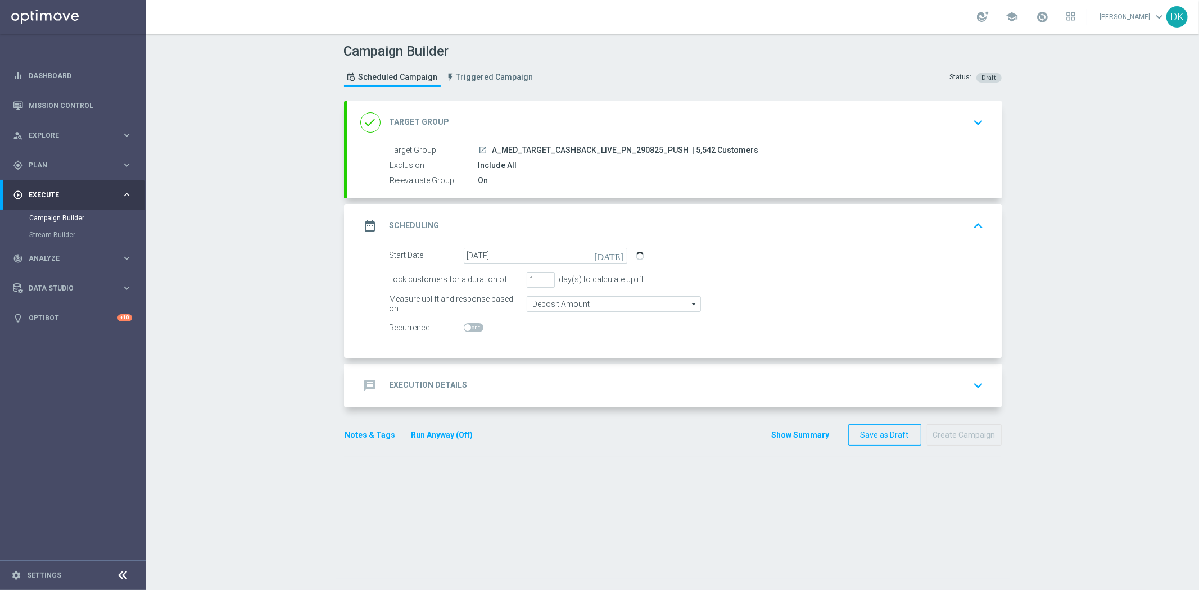
click at [563, 392] on div "message Execution Details keyboard_arrow_down" at bounding box center [674, 385] width 628 height 21
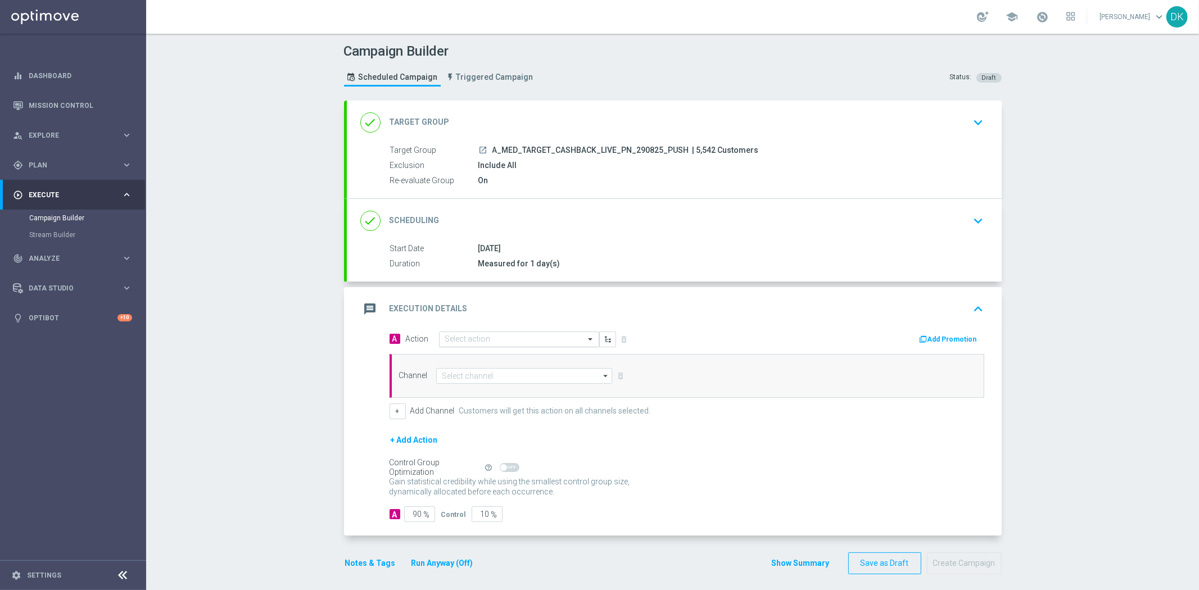
click at [493, 335] on input "text" at bounding box center [507, 340] width 125 height 10
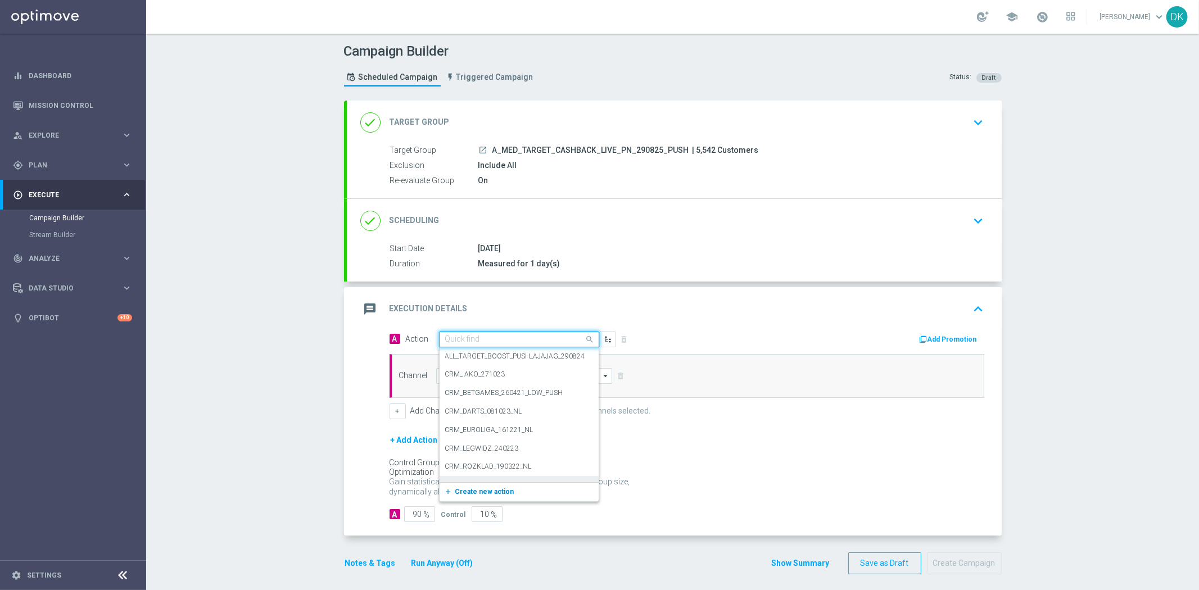
click at [486, 486] on button "add_new Create new action" at bounding box center [517, 492] width 155 height 13
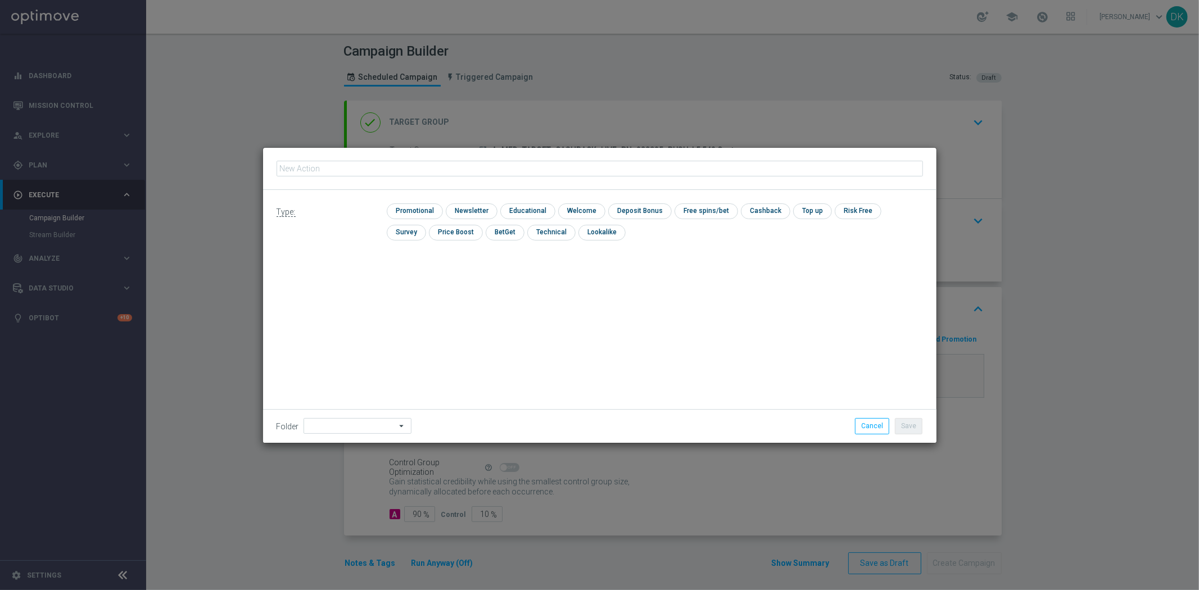
type input "A_MED_TARGET_CASHBACK_LIVE_PN_290825_PUSH"
click at [422, 206] on input "checkbox" at bounding box center [413, 211] width 53 height 15
checkbox input "true"
click at [912, 424] on button "Save" at bounding box center [909, 426] width 28 height 16
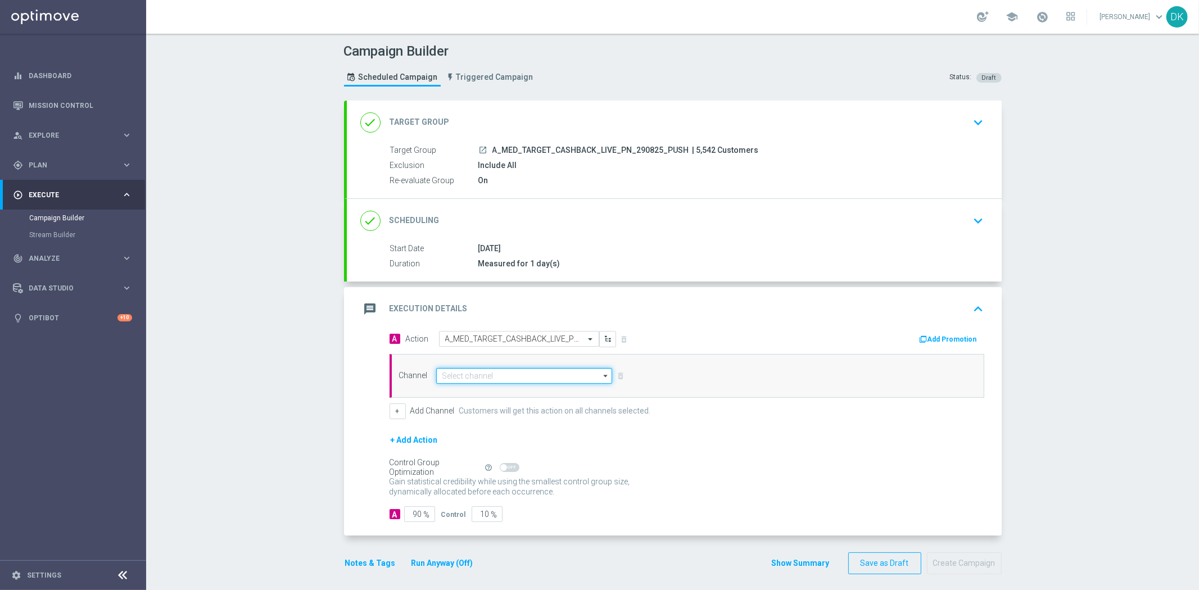
click at [499, 374] on input at bounding box center [524, 376] width 177 height 16
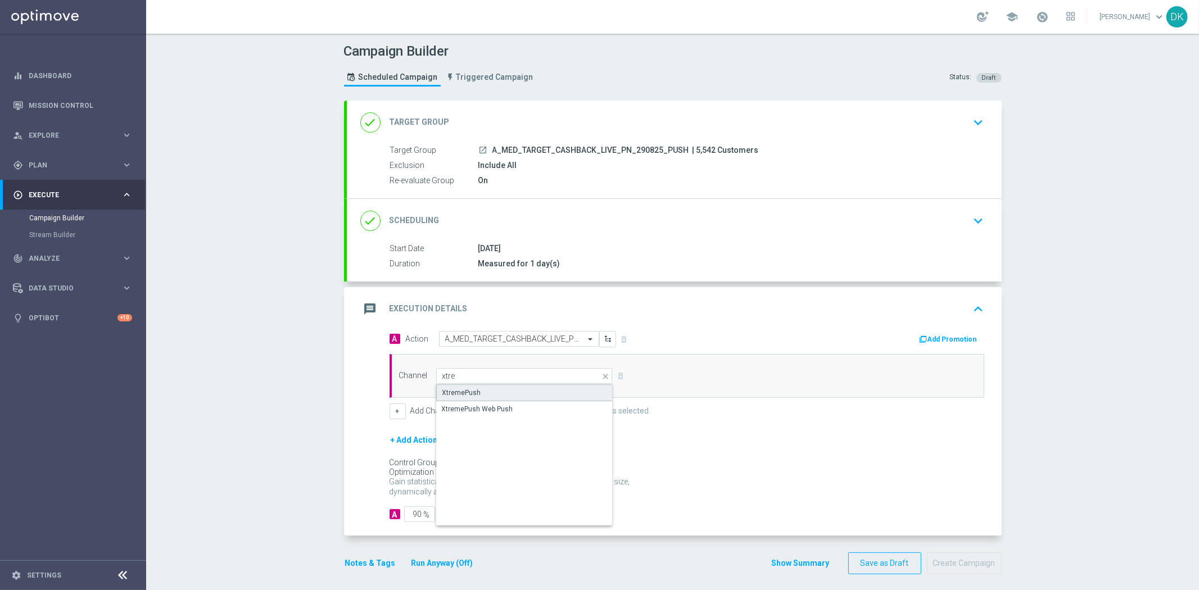
click at [501, 391] on div "XtremePush" at bounding box center [524, 393] width 177 height 17
type input "XtremePush"
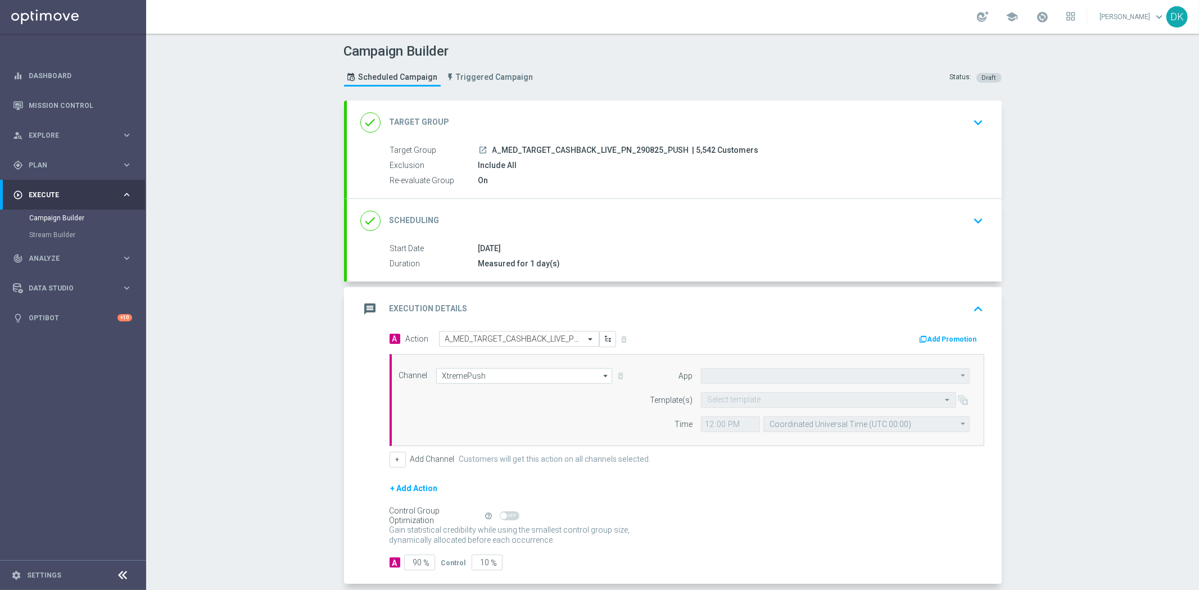
type input "STS_PL"
click at [716, 401] on input "text" at bounding box center [817, 401] width 220 height 10
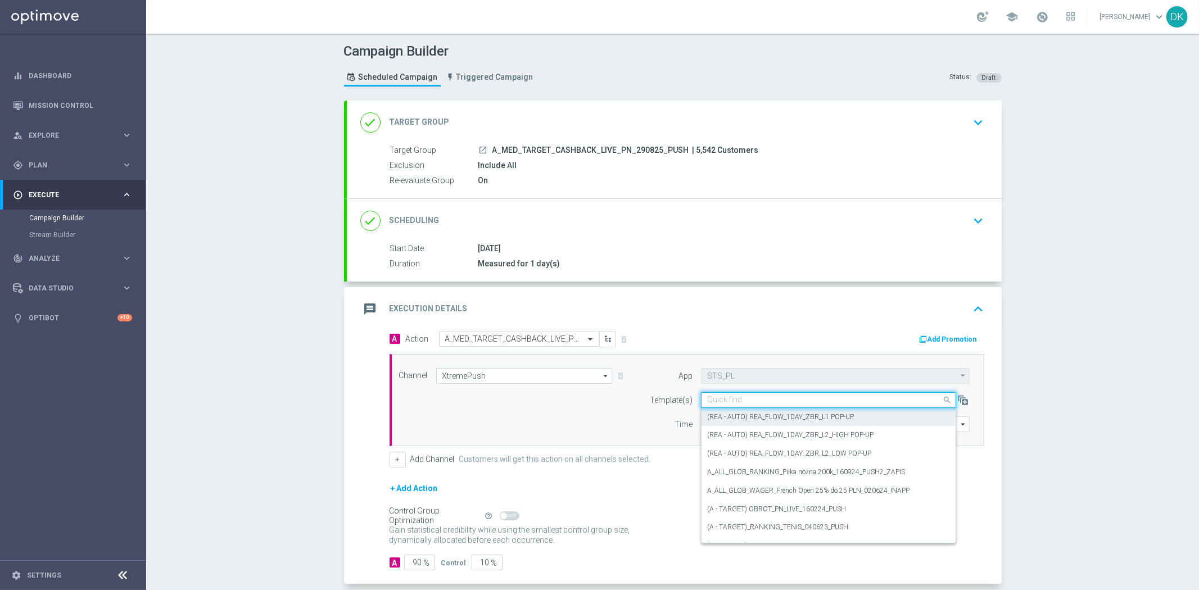
paste input "A_MED_TARGET_CASHBACK_LIVE_PN_290825_PUSH"
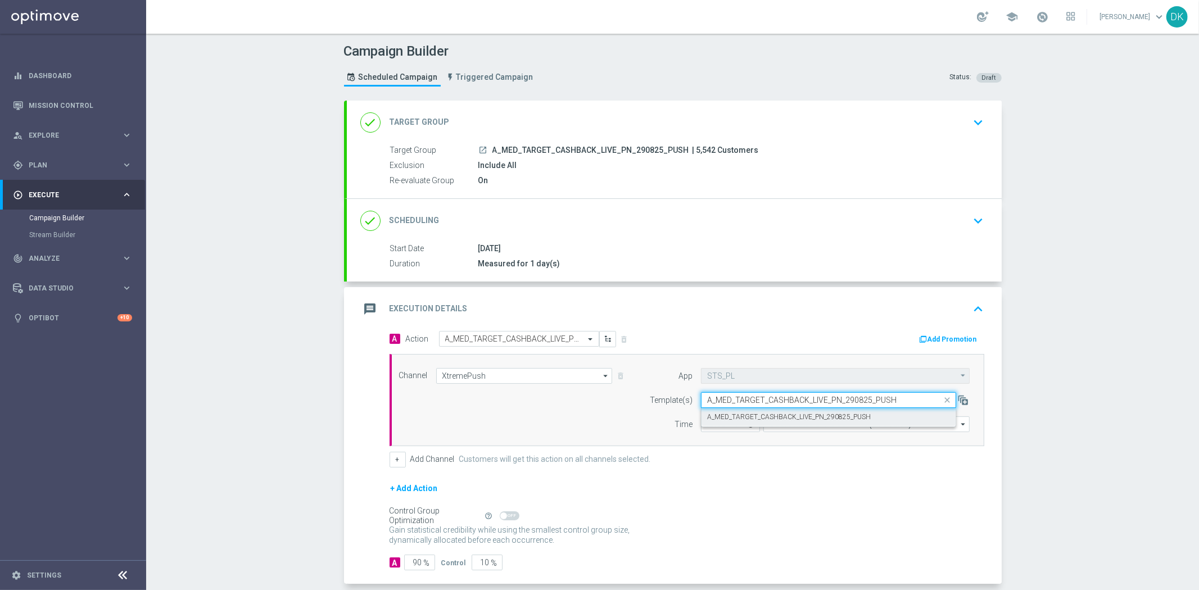
click at [727, 417] on label "A_MED_TARGET_CASHBACK_LIVE_PN_290825_PUSH" at bounding box center [789, 418] width 164 height 10
type input "A_MED_TARGET_CASHBACK_LIVE_PN_290825_PUSH"
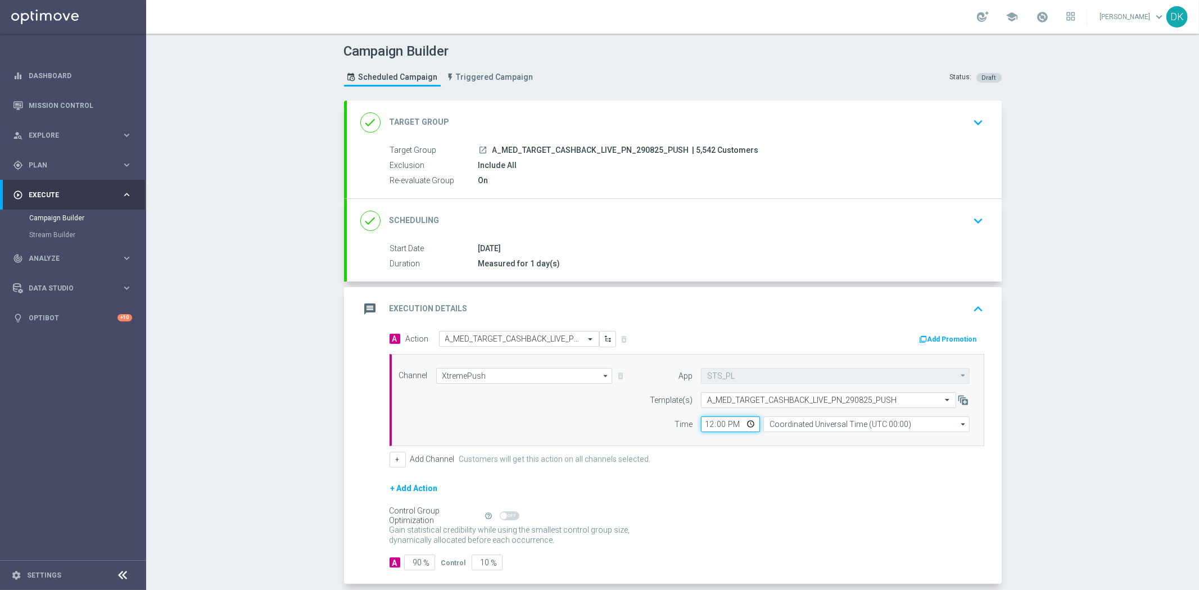
click at [701, 423] on input "12:00" at bounding box center [730, 425] width 59 height 16
type input "14:45"
click at [789, 426] on input "Coordinated Universal Time (UTC 00:00)" at bounding box center [867, 425] width 206 height 16
click at [788, 448] on div "Central European Time ([GEOGRAPHIC_DATA]) (UTC +02:00)" at bounding box center [867, 441] width 207 height 17
type input "Central European Time ([GEOGRAPHIC_DATA]) (UTC +02:00)"
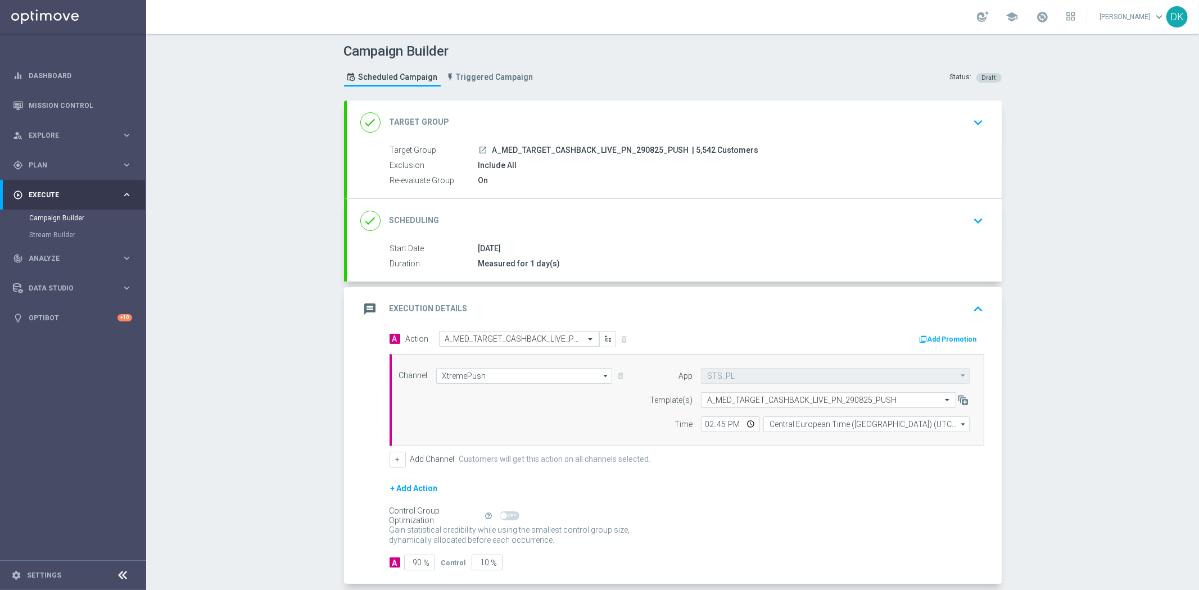
click at [778, 484] on div "+ Add Action" at bounding box center [687, 496] width 595 height 28
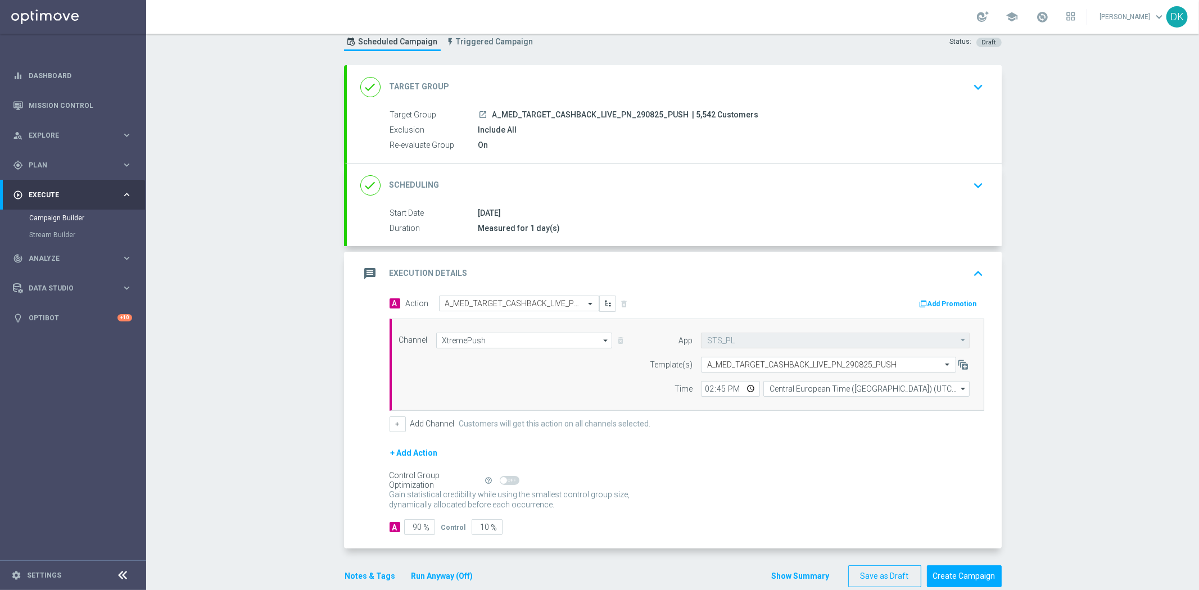
scroll to position [55, 0]
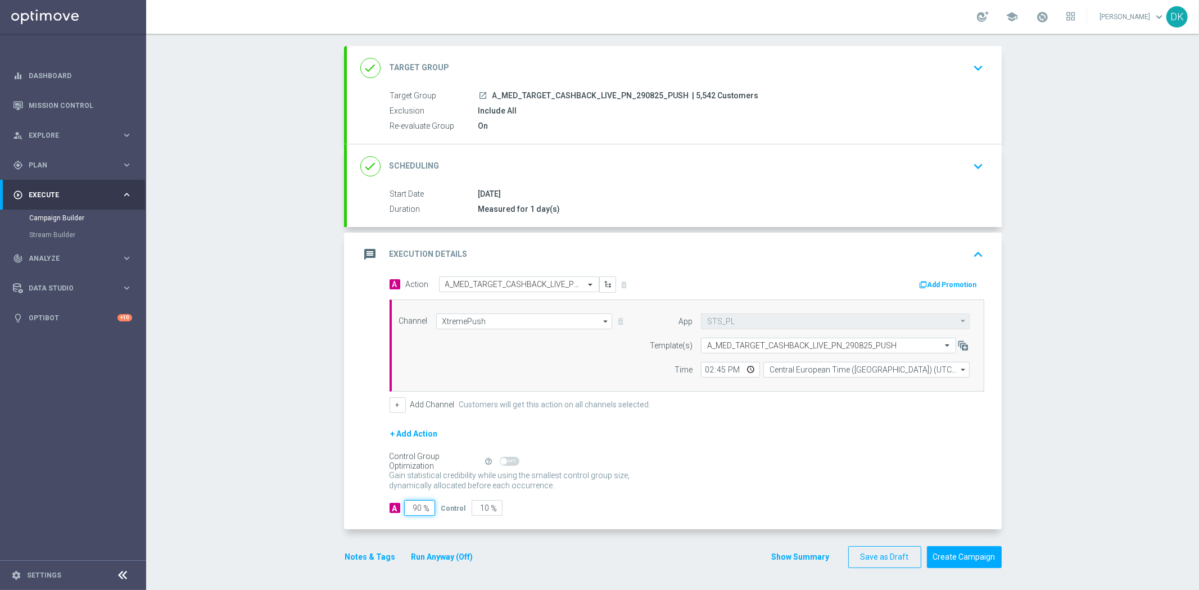
drag, startPoint x: 414, startPoint y: 503, endPoint x: 527, endPoint y: 506, distance: 113.6
click at [515, 506] on div "A 90 % Control 10 %" at bounding box center [687, 508] width 595 height 16
type input "98"
type input "2"
type input "98"
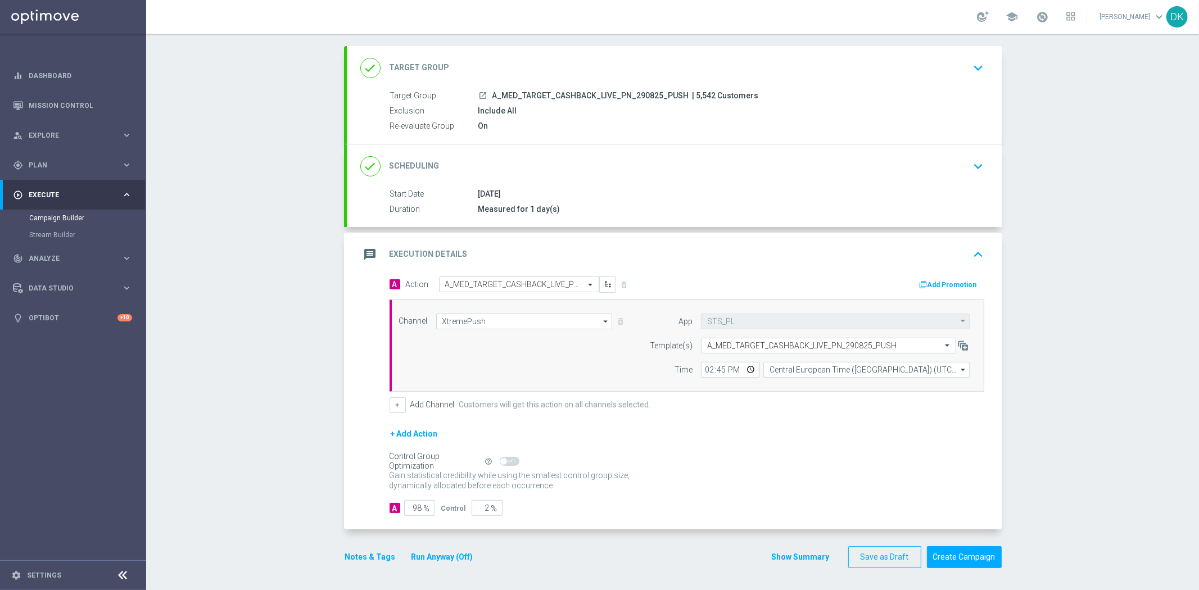
click at [742, 485] on div "Gain statistical credibility while using the smallest control group size, dynam…" at bounding box center [687, 481] width 595 height 27
click at [956, 565] on button "Create Campaign" at bounding box center [964, 558] width 75 height 22
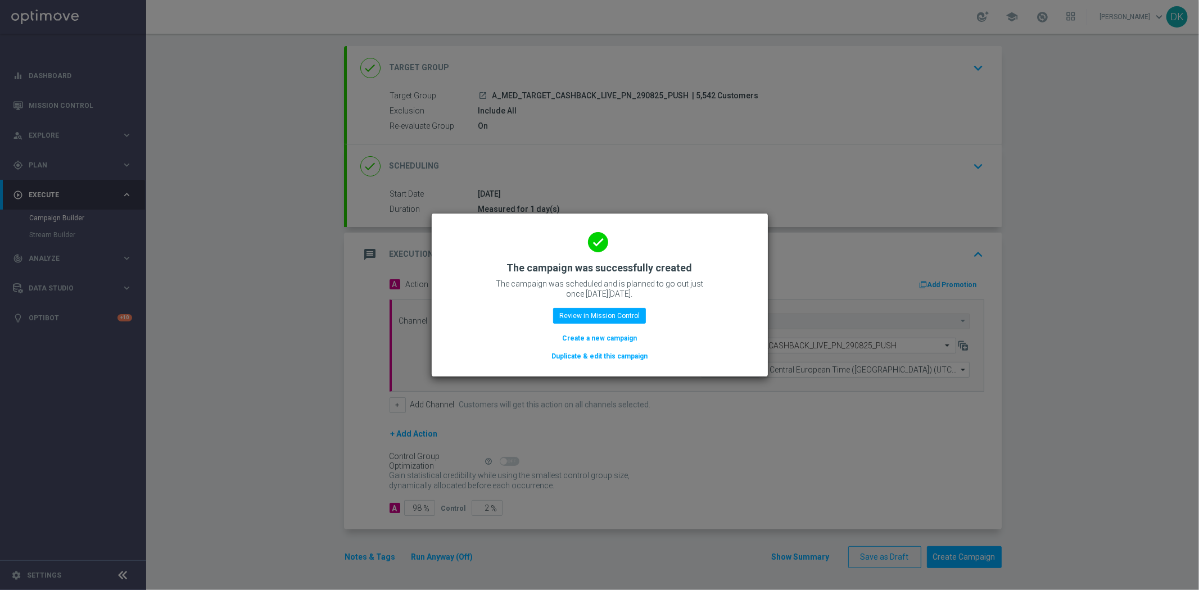
click at [610, 334] on button "Create a new campaign" at bounding box center [599, 338] width 77 height 12
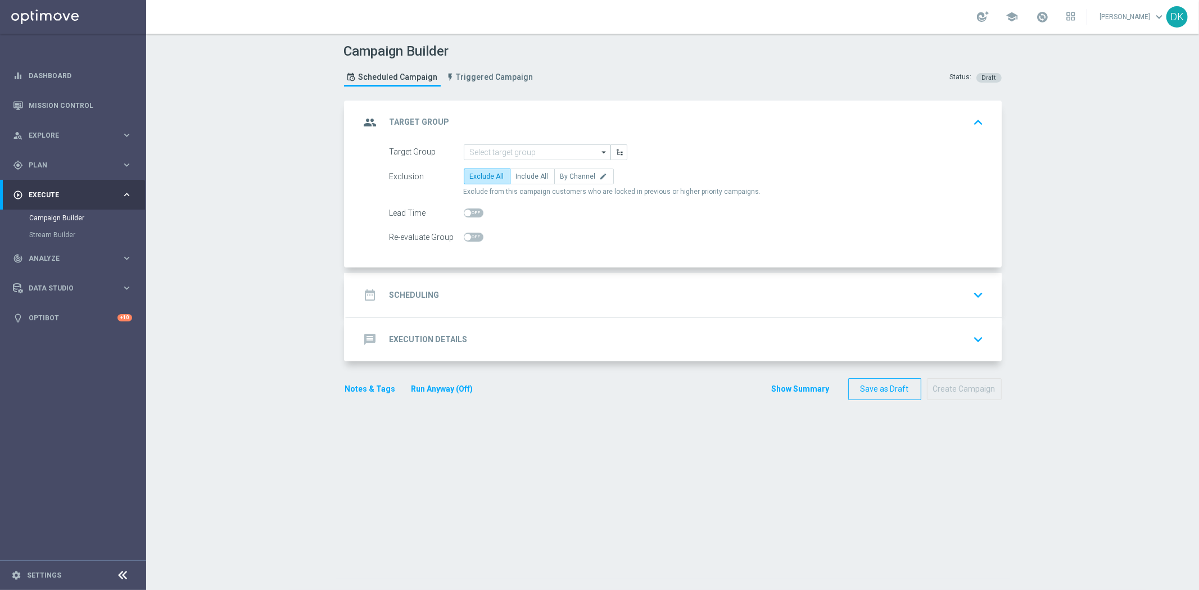
type input "Deposit Amount"
click at [536, 147] on input at bounding box center [537, 153] width 147 height 16
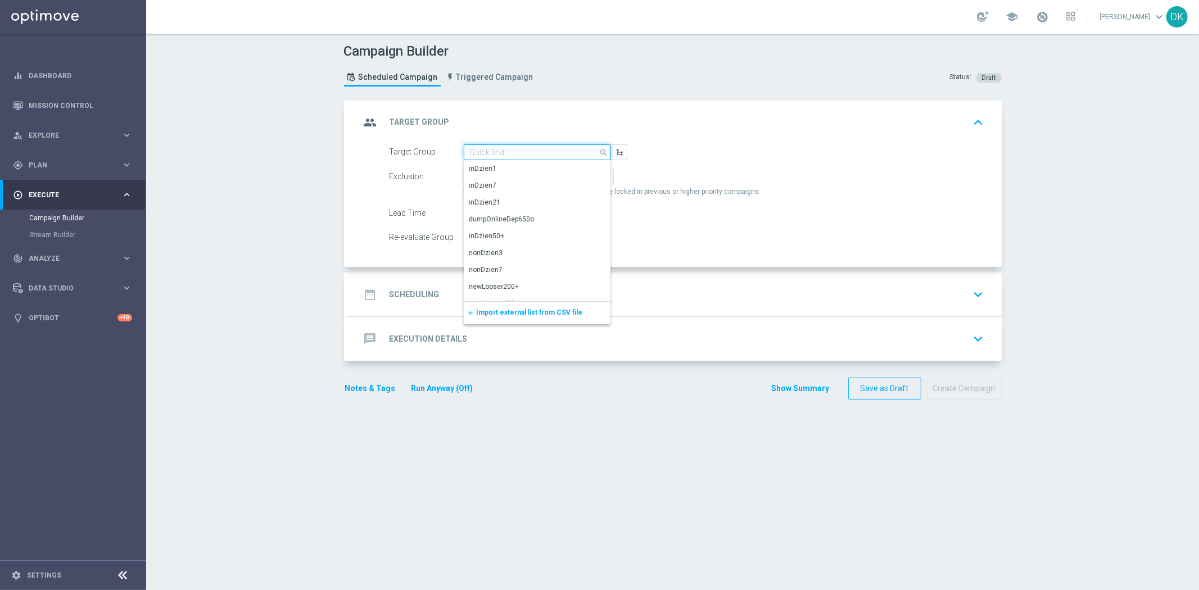
paste input "A_HIGH_TARGET_CASHBACK_LIVE_PN_290825_PUSH"
click at [529, 165] on div "A_HIGH_TARGET_CASHBACK_LIVE_PN_290825_PUSH" at bounding box center [537, 174] width 135 height 20
type input "A_HIGH_TARGET_CASHBACK_LIVE_PN_290825_PUSH"
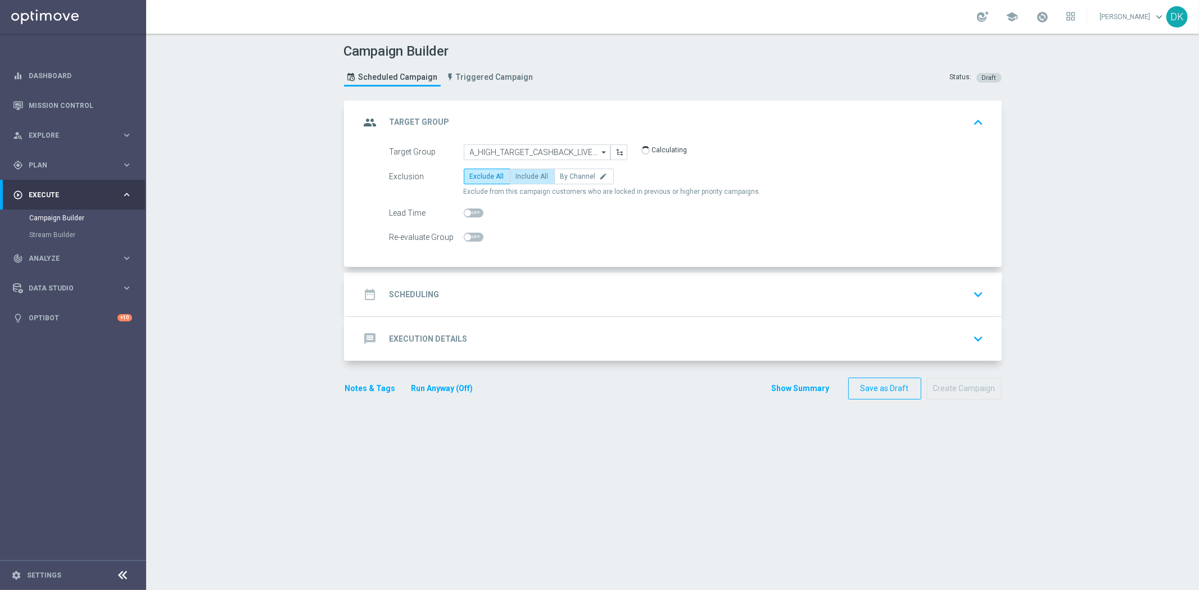
click at [524, 173] on span "Include All" at bounding box center [532, 177] width 33 height 8
click at [523, 175] on input "Include All" at bounding box center [519, 178] width 7 height 7
radio input "true"
click at [466, 238] on span at bounding box center [474, 237] width 20 height 9
click at [466, 238] on input "checkbox" at bounding box center [474, 237] width 20 height 9
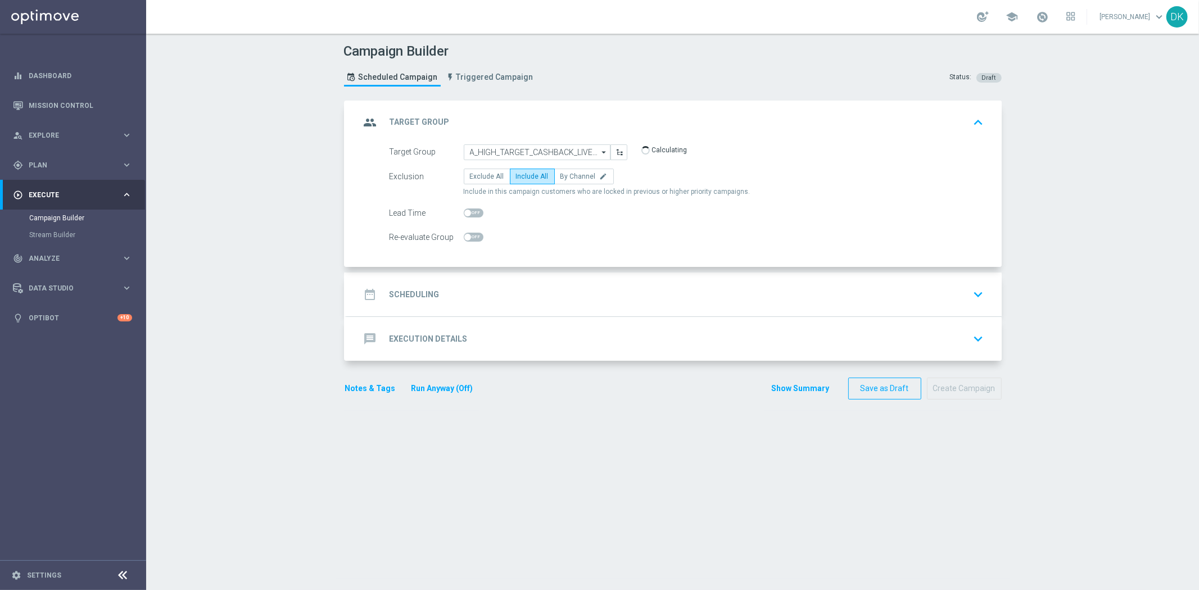
checkbox input "true"
click at [444, 303] on div "date_range Scheduling keyboard_arrow_down" at bounding box center [674, 294] width 628 height 21
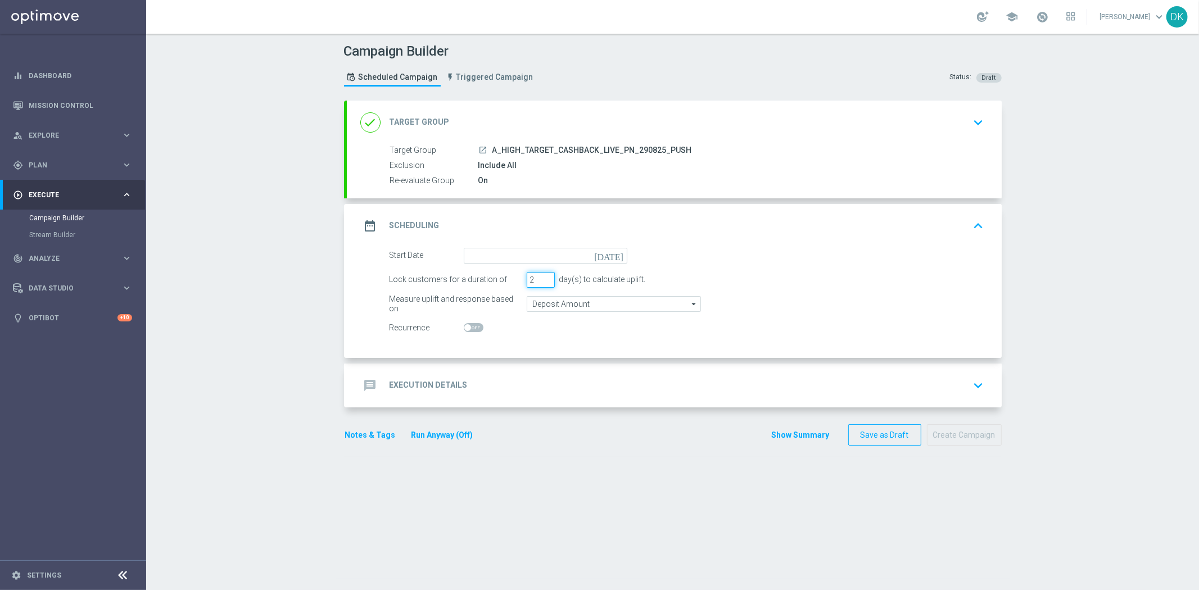
click at [540, 281] on input "2" at bounding box center [541, 280] width 28 height 16
type input "1"
click at [540, 281] on input "1" at bounding box center [541, 280] width 28 height 16
click at [548, 255] on input at bounding box center [546, 256] width 164 height 16
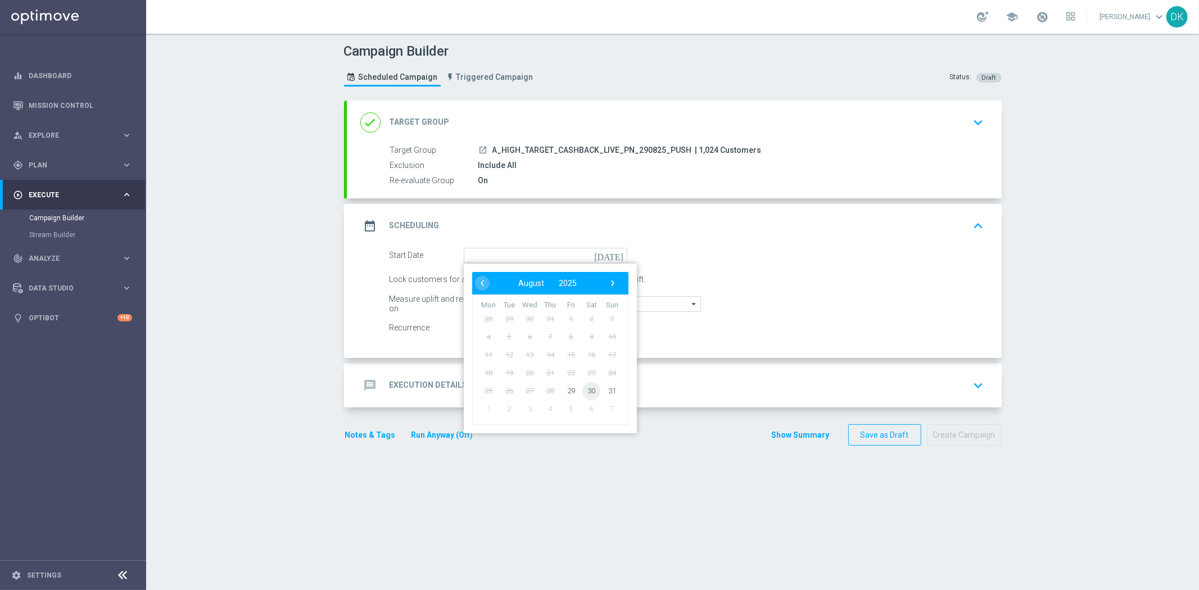
click at [588, 387] on span "30" at bounding box center [592, 391] width 18 height 18
type input "[DATE]"
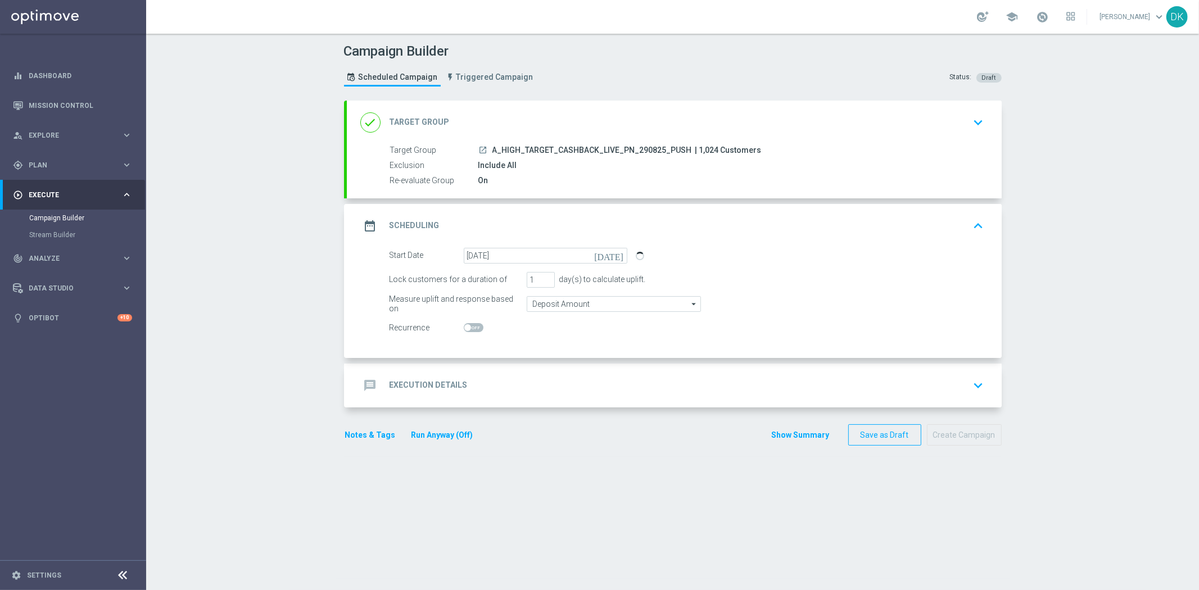
click at [526, 386] on div "message Execution Details keyboard_arrow_down" at bounding box center [674, 385] width 628 height 21
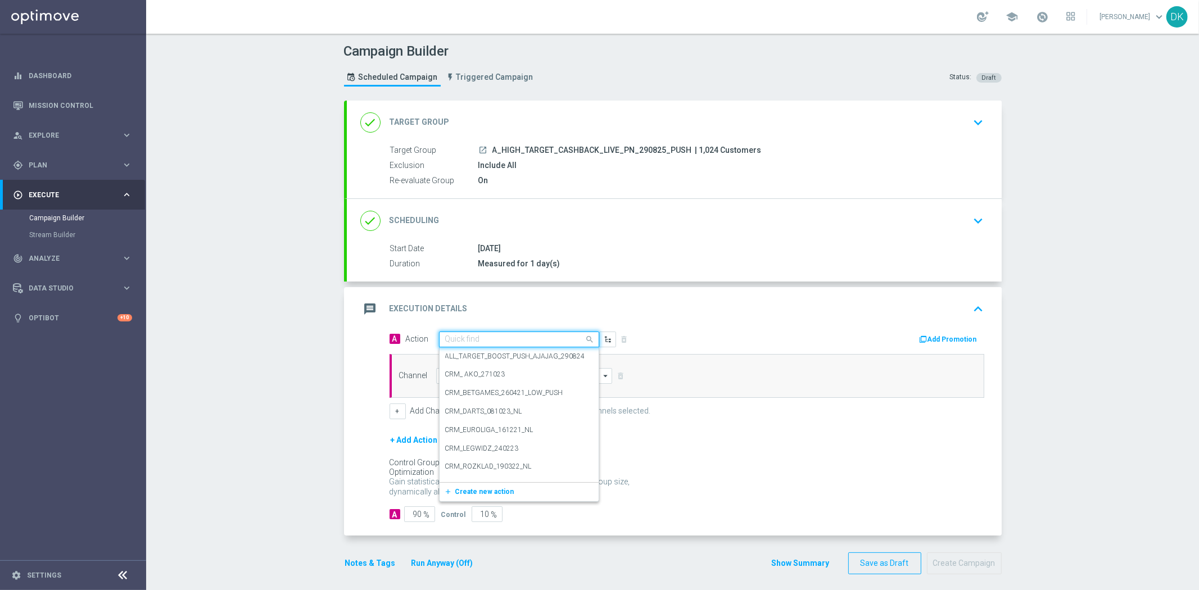
click at [479, 345] on div "Quick find" at bounding box center [519, 340] width 160 height 16
click at [488, 493] on span "Create new action" at bounding box center [484, 492] width 59 height 8
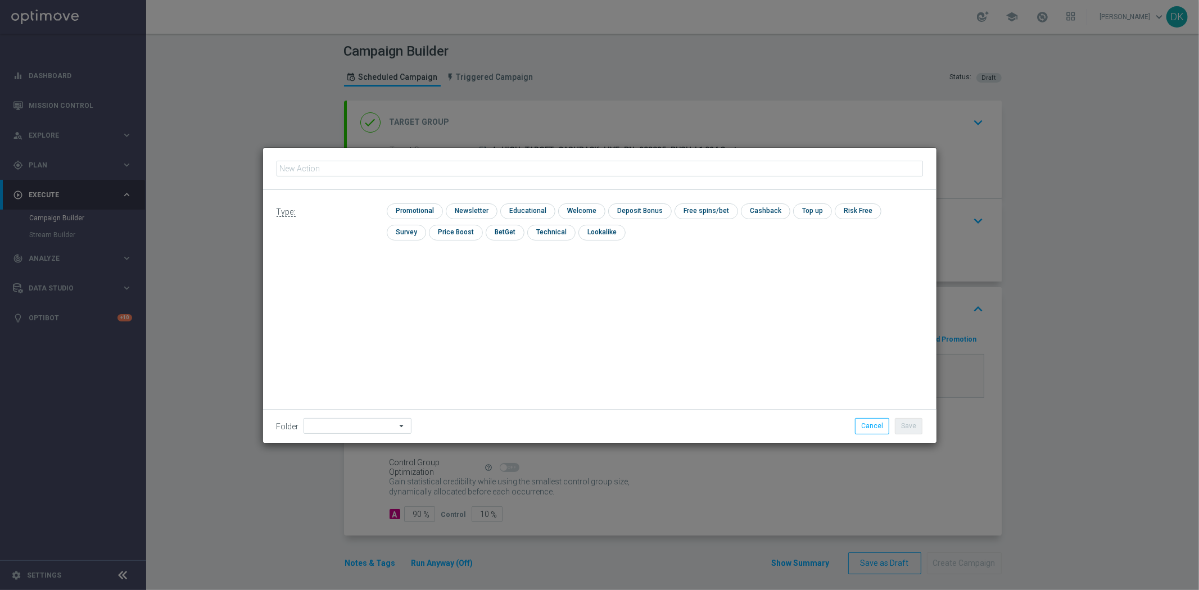
type input "A_HIGH_TARGET_CASHBACK_LIVE_PN_290825_PUSH"
click at [428, 216] on input "checkbox" at bounding box center [413, 211] width 53 height 15
checkbox input "true"
click at [910, 424] on button "Save" at bounding box center [909, 426] width 28 height 16
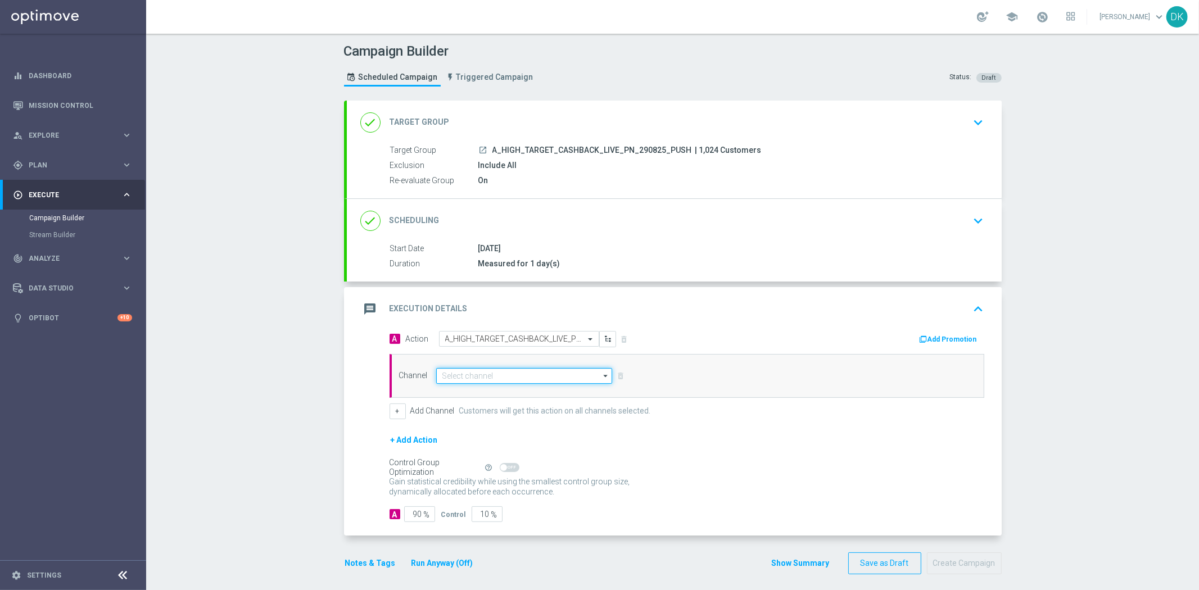
click at [543, 380] on input at bounding box center [524, 376] width 177 height 16
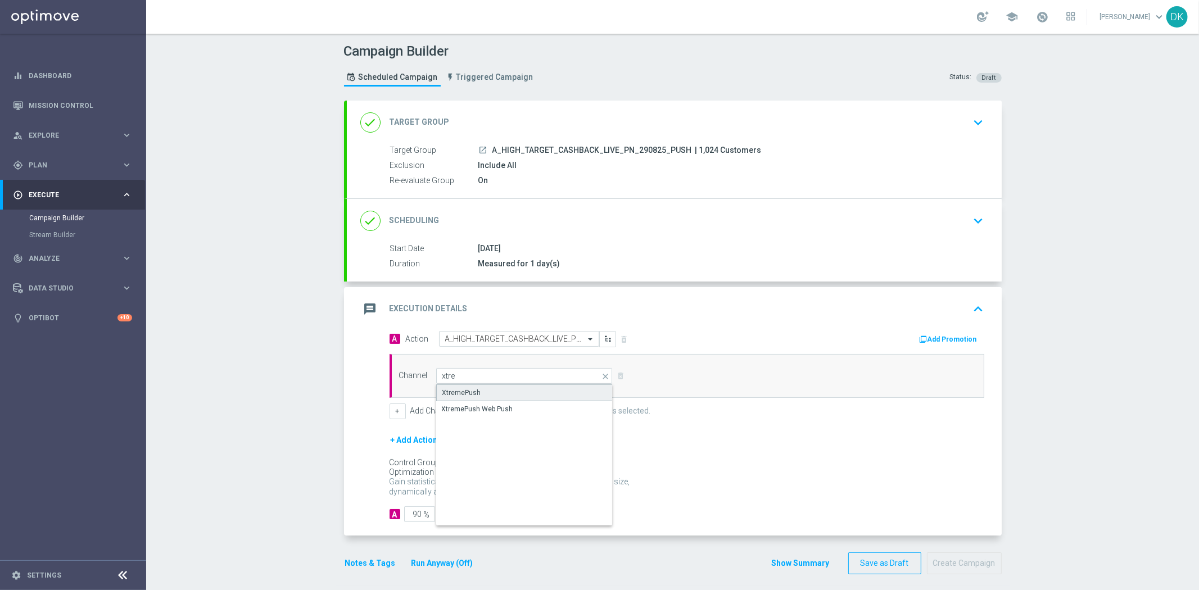
click at [490, 385] on div "XtremePush" at bounding box center [524, 393] width 177 height 17
type input "XtremePush"
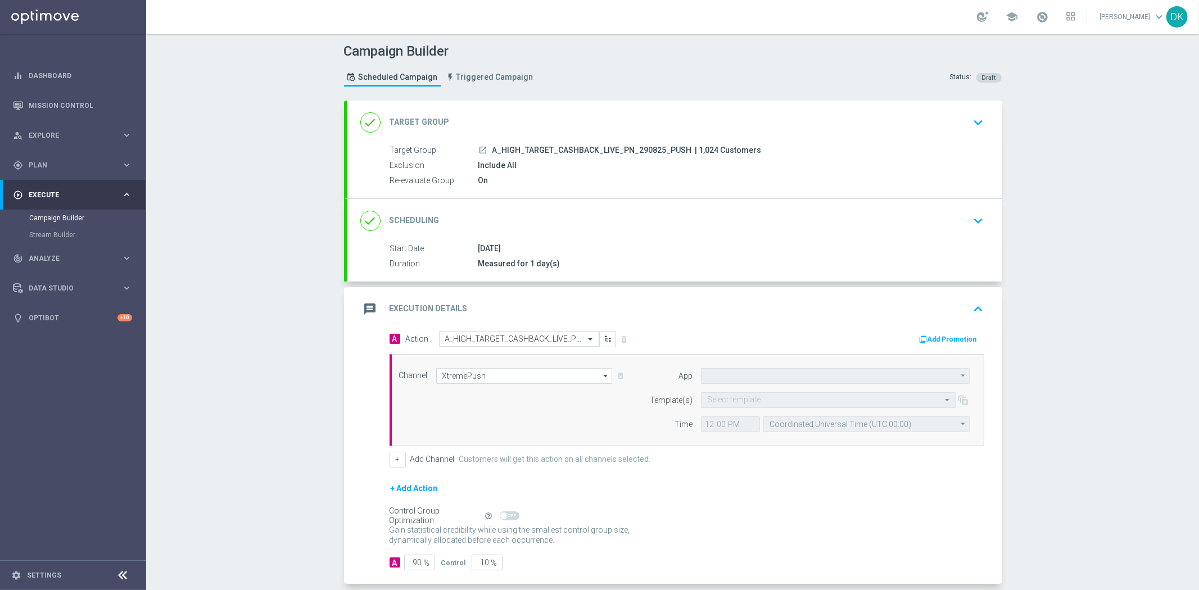
type input "STS_PL"
click at [750, 394] on div "Select template" at bounding box center [828, 400] width 255 height 16
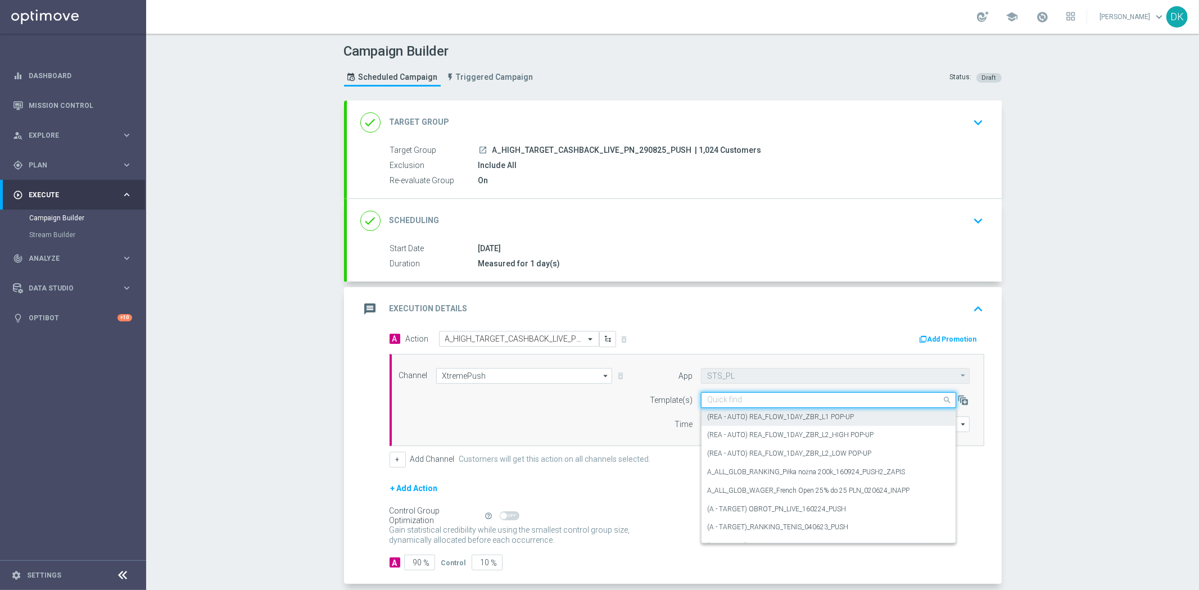
paste input "A_HIGH_TARGET_CASHBACK_LIVE_PN_290825_PUSH"
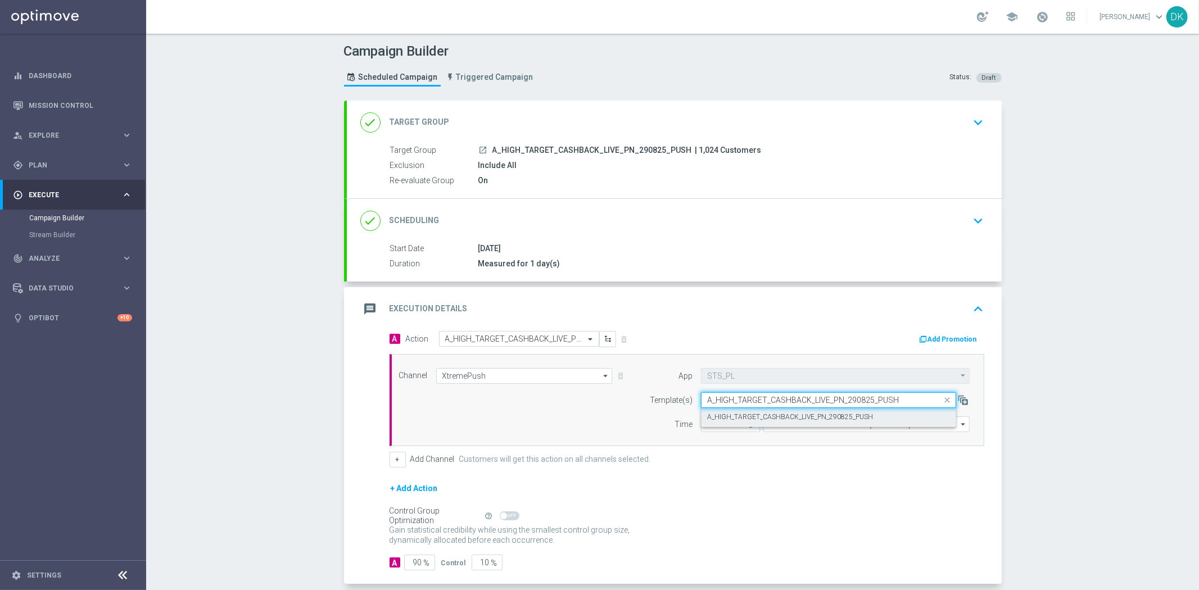
click at [728, 416] on label "A_HIGH_TARGET_CASHBACK_LIVE_PN_290825_PUSH" at bounding box center [790, 418] width 166 height 10
type input "A_HIGH_TARGET_CASHBACK_LIVE_PN_290825_PUSH"
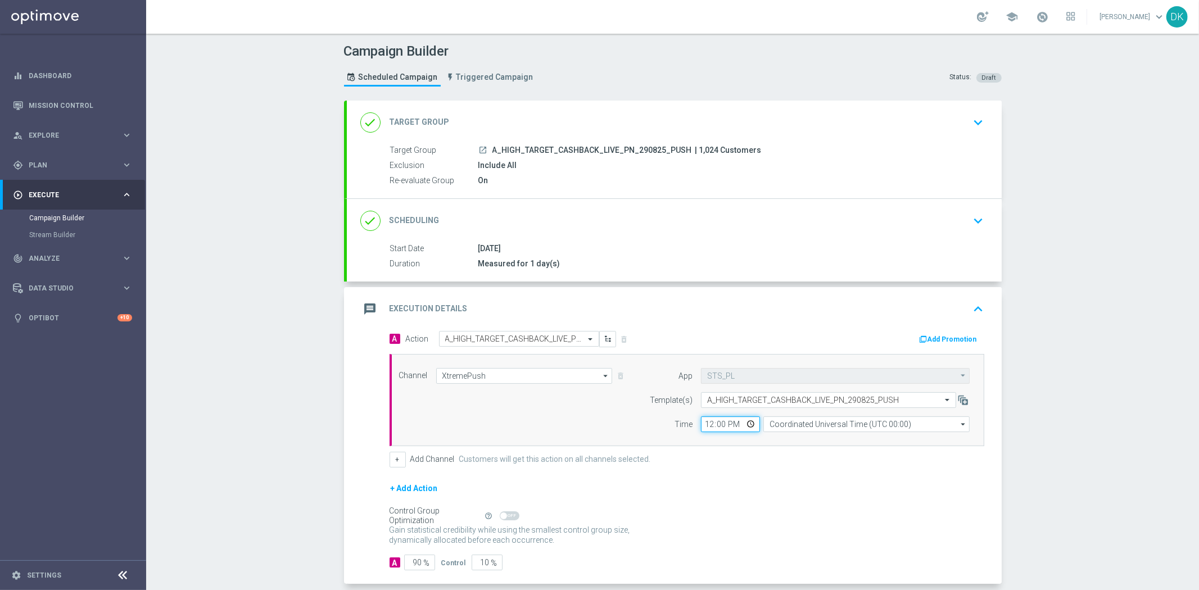
click at [701, 426] on input "12:00" at bounding box center [730, 425] width 59 height 16
type input "14:45"
click at [801, 420] on input "Coordinated Universal Time (UTC 00:00)" at bounding box center [867, 425] width 206 height 16
click at [793, 440] on div "Central European Time ([GEOGRAPHIC_DATA]) (UTC +02:00)" at bounding box center [862, 441] width 184 height 10
type input "Central European Time ([GEOGRAPHIC_DATA]) (UTC +02:00)"
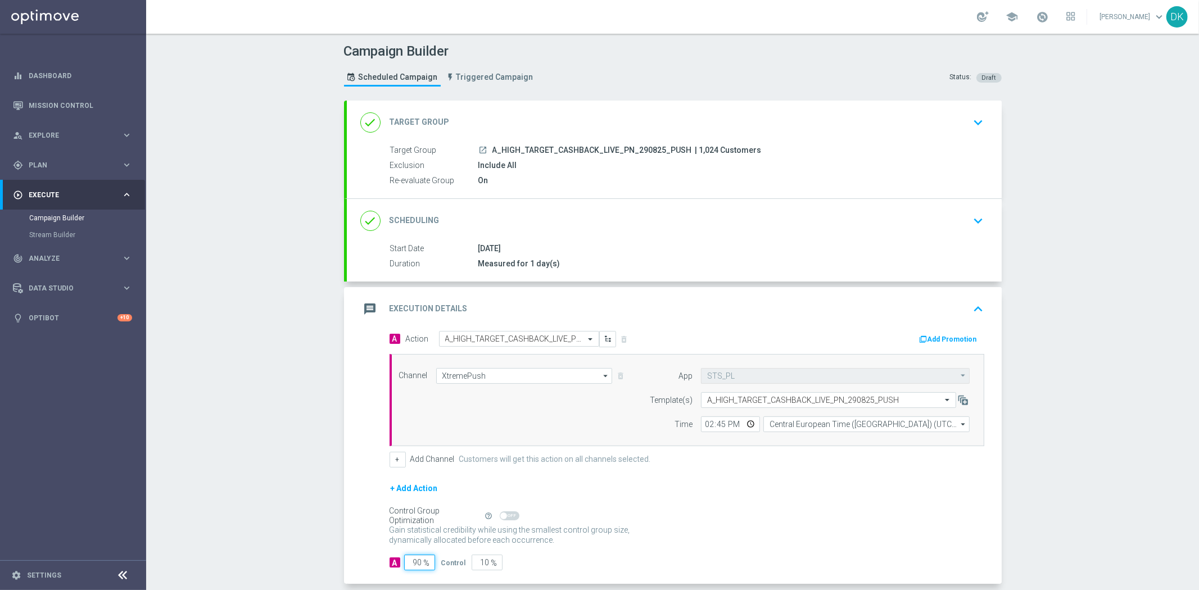
drag, startPoint x: 413, startPoint y: 563, endPoint x: 521, endPoint y: 566, distance: 108.6
click at [508, 566] on div "A 90 % Control 10 %" at bounding box center [687, 563] width 595 height 16
type input "98"
type input "2"
type input "98"
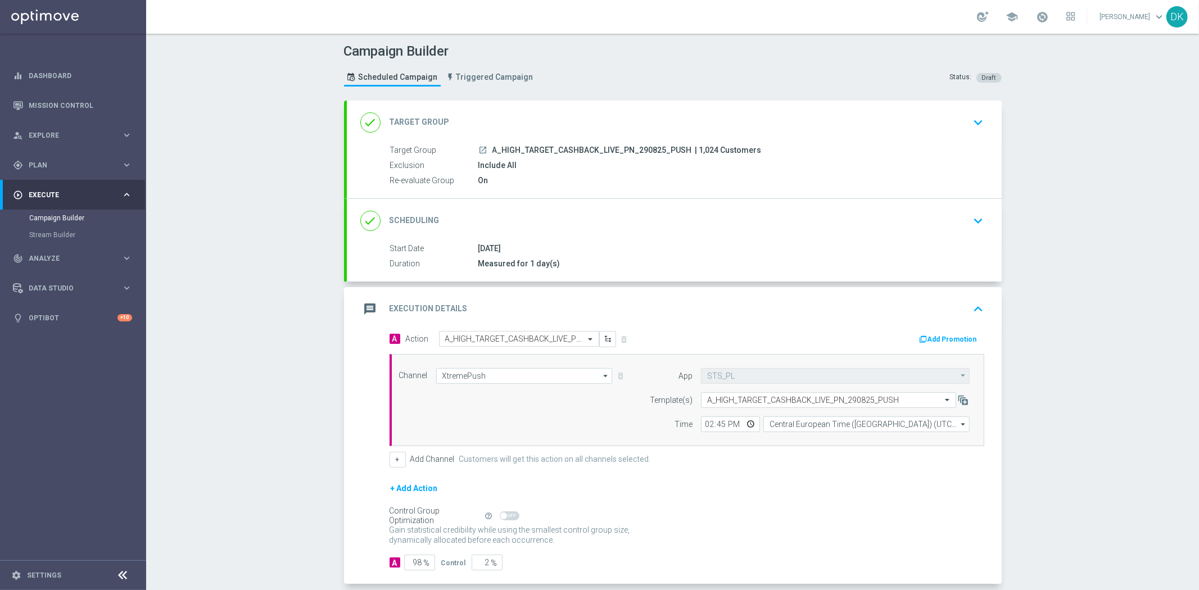
click at [741, 537] on div "Gain statistical credibility while using the smallest control group size, dynam…" at bounding box center [687, 535] width 595 height 27
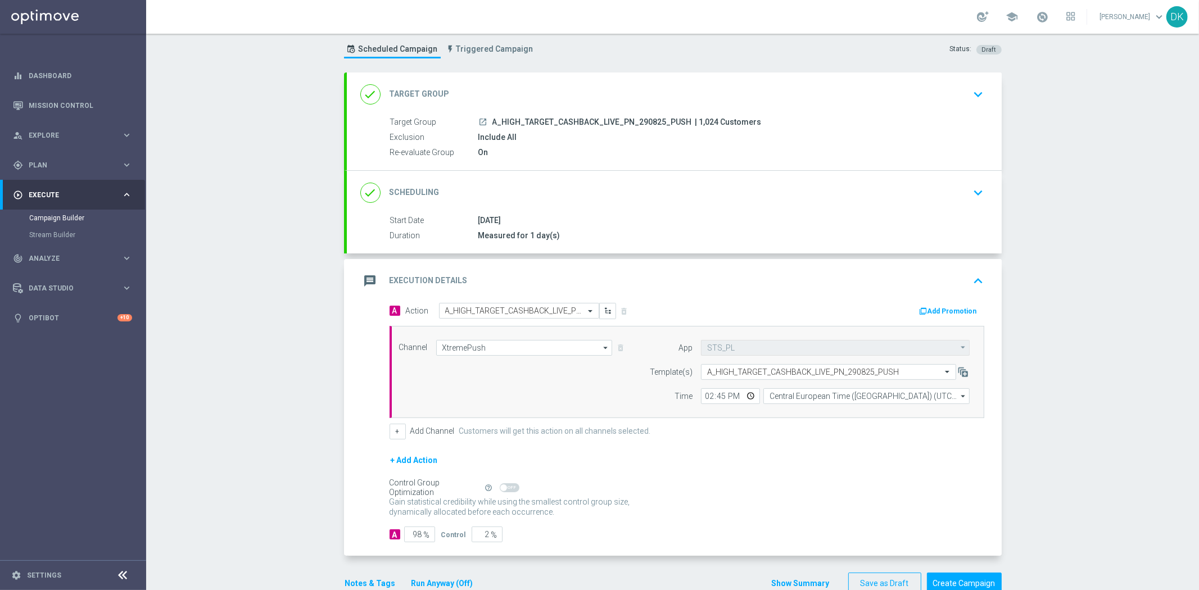
scroll to position [55, 0]
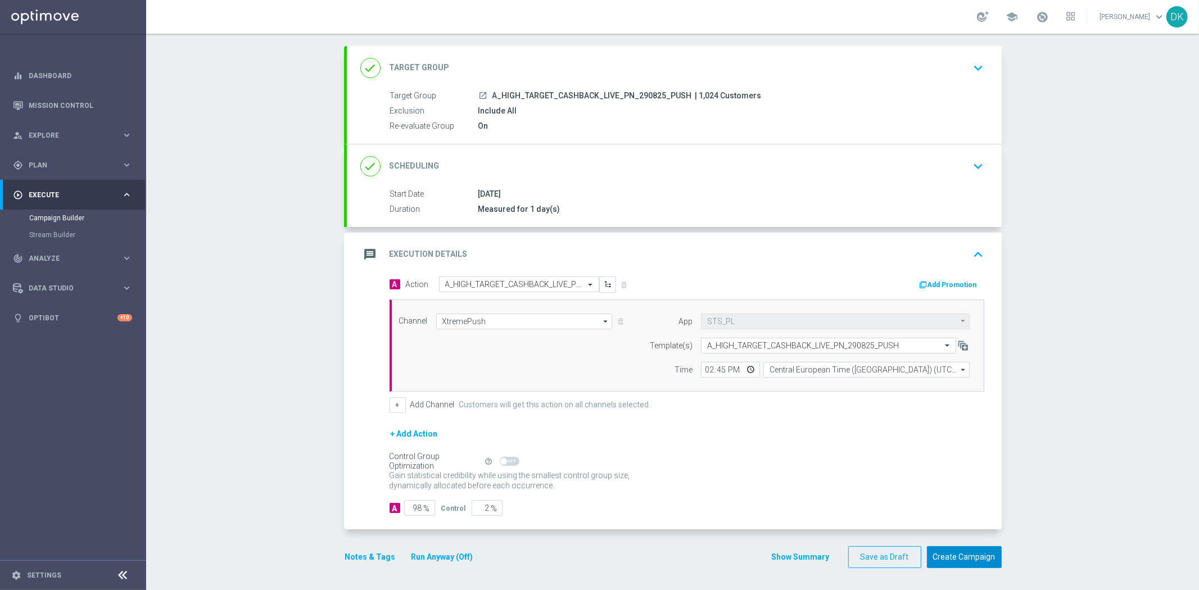
click at [951, 551] on button "Create Campaign" at bounding box center [964, 558] width 75 height 22
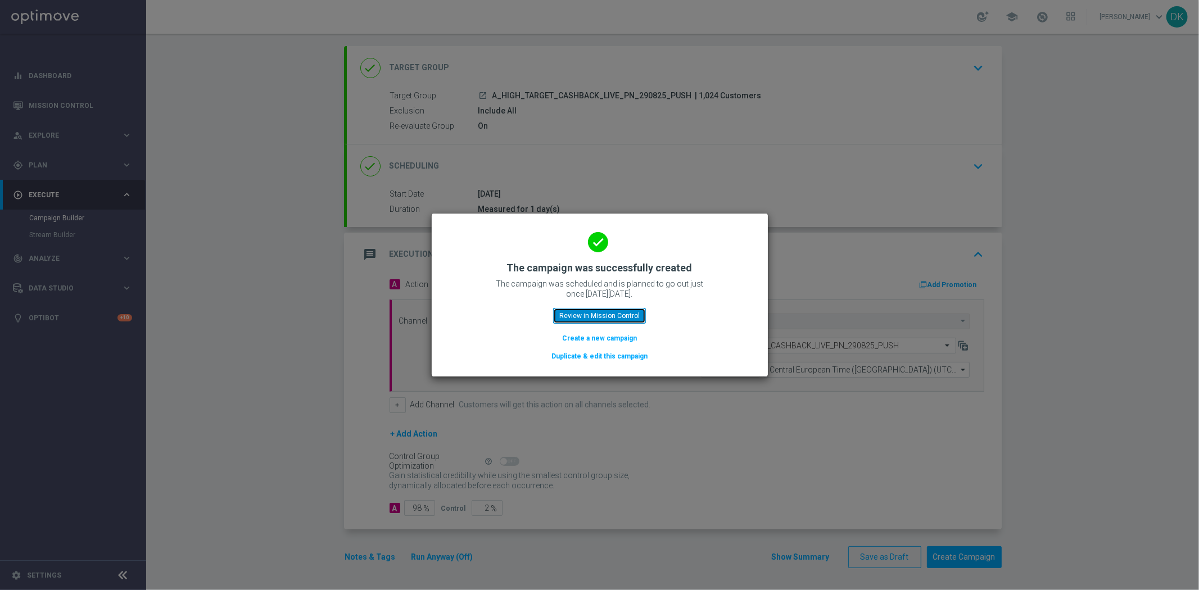
click at [608, 313] on button "Review in Mission Control" at bounding box center [599, 316] width 93 height 16
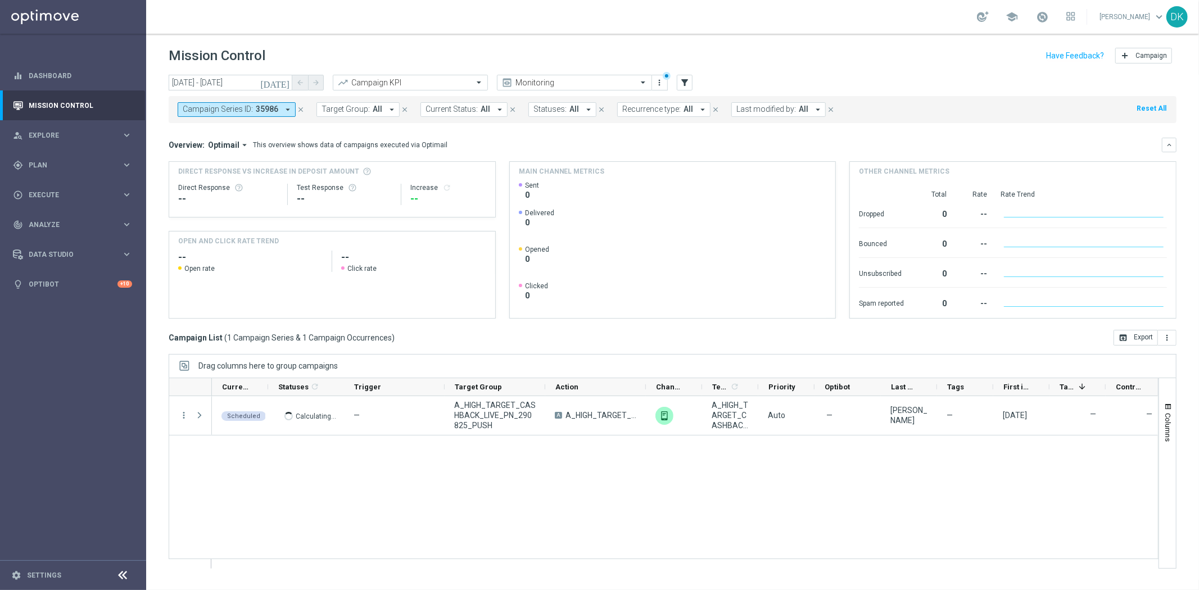
click at [270, 114] on button "Campaign Series ID: 35986 arrow_drop_down" at bounding box center [237, 109] width 118 height 15
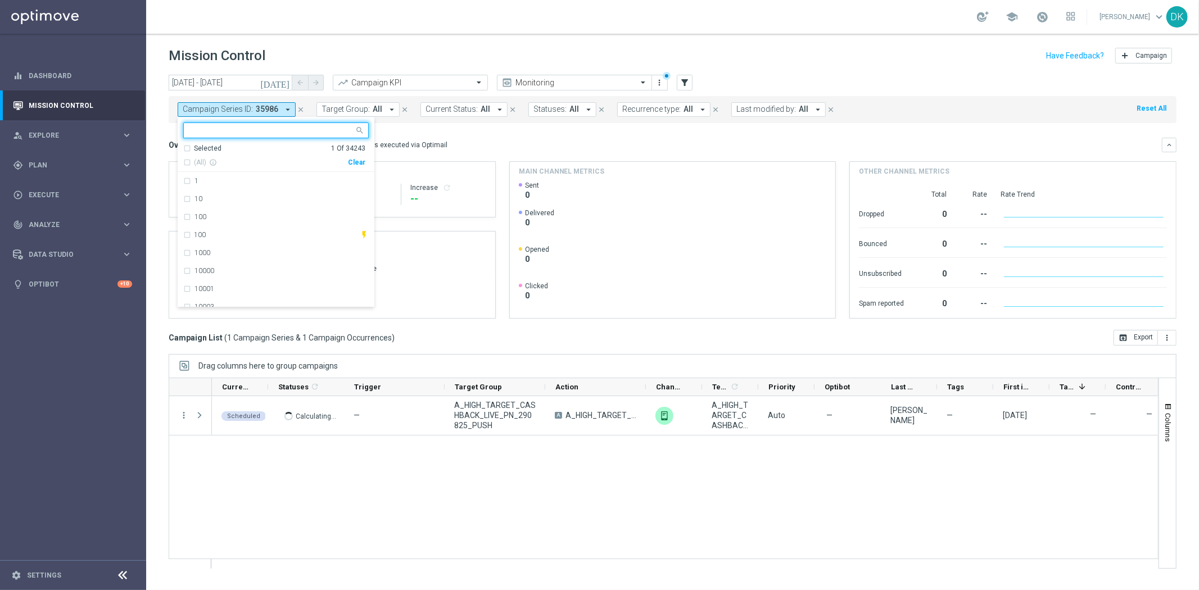
click at [0, 0] on div "Clear" at bounding box center [0, 0] width 0 height 0
click at [441, 140] on div "Overview: Optimail arrow_drop_down This overview shows data of campaigns execut…" at bounding box center [666, 145] width 994 height 10
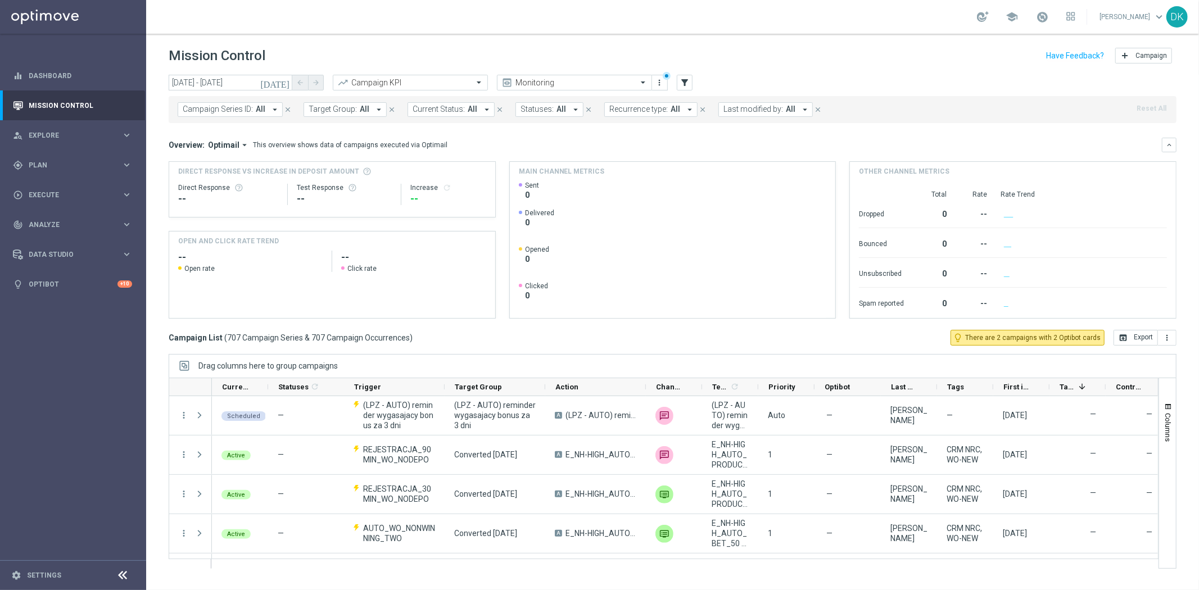
click at [286, 83] on icon "[DATE]" at bounding box center [275, 83] width 30 height 10
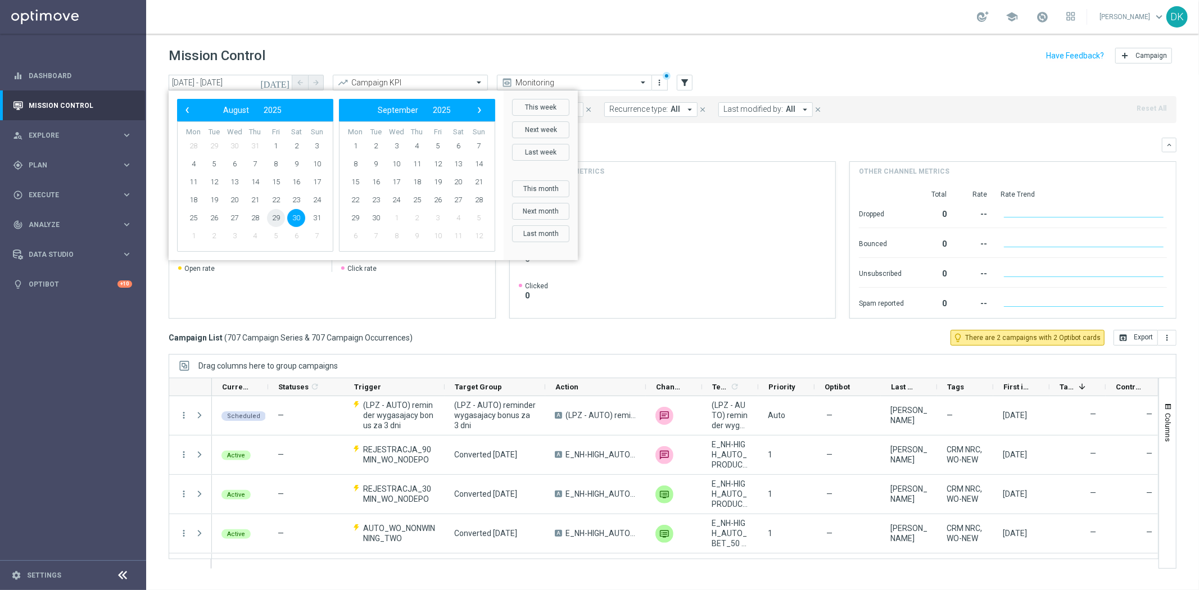
click at [274, 220] on span "29" at bounding box center [276, 218] width 18 height 18
click at [316, 218] on span "31" at bounding box center [317, 218] width 18 height 18
type input "[DATE] - [DATE]"
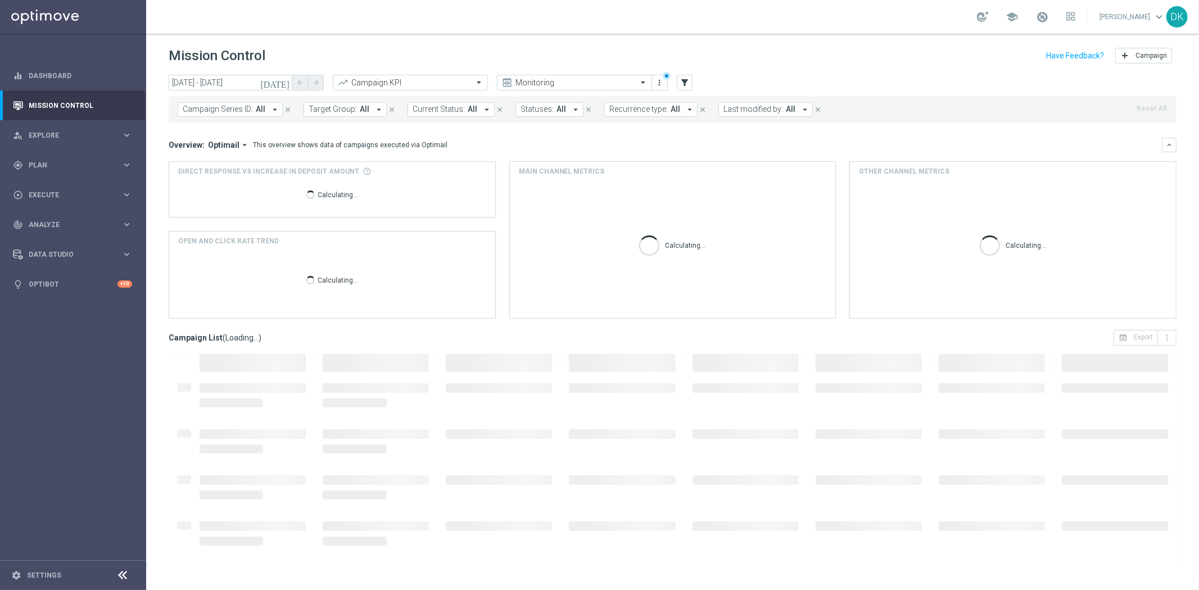
click at [232, 116] on button "Campaign Series ID: All arrow_drop_down" at bounding box center [230, 109] width 105 height 15
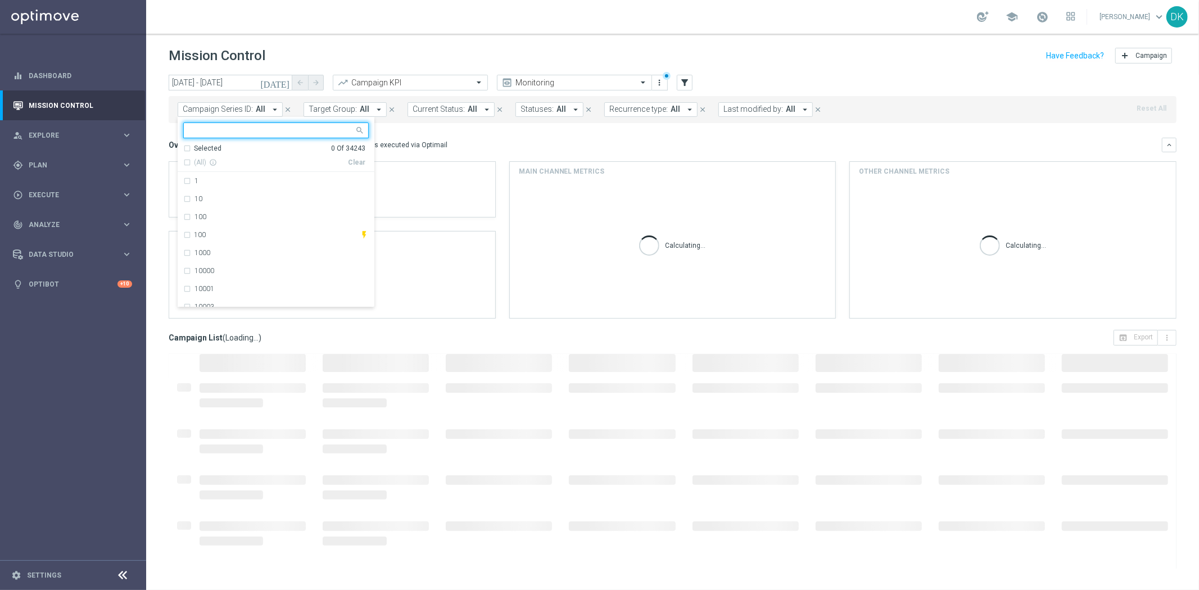
click at [336, 111] on span "Target Group:" at bounding box center [333, 110] width 48 height 10
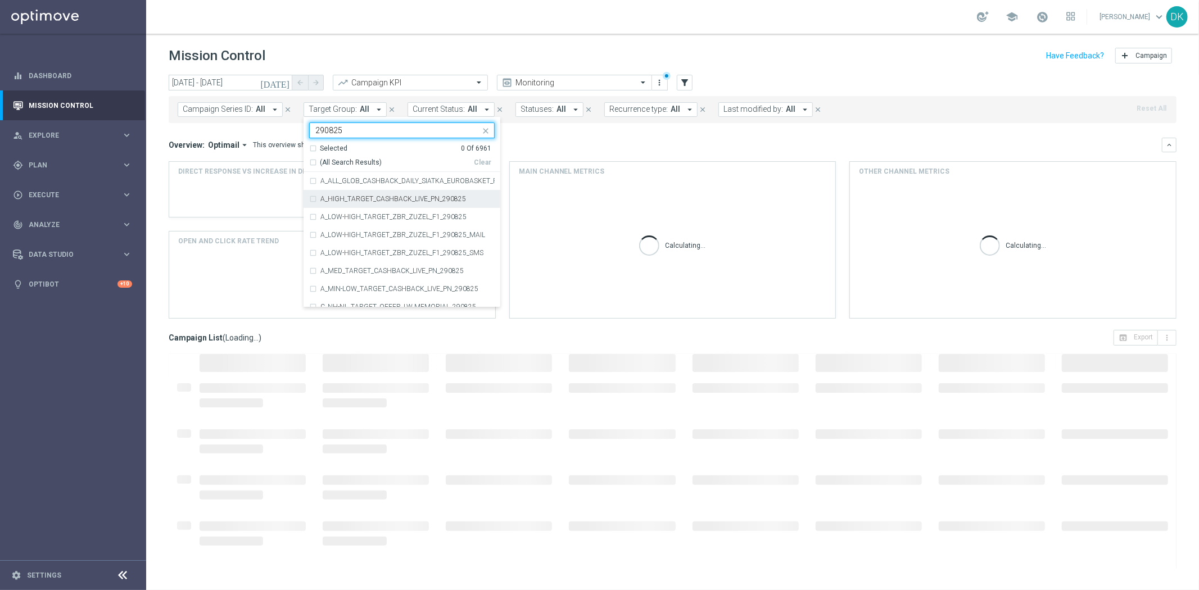
click at [454, 201] on label "A_HIGH_TARGET_CASHBACK_LIVE_PN_290825" at bounding box center [394, 199] width 146 height 7
type input "290825"
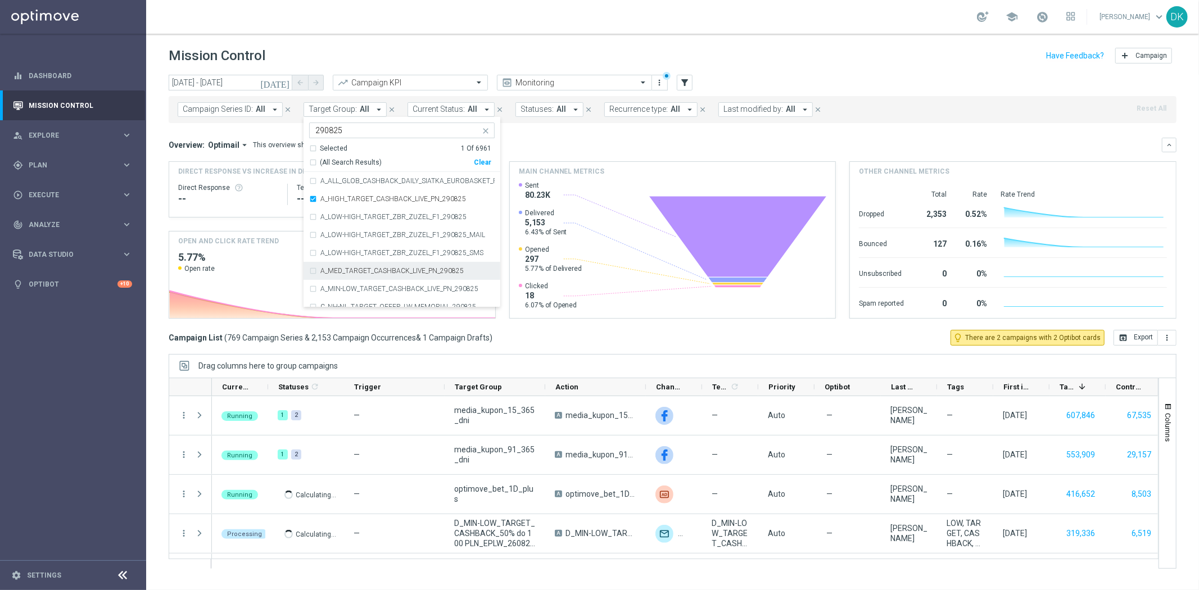
scroll to position [62, 0]
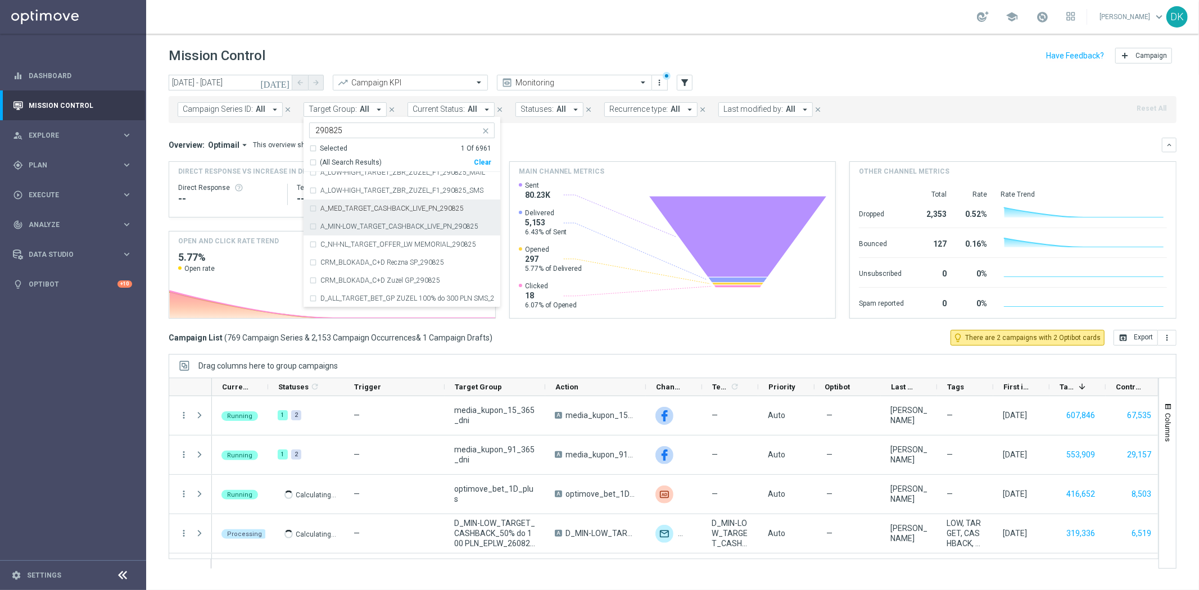
drag, startPoint x: 426, startPoint y: 212, endPoint x: 427, endPoint y: 226, distance: 14.1
click at [426, 212] on div "A_MED_TARGET_CASHBACK_LIVE_PN_290825" at bounding box center [402, 209] width 186 height 18
click at [426, 226] on label "A_MIN-LOW_TARGET_CASHBACK_LIVE_PN_290825" at bounding box center [400, 226] width 158 height 7
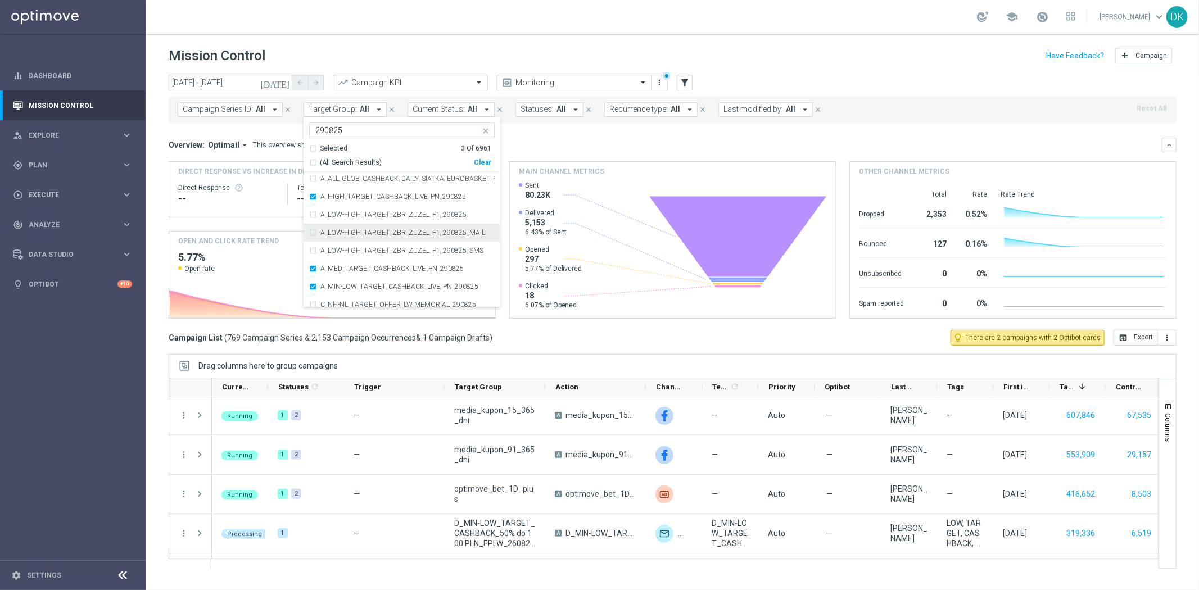
scroll to position [0, 0]
click at [164, 227] on div "[DATE] [DATE] - [DATE] arrow_back arrow_forward Campaign KPI trending_up Monito…" at bounding box center [672, 328] width 1053 height 506
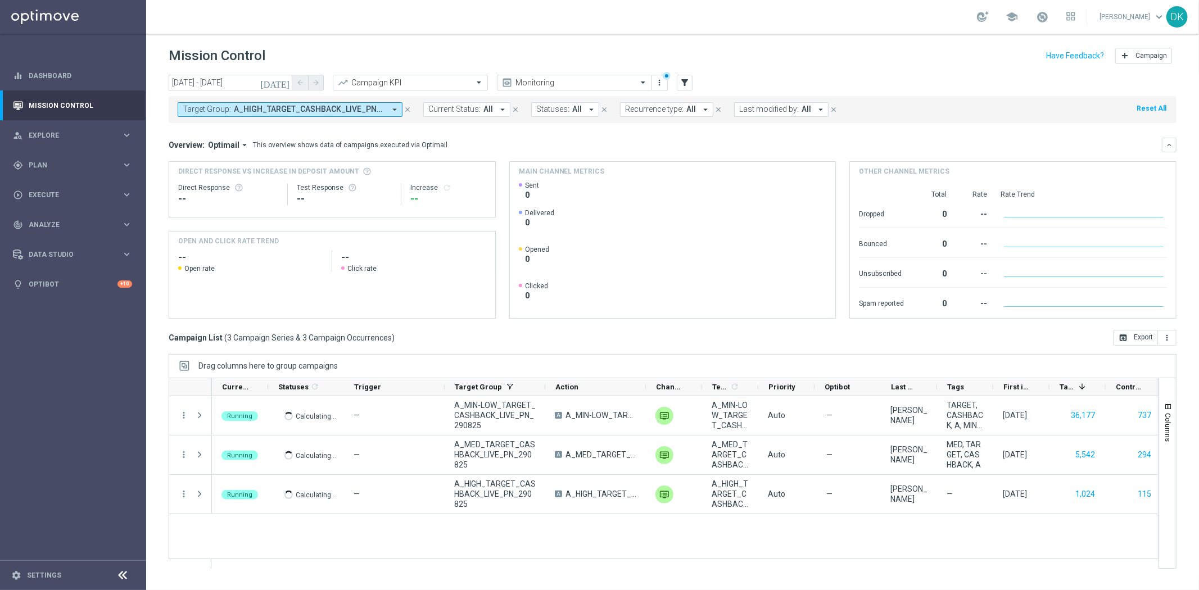
click at [317, 109] on span "A_HIGH_TARGET_CASHBACK_LIVE_PN_290825, A_MED_TARGET_CASHBACK_LIVE_PN_290825, A_…" at bounding box center [309, 110] width 151 height 10
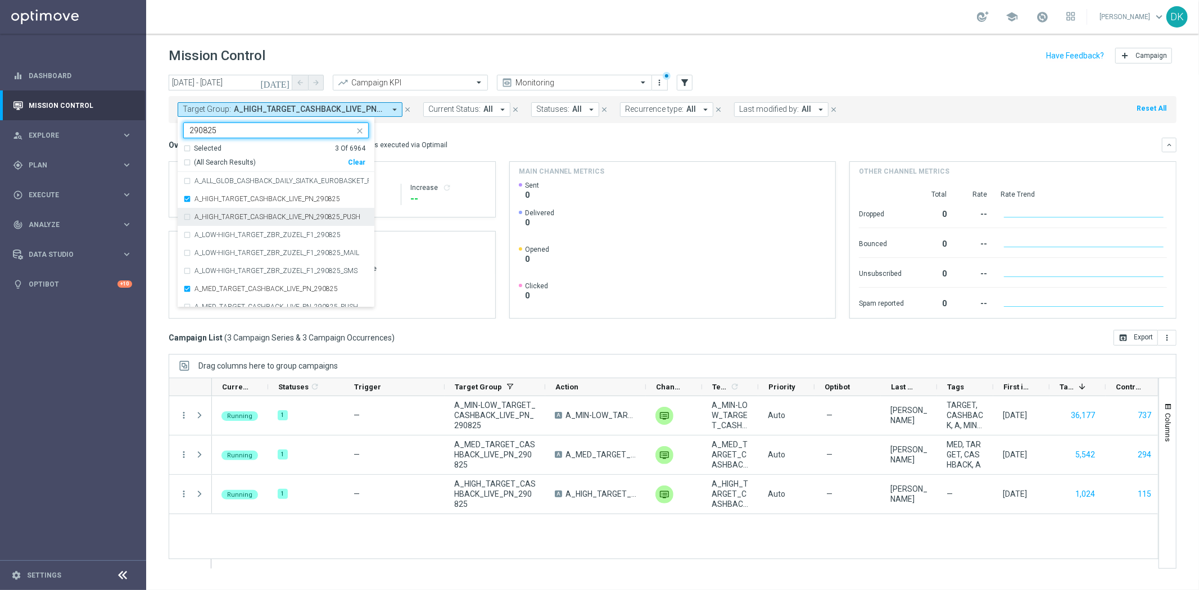
click at [271, 215] on label "A_HIGH_TARGET_CASHBACK_LIVE_PN_290825_PUSH" at bounding box center [278, 217] width 166 height 7
type input "290825"
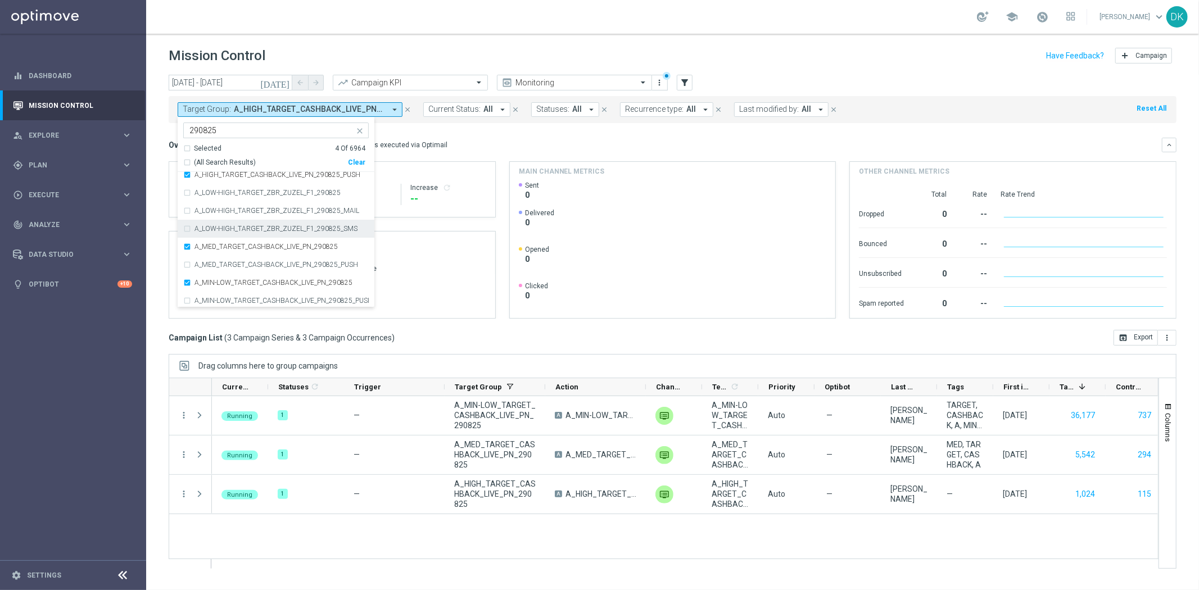
scroll to position [62, 0]
click at [261, 243] on label "A_MED_TARGET_CASHBACK_LIVE_PN_290825_PUSH" at bounding box center [277, 244] width 164 height 7
click at [265, 278] on label "A_MIN-LOW_TARGET_CASHBACK_LIVE_PN_290825_PUSH" at bounding box center [282, 280] width 174 height 7
click at [159, 259] on div "today 29 Aug 2025 - 31 Aug 2025 arrow_back arrow_forward Campaign KPI trending_…" at bounding box center [672, 328] width 1053 height 506
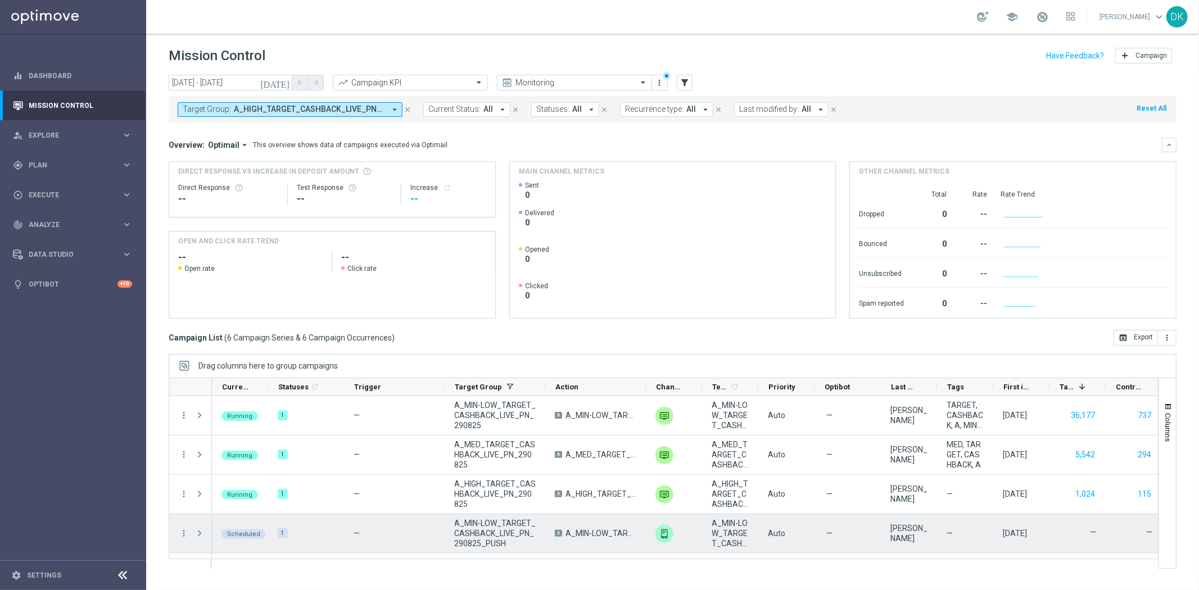
scroll to position [74, 0]
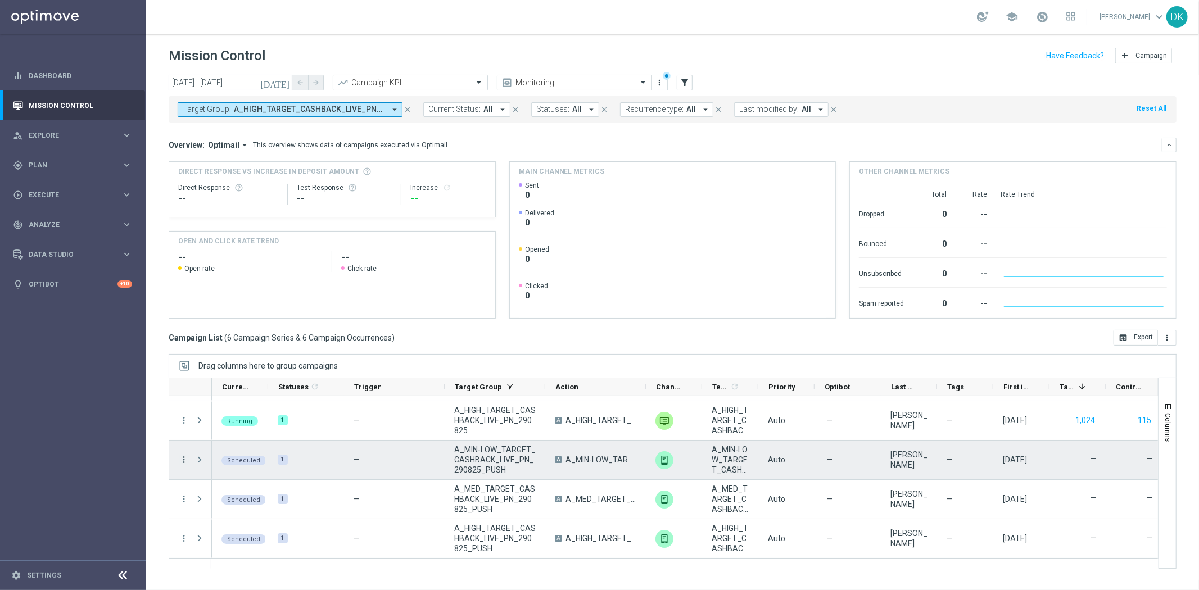
click at [179, 460] on icon "more_vert" at bounding box center [184, 460] width 10 height 10
click at [226, 467] on span "Campaign Details" at bounding box center [234, 467] width 57 height 8
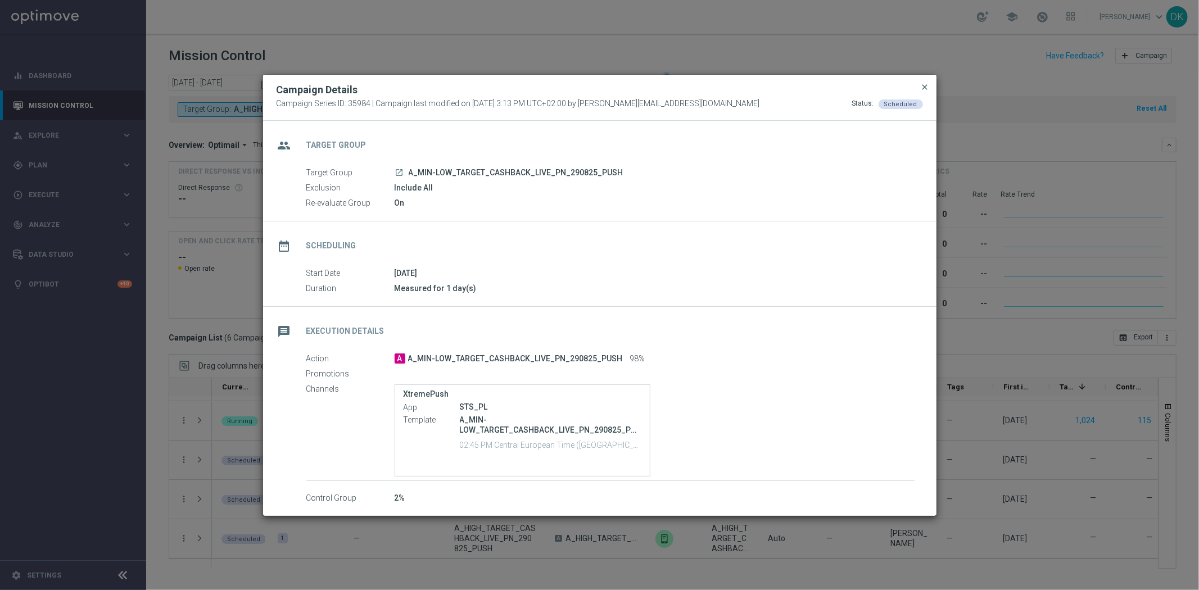
click at [922, 83] on span "close" at bounding box center [925, 87] width 9 height 9
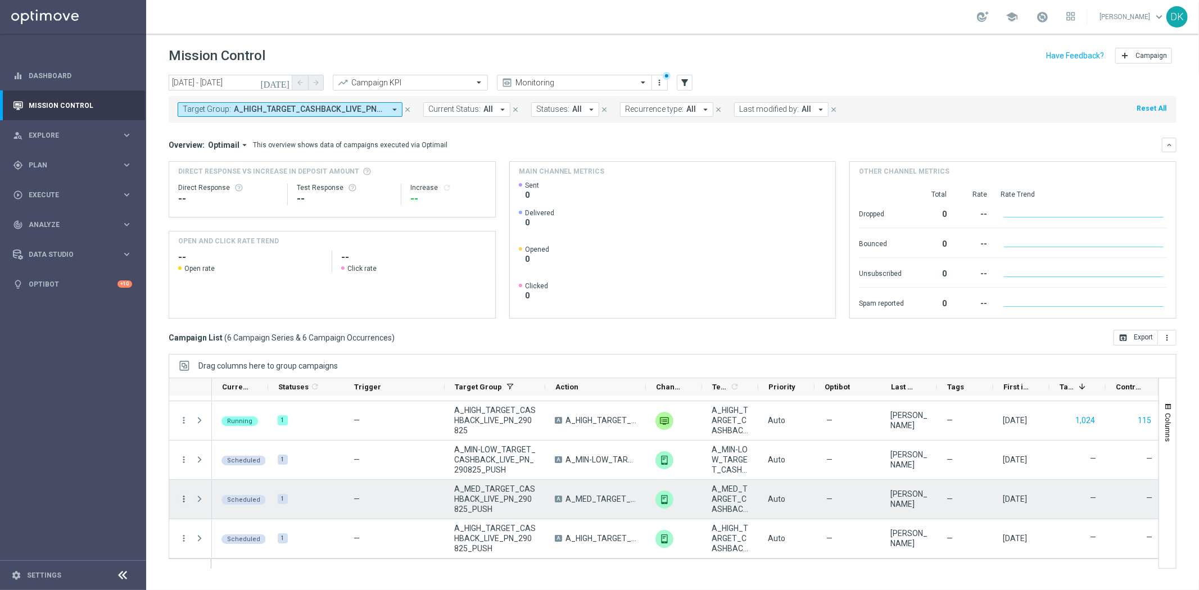
click at [181, 500] on icon "more_vert" at bounding box center [184, 499] width 10 height 10
click at [231, 385] on span "Campaign Details" at bounding box center [234, 382] width 57 height 8
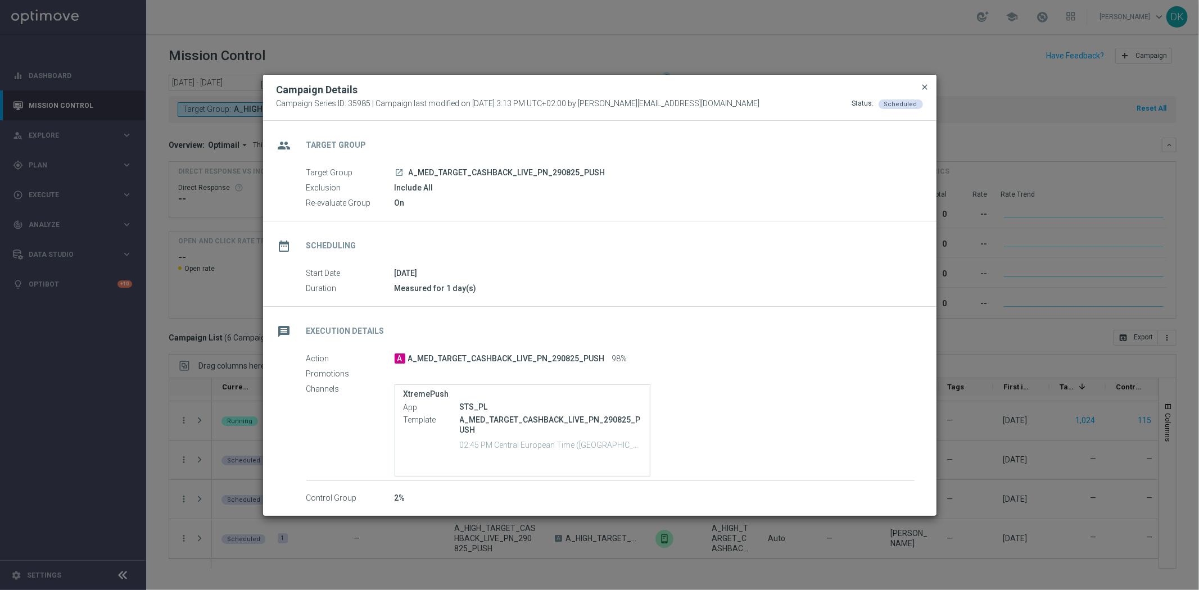
click at [921, 87] on span "close" at bounding box center [925, 87] width 9 height 9
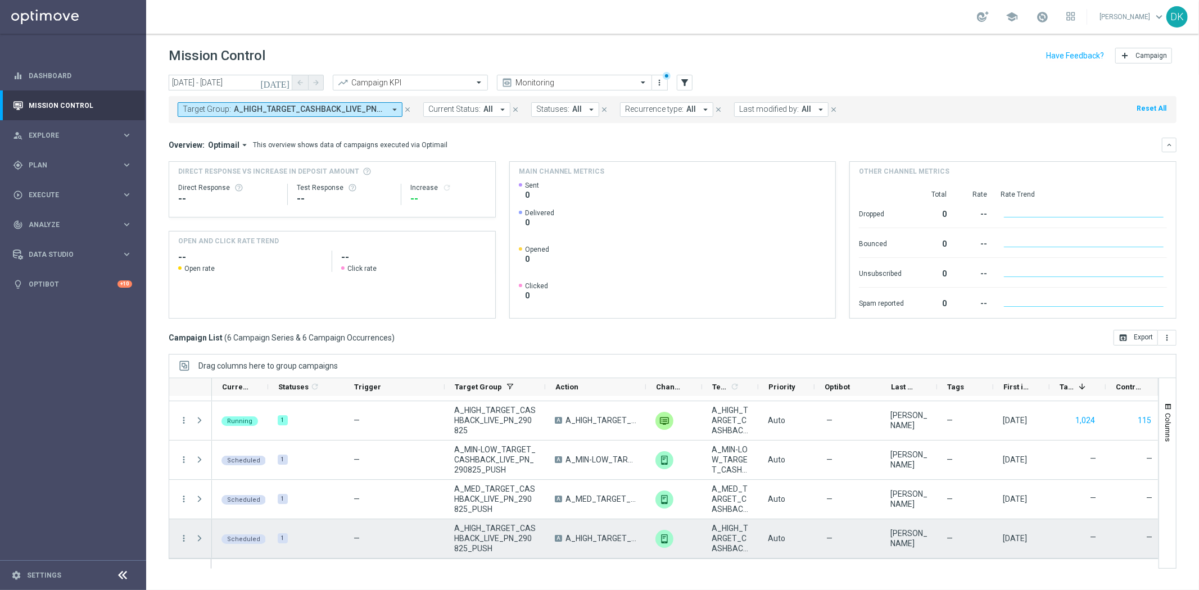
click at [184, 532] on div "more_vert" at bounding box center [179, 539] width 20 height 39
click at [184, 541] on icon "more_vert" at bounding box center [184, 539] width 10 height 10
click at [228, 418] on span "Campaign Details" at bounding box center [234, 422] width 57 height 8
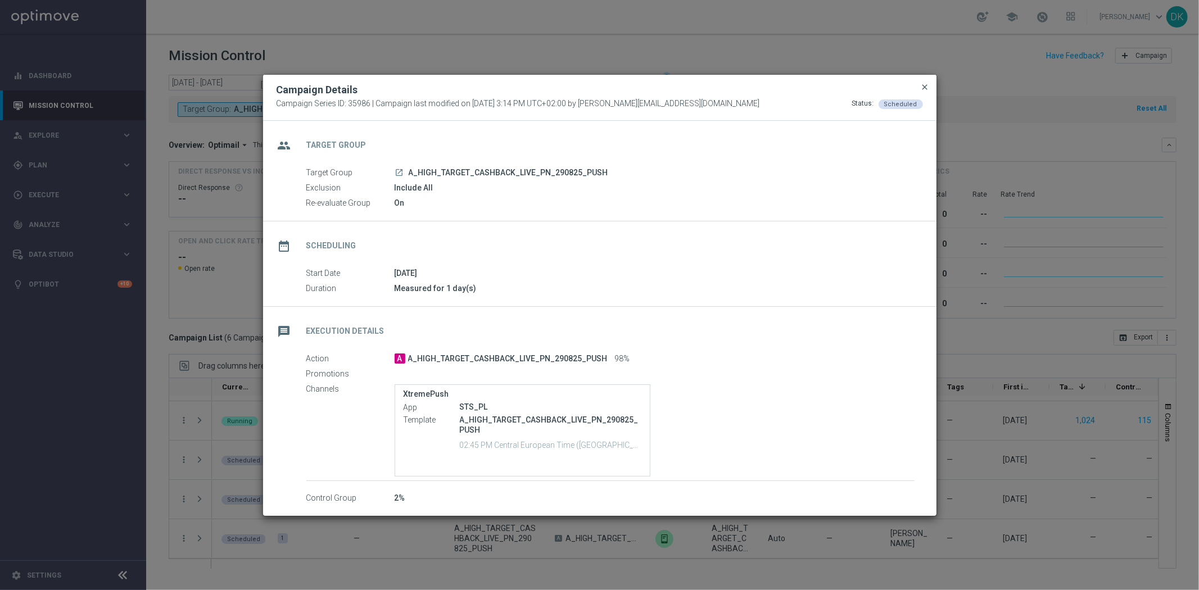
click at [923, 88] on span "close" at bounding box center [925, 87] width 9 height 9
